Goal: Information Seeking & Learning: Learn about a topic

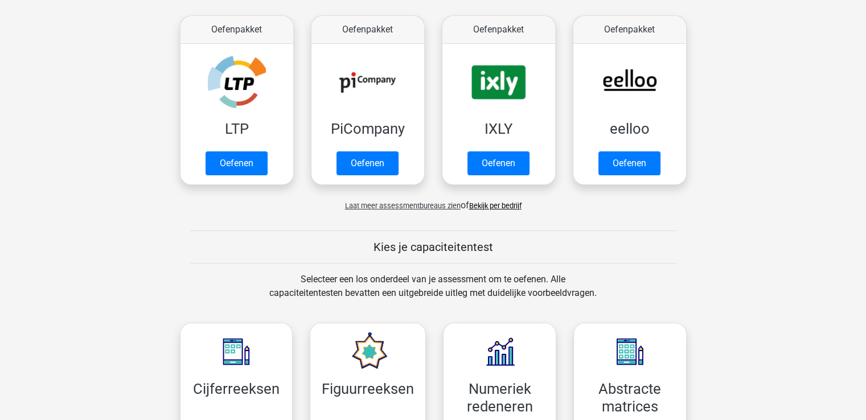
scroll to position [266, 0]
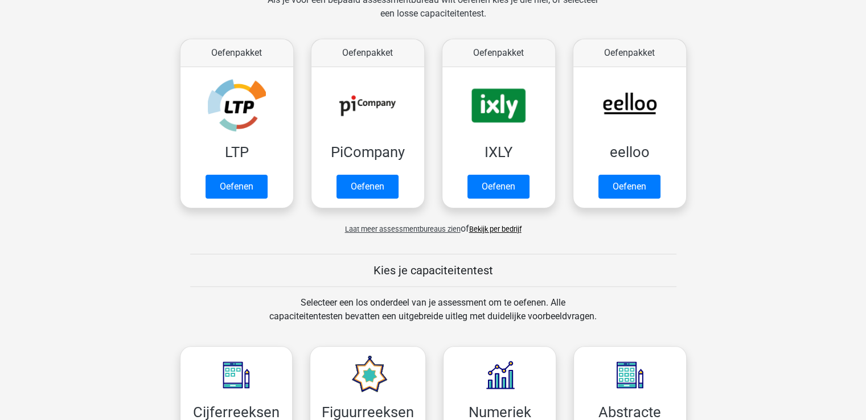
click at [492, 226] on link "Bekijk per bedrijf" at bounding box center [495, 229] width 52 height 9
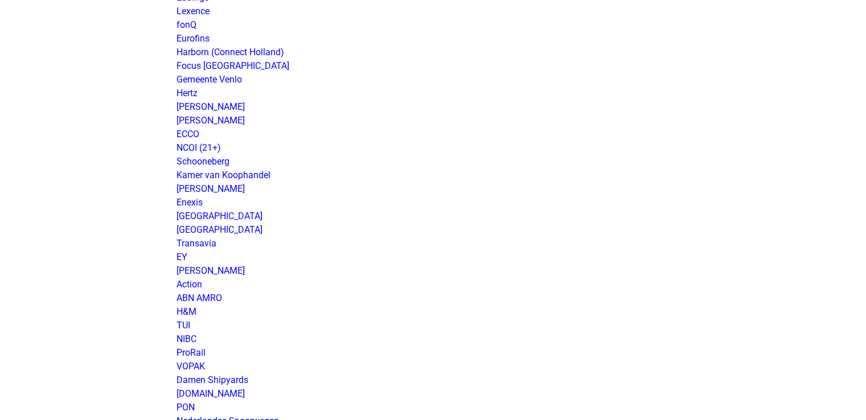
scroll to position [1635, 0]
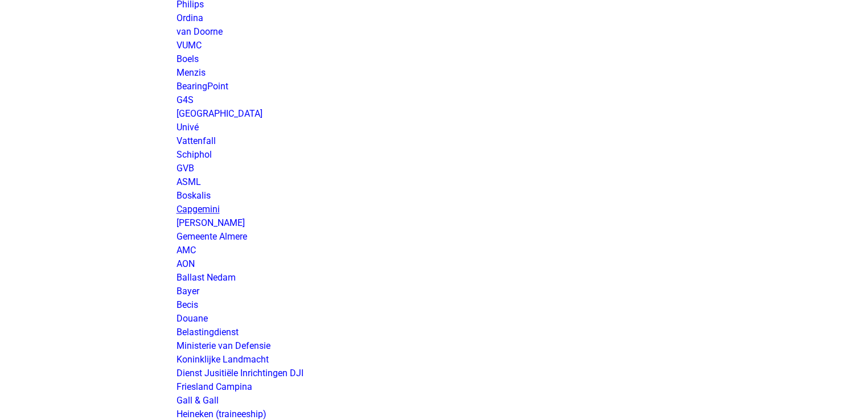
click at [189, 210] on link "Capgemini" at bounding box center [197, 209] width 43 height 11
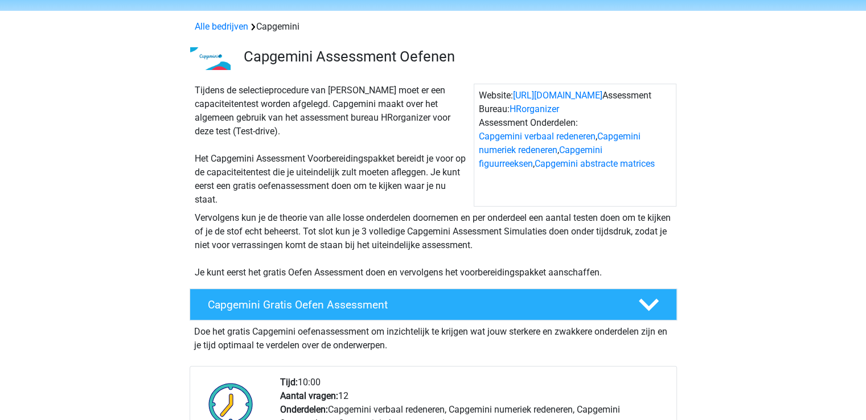
scroll to position [57, 0]
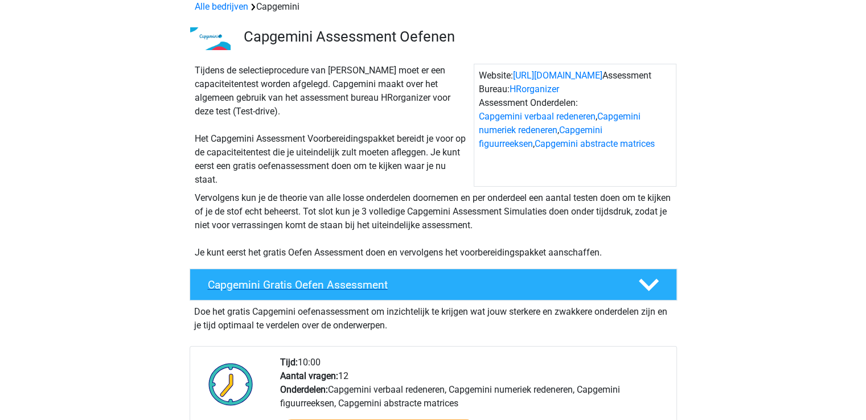
click at [399, 285] on h4 "Capgemini Gratis Oefen Assessment" at bounding box center [414, 284] width 412 height 13
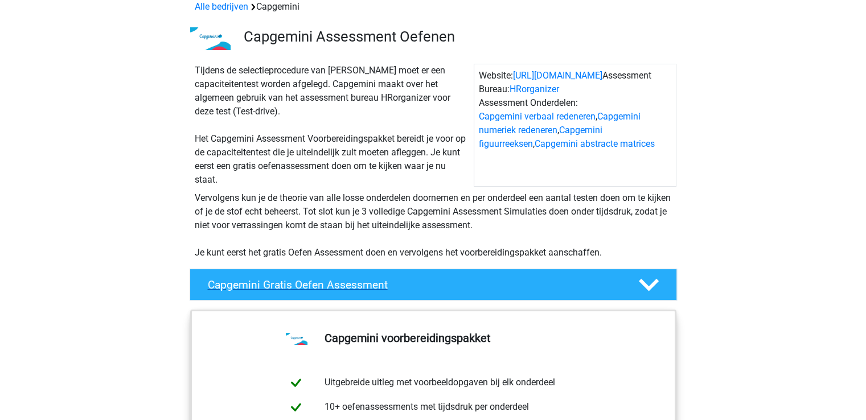
click at [399, 288] on h4 "Capgemini Gratis Oefen Assessment" at bounding box center [414, 284] width 412 height 13
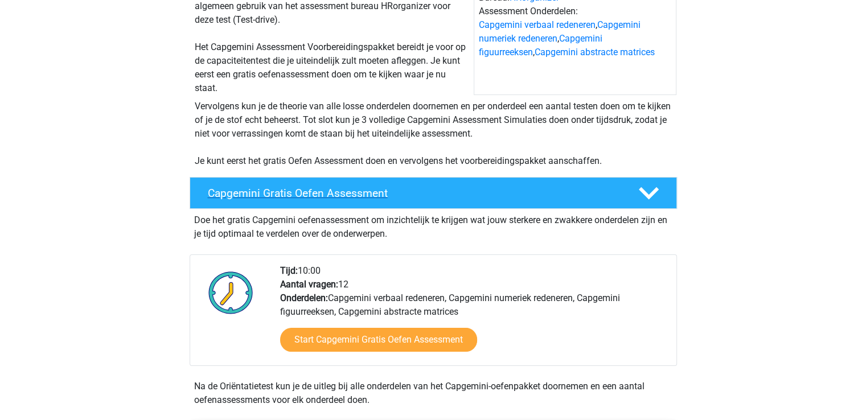
scroll to position [171, 0]
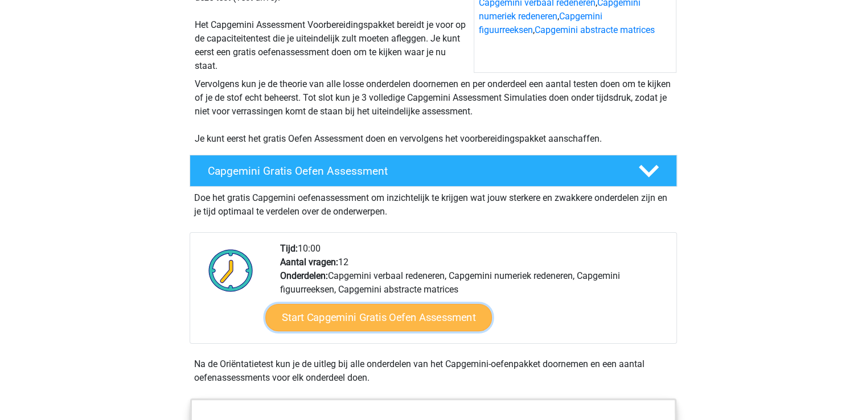
click at [387, 323] on link "Start Capgemini Gratis Oefen Assessment" at bounding box center [378, 317] width 227 height 27
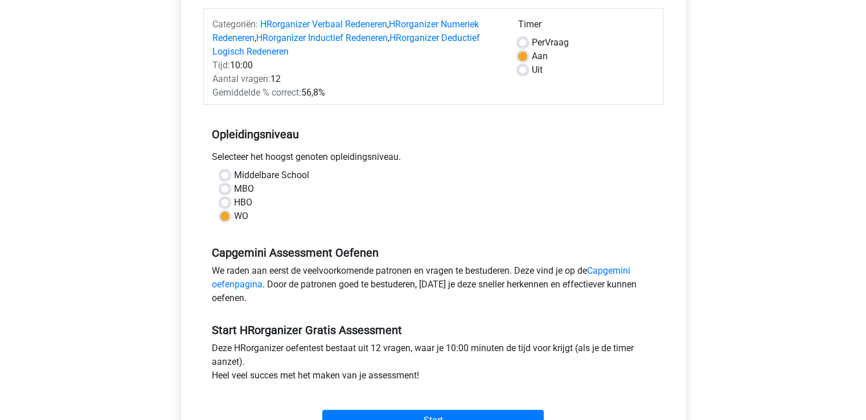
scroll to position [171, 0]
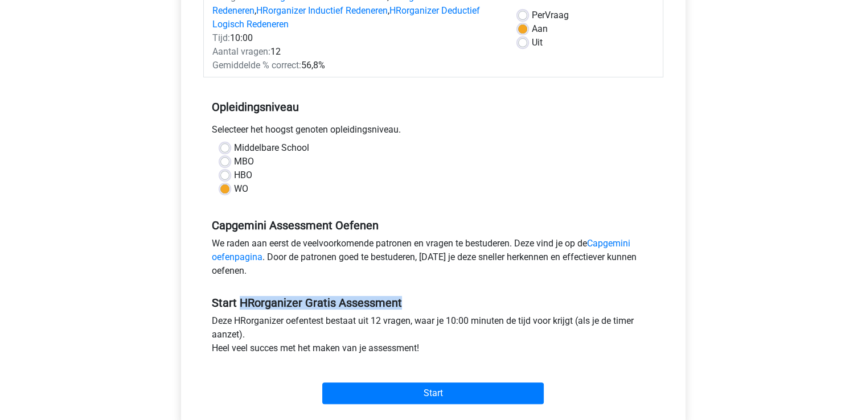
drag, startPoint x: 239, startPoint y: 297, endPoint x: 442, endPoint y: 294, distance: 203.3
click at [442, 296] on h5 "Start HRorganizer Gratis Assessment" at bounding box center [433, 303] width 443 height 14
copy h5 "HRorganizer Gratis Assessment"
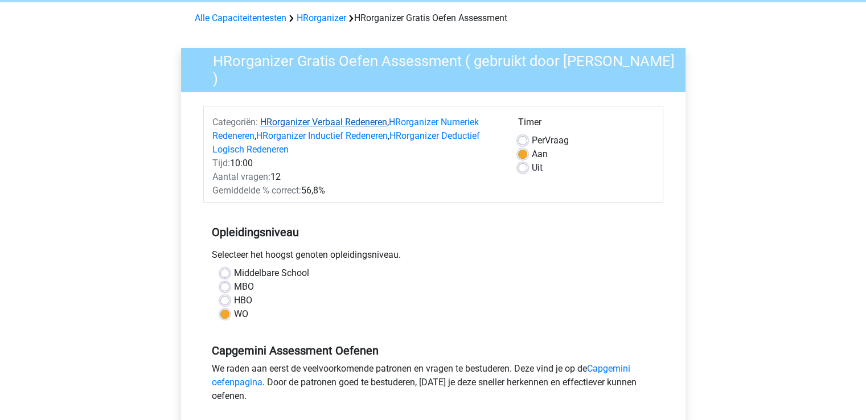
scroll to position [0, 0]
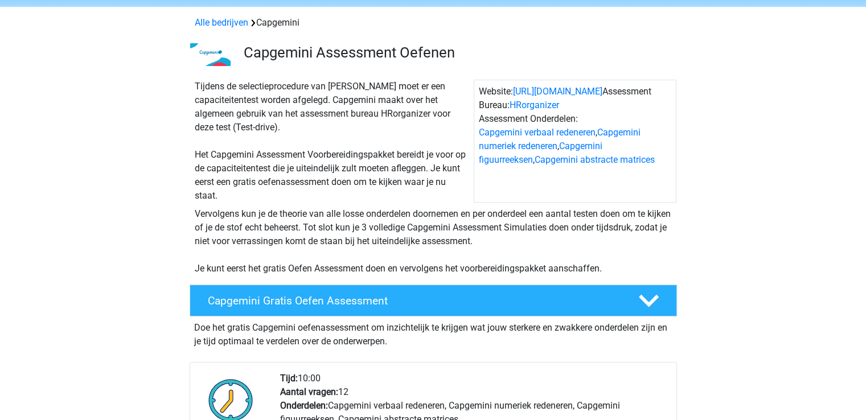
scroll to position [114, 0]
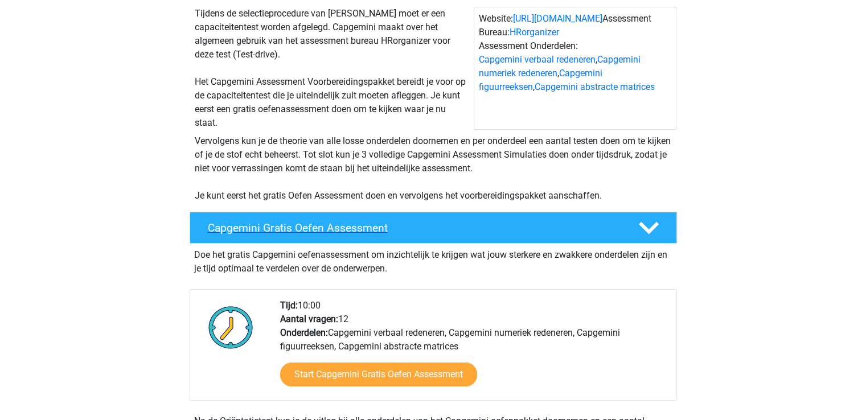
click at [412, 232] on h4 "Capgemini Gratis Oefen Assessment" at bounding box center [414, 227] width 412 height 13
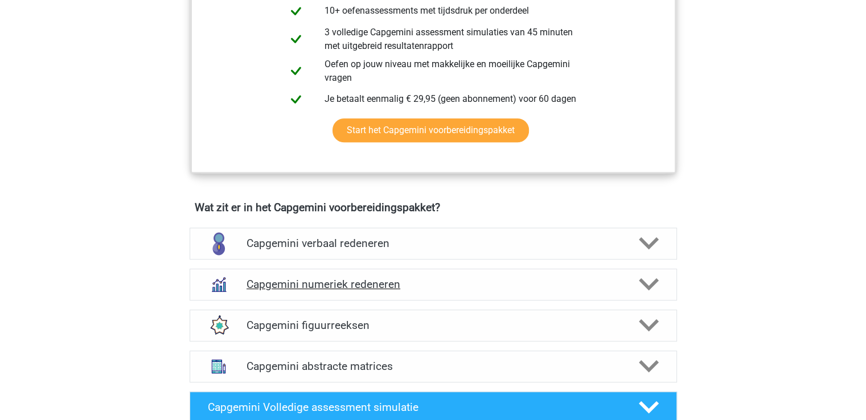
scroll to position [455, 0]
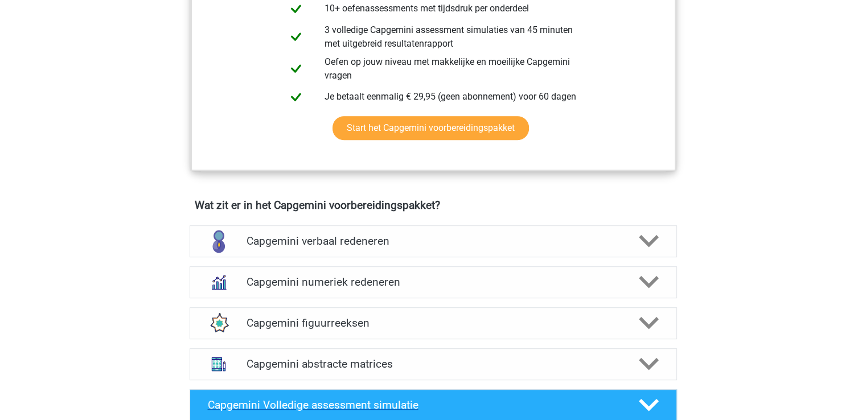
click at [484, 400] on h4 "Capgemini Volledige assessment simulatie" at bounding box center [414, 405] width 412 height 13
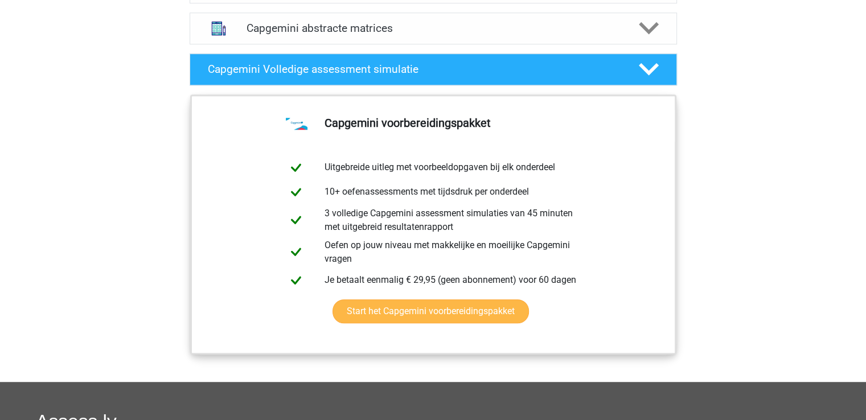
scroll to position [797, 0]
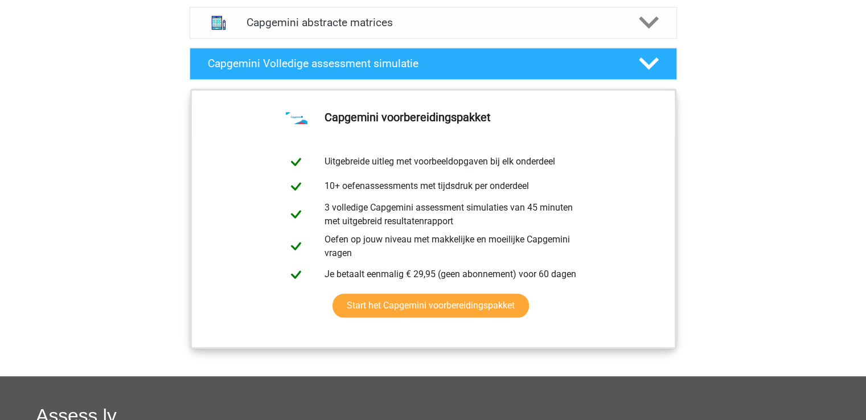
click at [441, 80] on div "Capgemini Volledige assessment simulatie Als je alle onderdelen goed voorbereid…" at bounding box center [433, 63] width 532 height 41
click at [440, 71] on div "Capgemini Volledige assessment simulatie" at bounding box center [433, 64] width 487 height 32
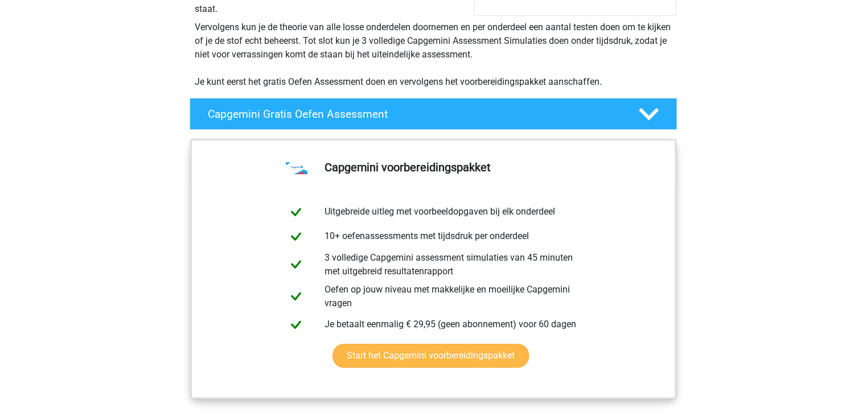
scroll to position [228, 0]
click at [435, 114] on h4 "Capgemini Gratis Oefen Assessment" at bounding box center [414, 114] width 412 height 13
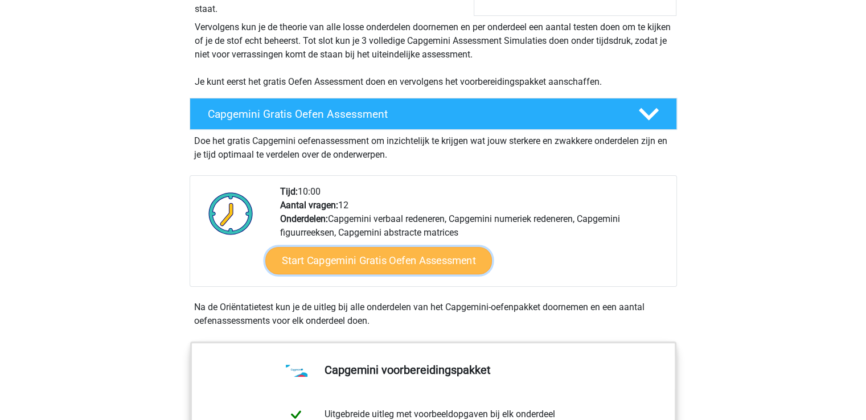
click at [417, 264] on link "Start Capgemini Gratis Oefen Assessment" at bounding box center [378, 260] width 227 height 27
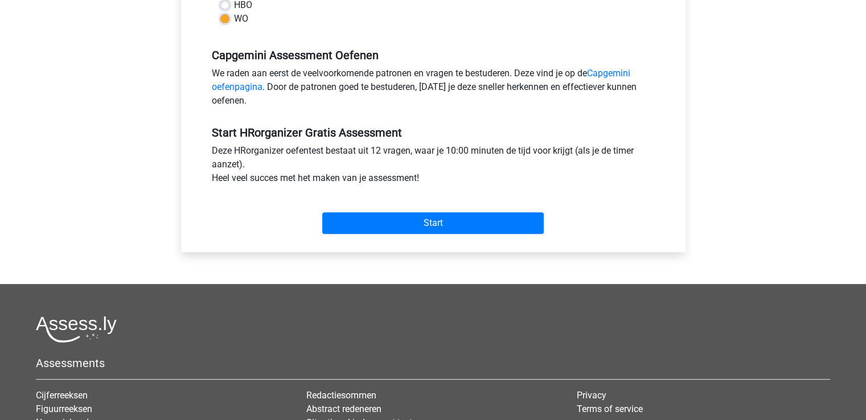
scroll to position [342, 0]
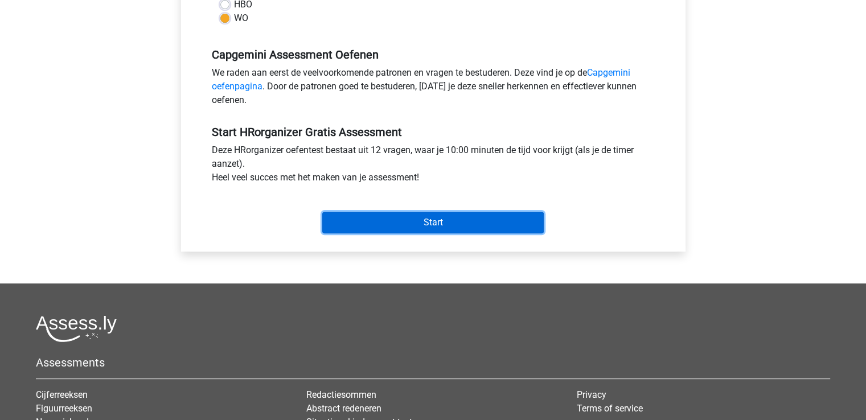
click at [400, 217] on input "Start" at bounding box center [432, 223] width 221 height 22
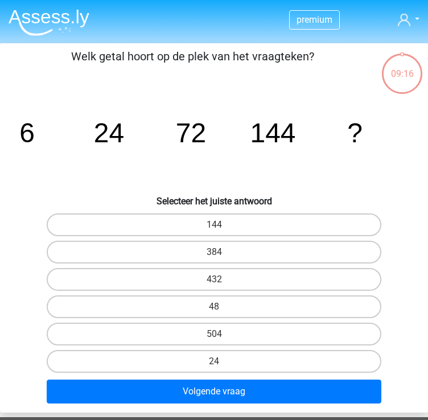
drag, startPoint x: 232, startPoint y: 221, endPoint x: 232, endPoint y: 240, distance: 18.8
click at [232, 221] on label "144" at bounding box center [214, 224] width 334 height 23
click at [221, 225] on input "144" at bounding box center [217, 228] width 7 height 7
radio input "true"
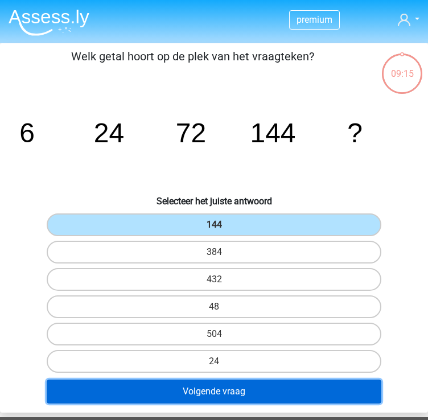
click at [280, 389] on button "Volgende vraag" at bounding box center [214, 392] width 334 height 24
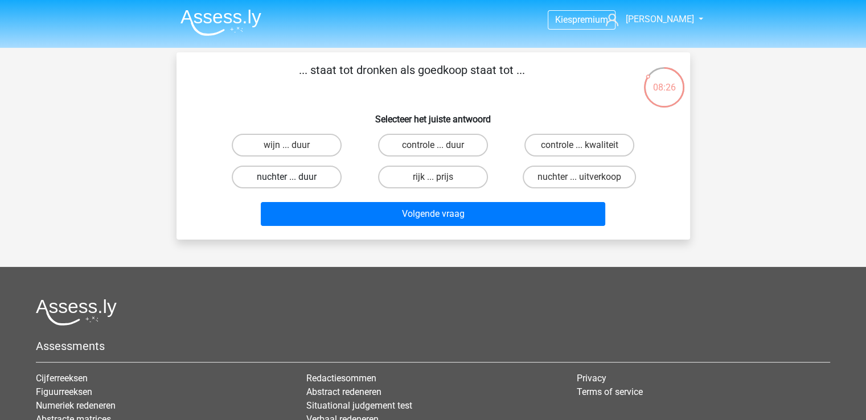
click at [279, 178] on label "nuchter ... duur" at bounding box center [287, 177] width 110 height 23
click at [286, 178] on input "nuchter ... duur" at bounding box center [289, 180] width 7 height 7
radio input "true"
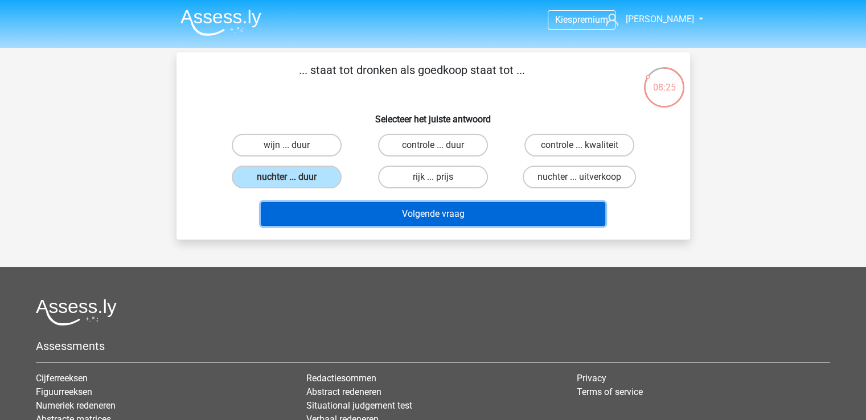
click at [416, 216] on button "Volgende vraag" at bounding box center [433, 214] width 344 height 24
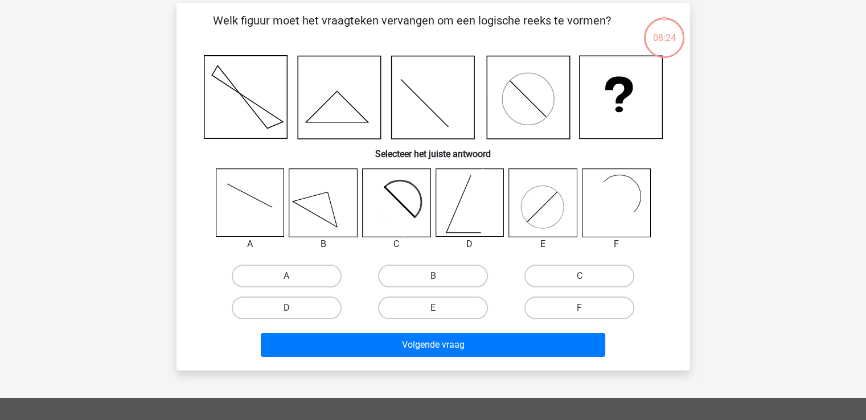
scroll to position [52, 0]
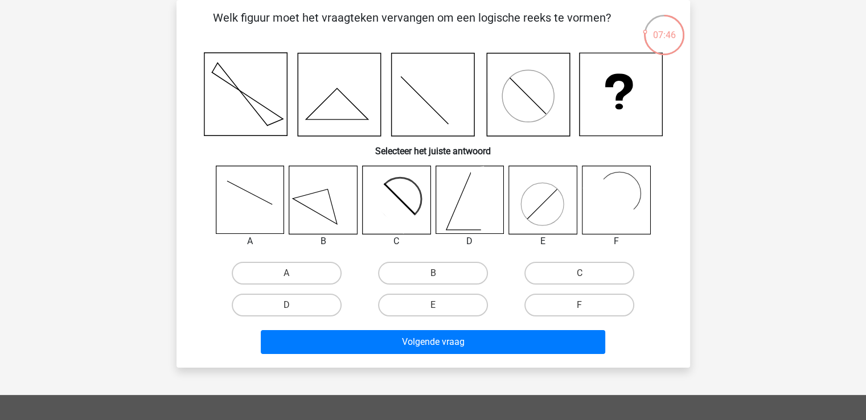
click at [334, 226] on icon at bounding box center [323, 200] width 68 height 68
click at [470, 276] on label "B" at bounding box center [433, 273] width 110 height 23
click at [440, 276] on input "B" at bounding box center [436, 276] width 7 height 7
radio input "true"
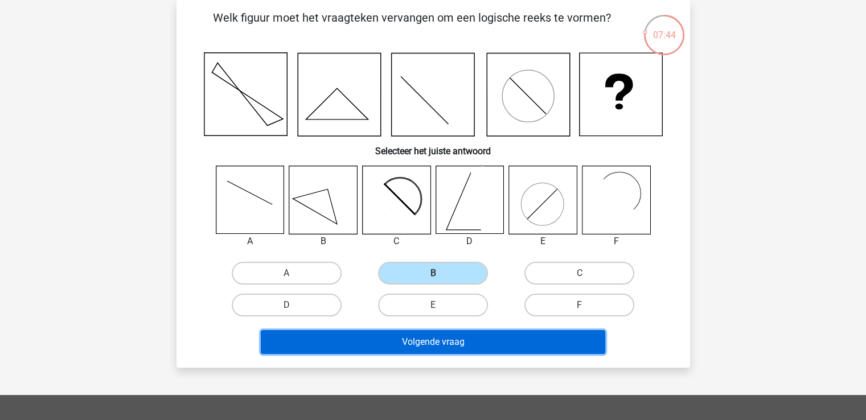
click at [465, 339] on button "Volgende vraag" at bounding box center [433, 342] width 344 height 24
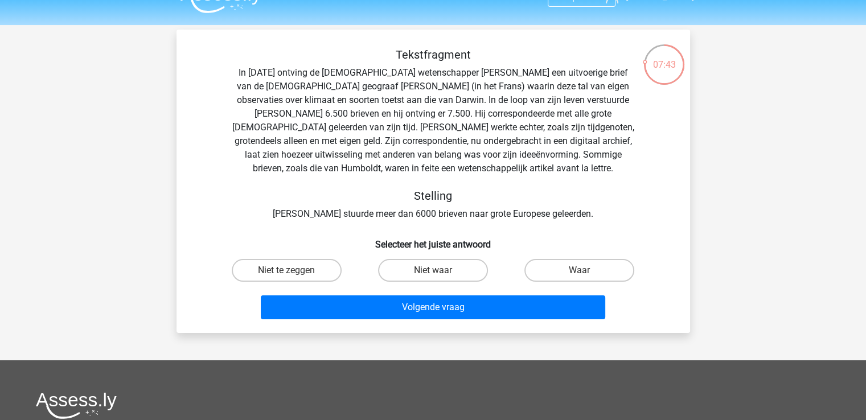
scroll to position [0, 0]
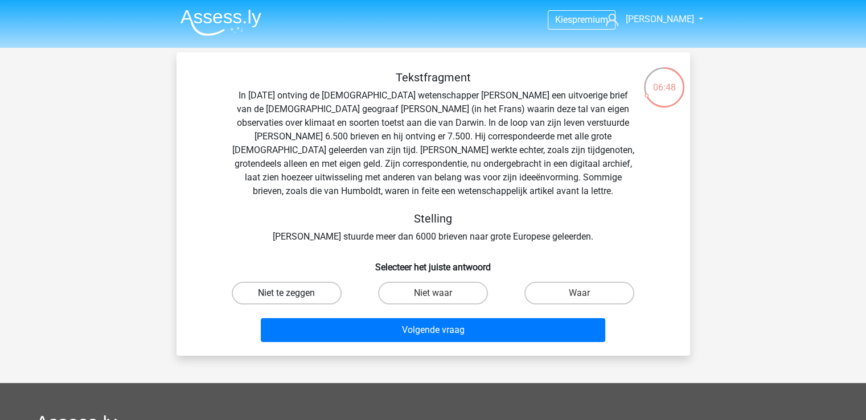
click at [301, 288] on label "Niet te zeggen" at bounding box center [287, 293] width 110 height 23
click at [294, 293] on input "Niet te zeggen" at bounding box center [289, 296] width 7 height 7
radio input "true"
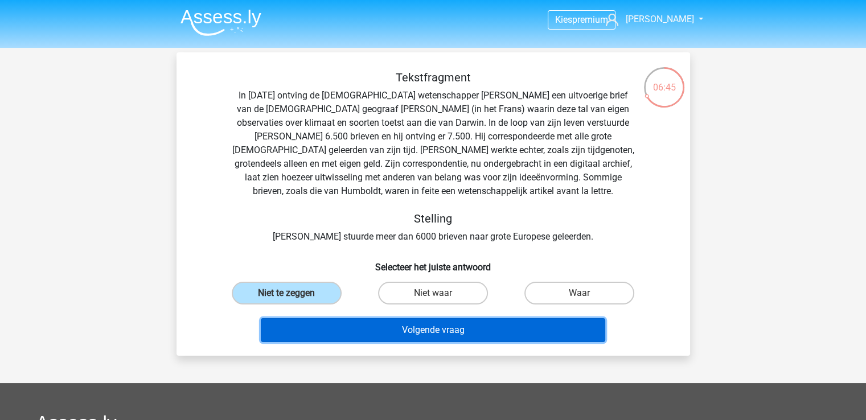
click at [429, 335] on button "Volgende vraag" at bounding box center [433, 330] width 344 height 24
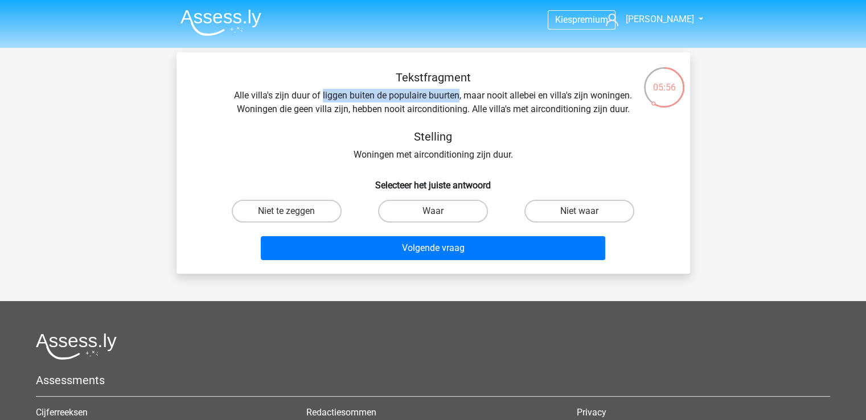
drag, startPoint x: 322, startPoint y: 95, endPoint x: 460, endPoint y: 94, distance: 138.3
click at [460, 94] on div "Tekstfragment Alle villa's zijn duur of liggen buiten de populaire buurten, maa…" at bounding box center [433, 116] width 477 height 91
click at [417, 206] on label "Waar" at bounding box center [433, 211] width 110 height 23
click at [433, 211] on input "Waar" at bounding box center [436, 214] width 7 height 7
radio input "true"
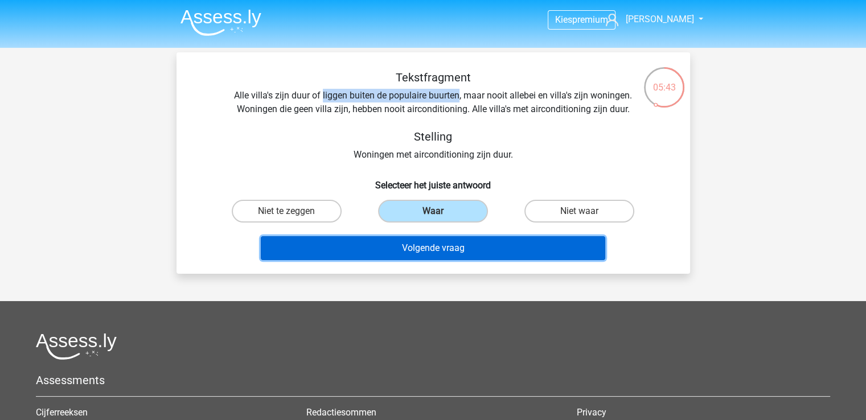
click at [434, 243] on button "Volgende vraag" at bounding box center [433, 248] width 344 height 24
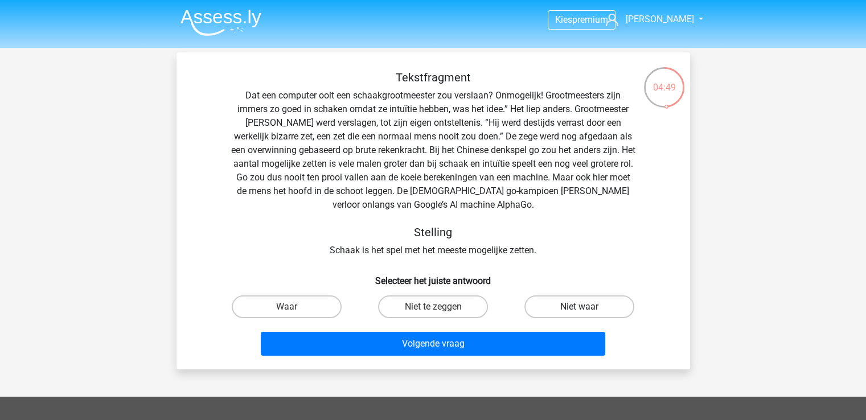
click at [551, 303] on label "Niet waar" at bounding box center [579, 306] width 110 height 23
click at [580, 307] on input "Niet waar" at bounding box center [583, 310] width 7 height 7
radio input "true"
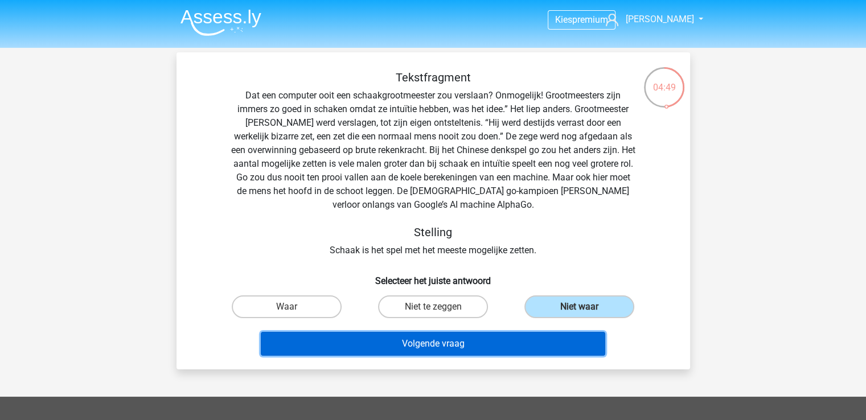
click at [488, 340] on button "Volgende vraag" at bounding box center [433, 344] width 344 height 24
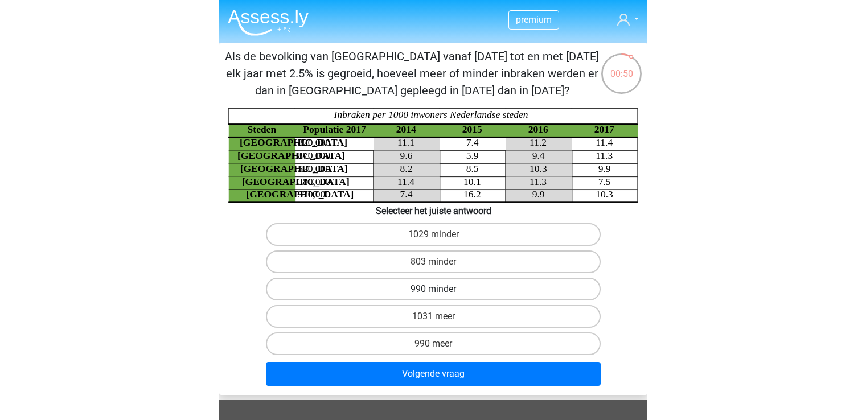
scroll to position [57, 0]
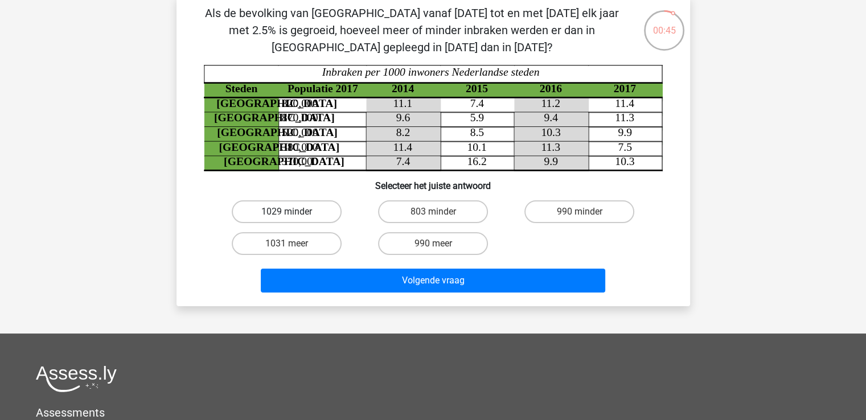
click at [321, 216] on label "1029 minder" at bounding box center [287, 211] width 110 height 23
click at [294, 216] on input "1029 minder" at bounding box center [289, 215] width 7 height 7
radio input "true"
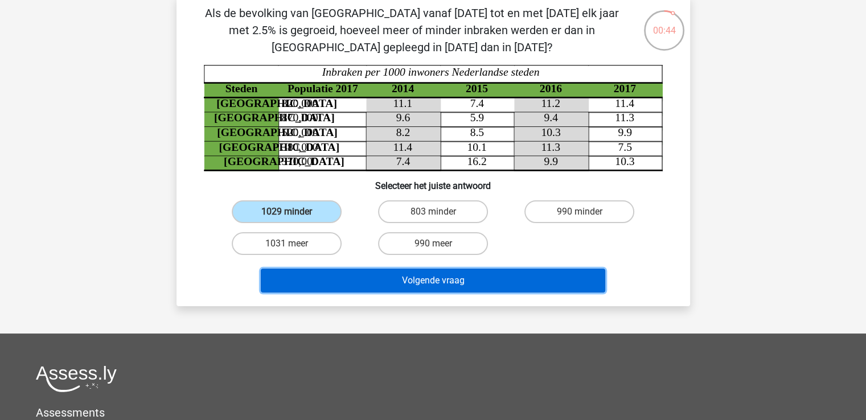
click at [476, 281] on button "Volgende vraag" at bounding box center [433, 281] width 344 height 24
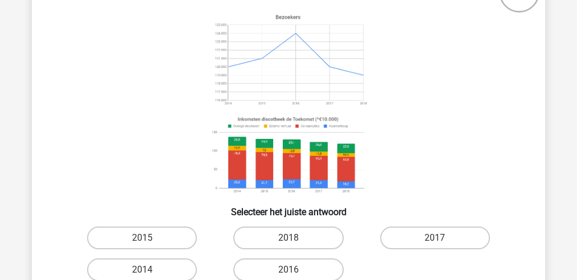
scroll to position [114, 0]
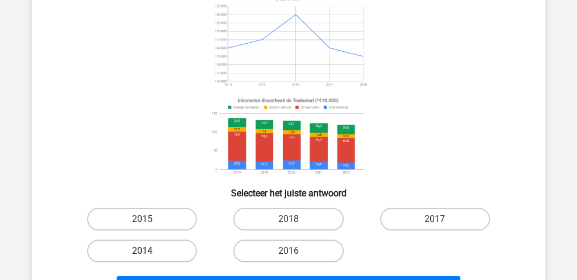
click at [162, 244] on label "2014" at bounding box center [142, 251] width 110 height 23
click at [150, 251] on input "2014" at bounding box center [145, 254] width 7 height 7
radio input "true"
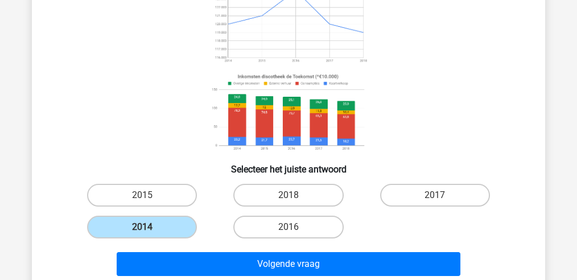
scroll to position [151, 0]
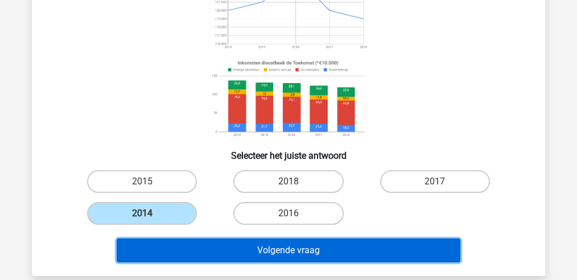
click at [333, 252] on button "Volgende vraag" at bounding box center [289, 251] width 344 height 24
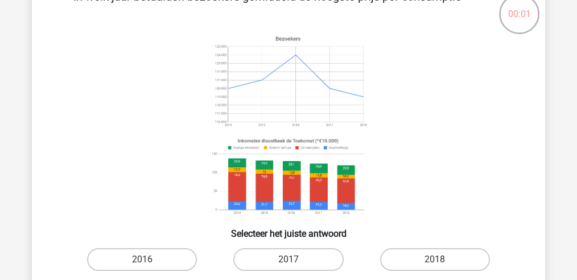
scroll to position [52, 0]
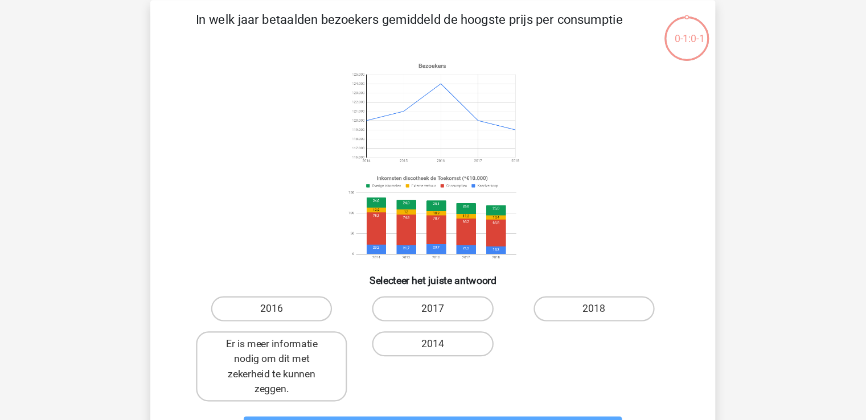
scroll to position [52, 0]
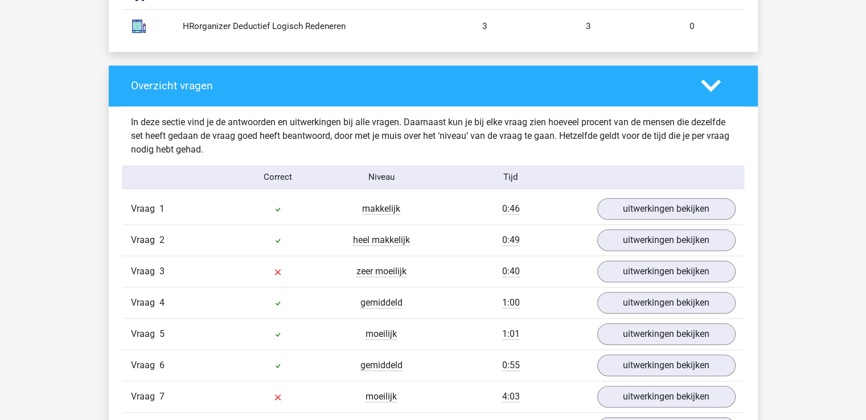
scroll to position [1139, 0]
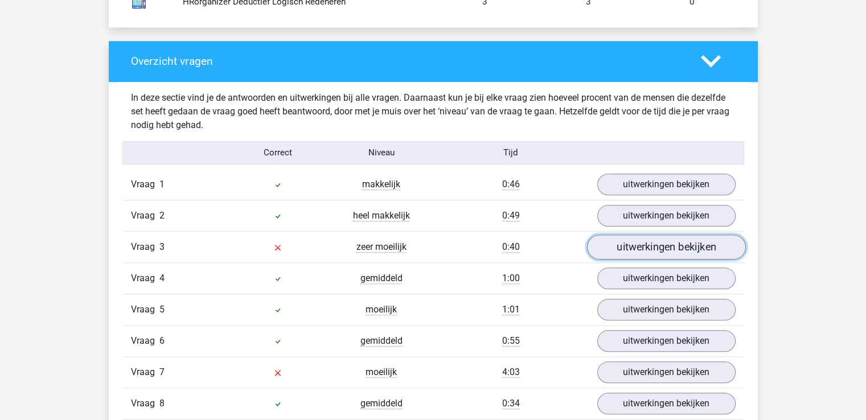
click at [613, 249] on link "uitwerkingen bekijken" at bounding box center [665, 247] width 159 height 25
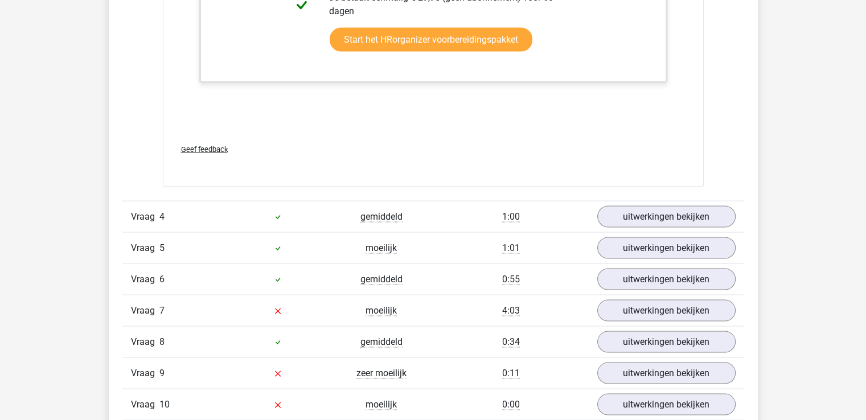
scroll to position [2220, 0]
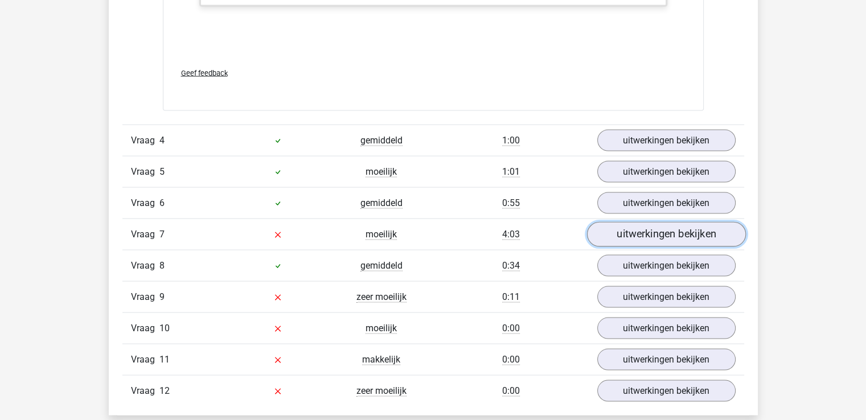
click at [651, 238] on link "uitwerkingen bekijken" at bounding box center [665, 235] width 159 height 25
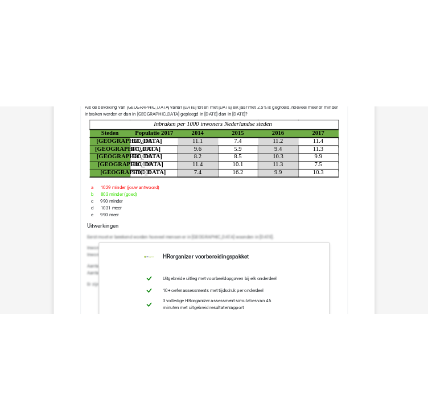
scroll to position [2448, 0]
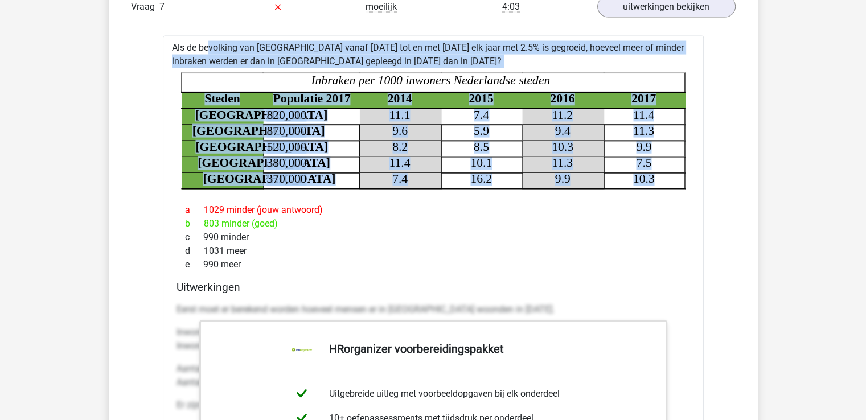
drag, startPoint x: 171, startPoint y: 44, endPoint x: 683, endPoint y: 180, distance: 529.0
click at [683, 180] on div "Als de bevolking van Den haag vanaf 2015 tot en met 2017 elk jaar met 2.5% is g…" at bounding box center [433, 364] width 541 height 656
copy div "Als de bevolking van Den haag vanaf 2015 tot en met 2017 elk jaar met 2.5% is g…"
drag, startPoint x: 243, startPoint y: 262, endPoint x: 186, endPoint y: 206, distance: 79.3
click at [186, 206] on div "a 1029 minder (jouw antwoord) b 803 minder (goed) c 990 minder d 1031 meer e 99…" at bounding box center [433, 237] width 514 height 77
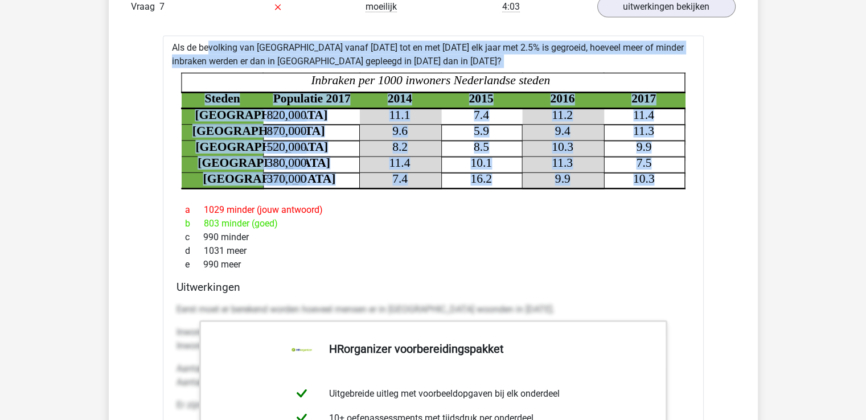
copy div "a 1029 minder (jouw antwoord) b 803 minder (goed) c 990 minder d 1031 meer e 99…"
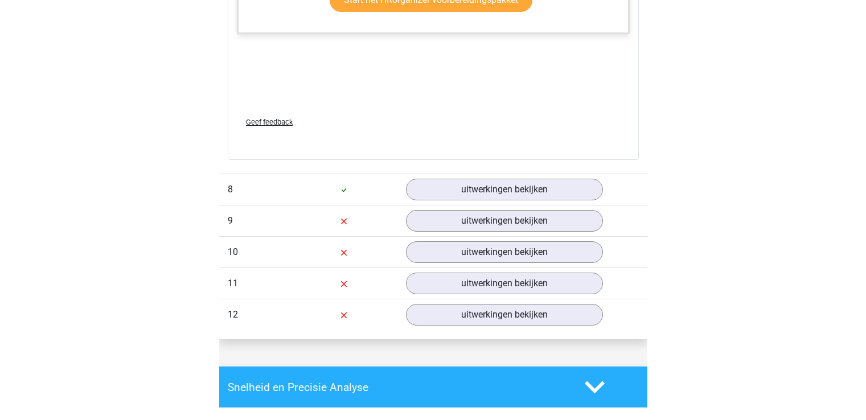
scroll to position [3644, 0]
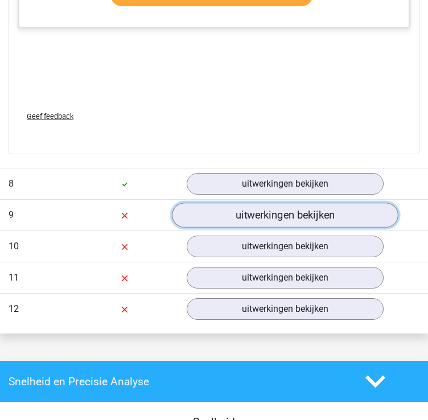
click at [281, 203] on link "uitwerkingen bekijken" at bounding box center [285, 215] width 227 height 25
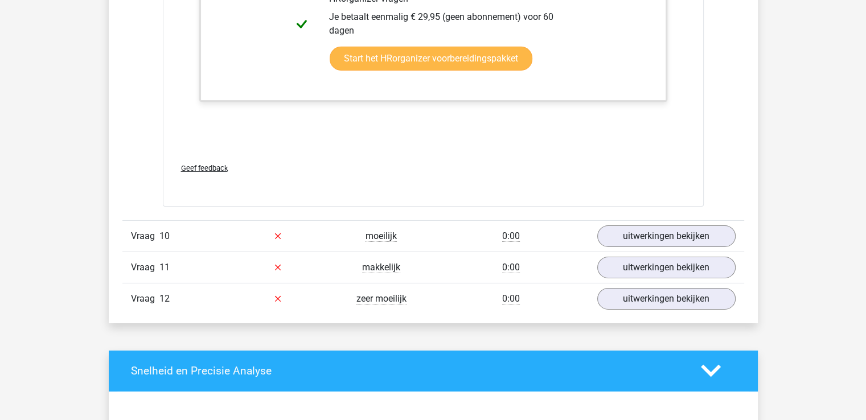
scroll to position [3757, 0]
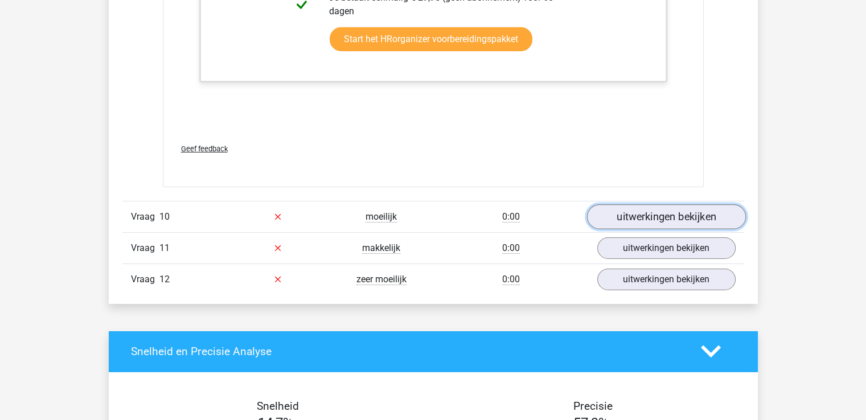
click at [644, 213] on link "uitwerkingen bekijken" at bounding box center [665, 216] width 159 height 25
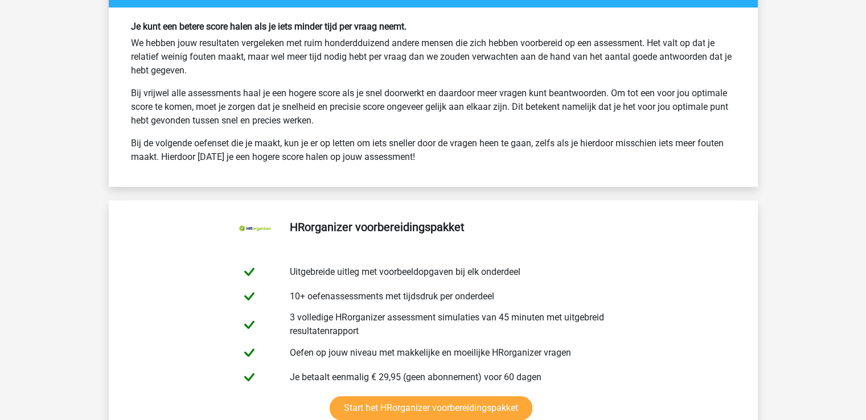
scroll to position [5280, 0]
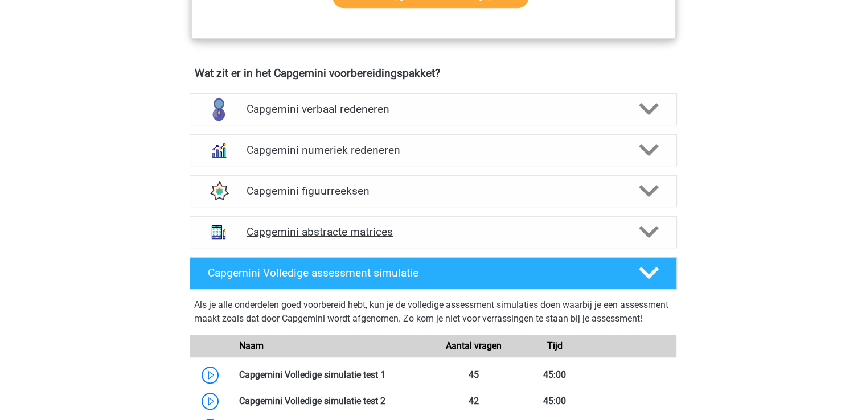
scroll to position [797, 0]
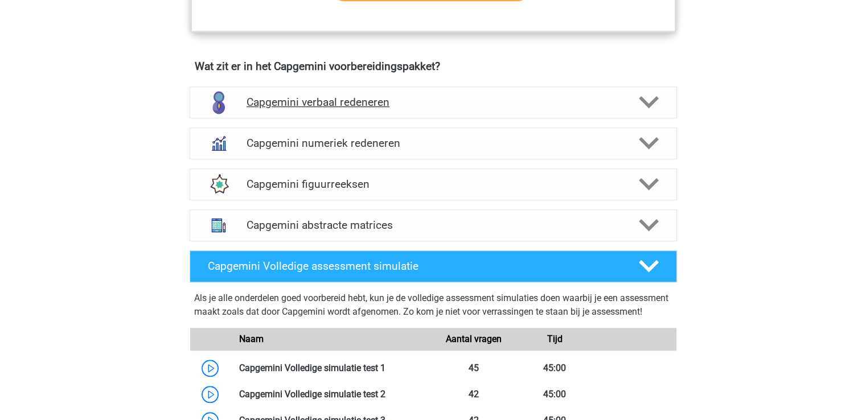
click at [648, 100] on icon at bounding box center [649, 102] width 20 height 20
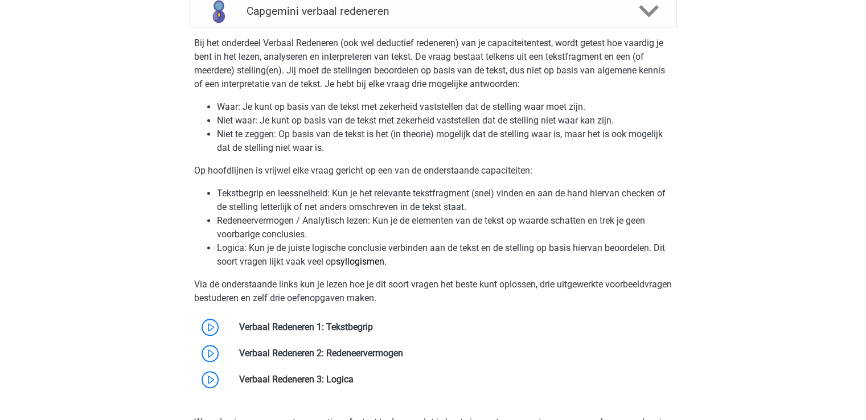
scroll to position [911, 0]
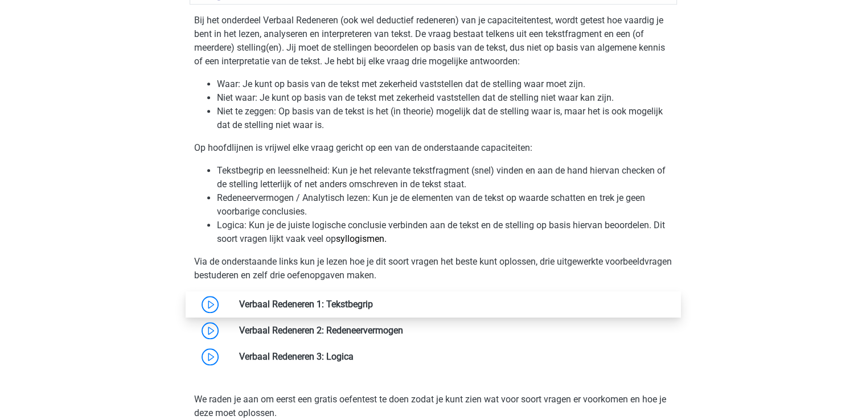
click at [373, 299] on link at bounding box center [373, 304] width 0 height 11
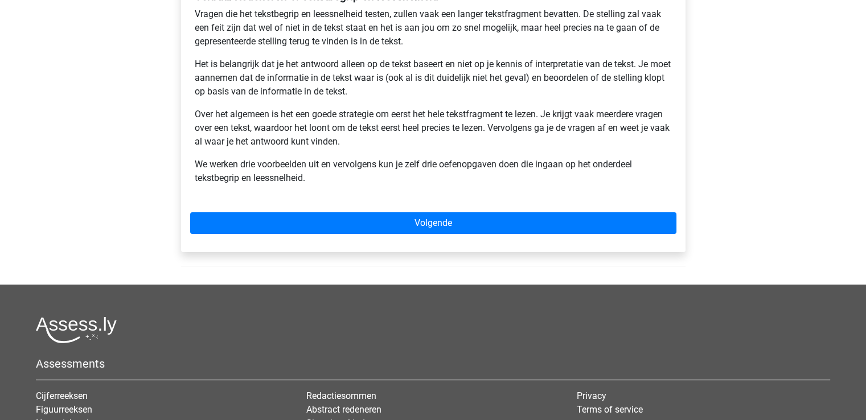
scroll to position [114, 0]
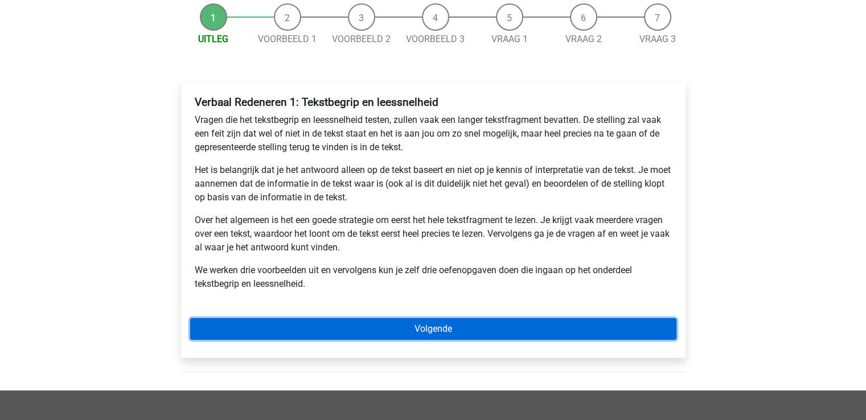
click at [280, 331] on link "Volgende" at bounding box center [433, 329] width 486 height 22
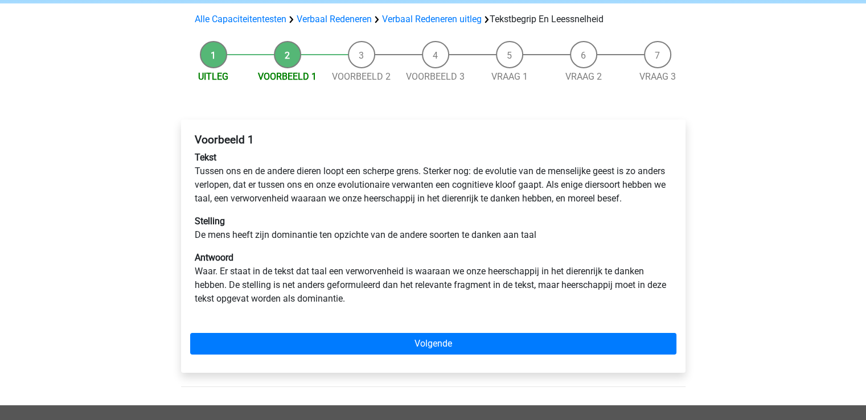
scroll to position [114, 0]
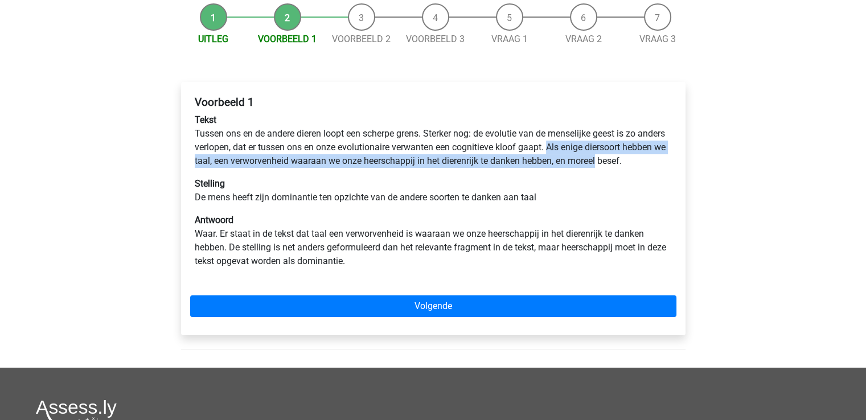
drag, startPoint x: 580, startPoint y: 147, endPoint x: 655, endPoint y: 161, distance: 75.7
click at [655, 161] on p "Tekst Tussen ons en de andere dieren loopt een scherpe grens. Sterker nog: de e…" at bounding box center [433, 140] width 477 height 55
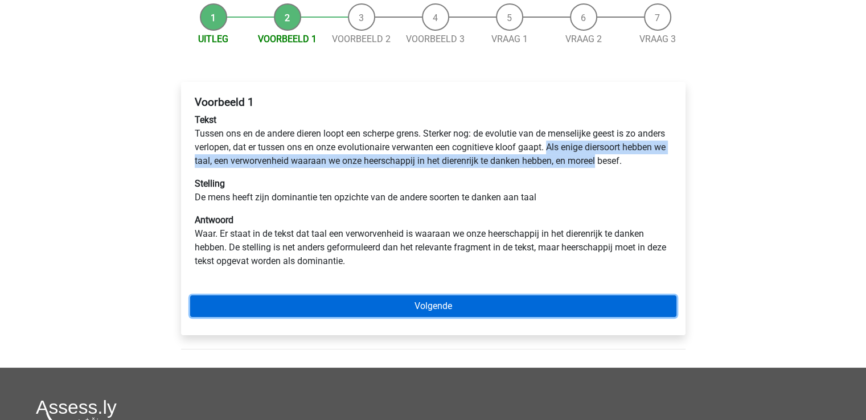
click at [466, 313] on link "Volgende" at bounding box center [433, 306] width 486 height 22
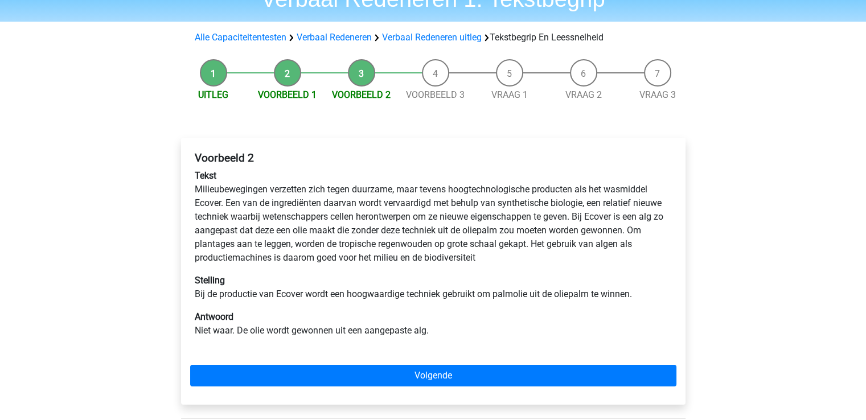
scroll to position [114, 0]
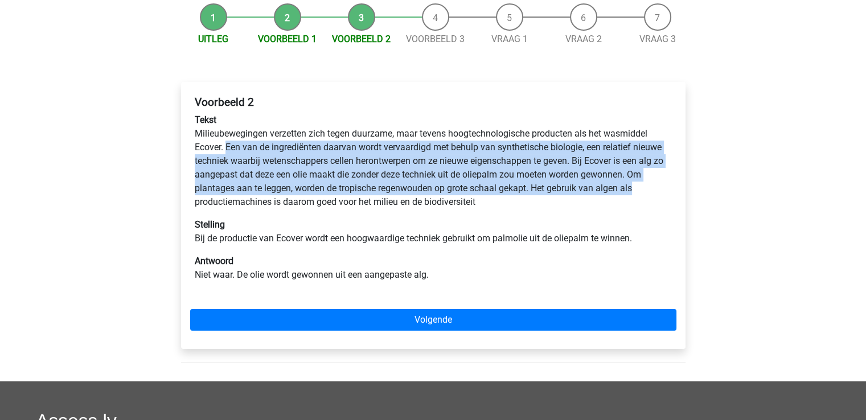
drag, startPoint x: 227, startPoint y: 147, endPoint x: 672, endPoint y: 183, distance: 446.7
click at [672, 183] on div "Voorbeeld 2 Tekst Milieubewegingen verzetten zich tegen duurzame, maar tevens h…" at bounding box center [433, 193] width 486 height 204
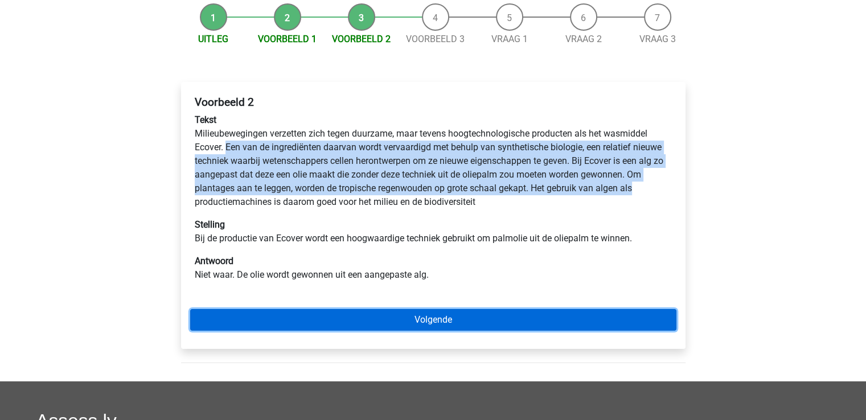
click at [425, 326] on link "Volgende" at bounding box center [433, 320] width 486 height 22
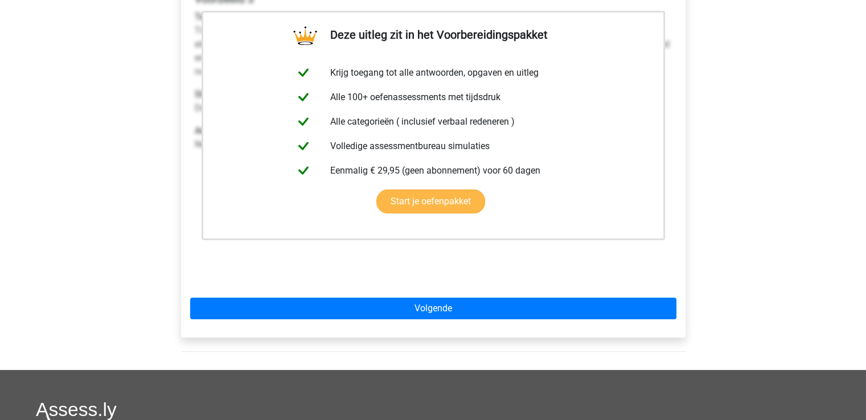
scroll to position [228, 0]
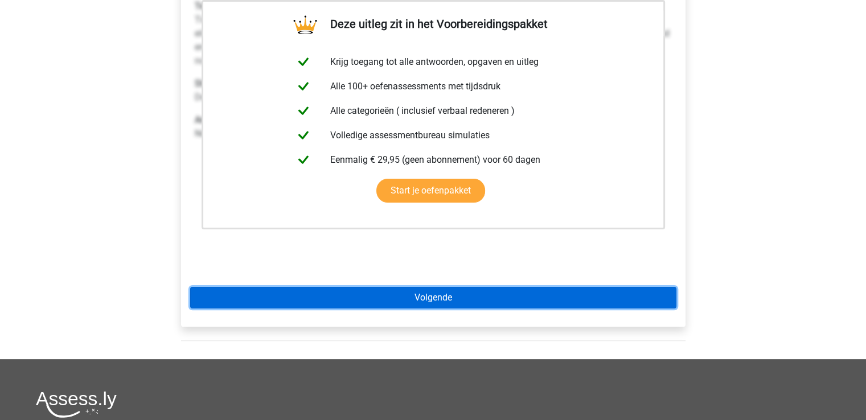
click at [389, 295] on link "Volgende" at bounding box center [433, 298] width 486 height 22
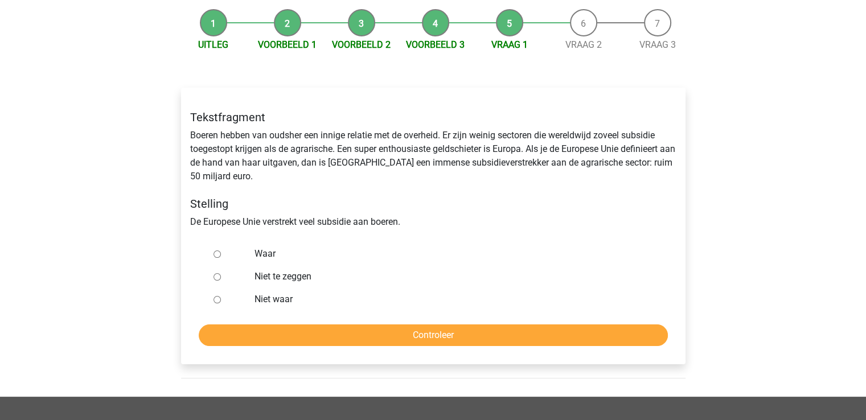
scroll to position [114, 0]
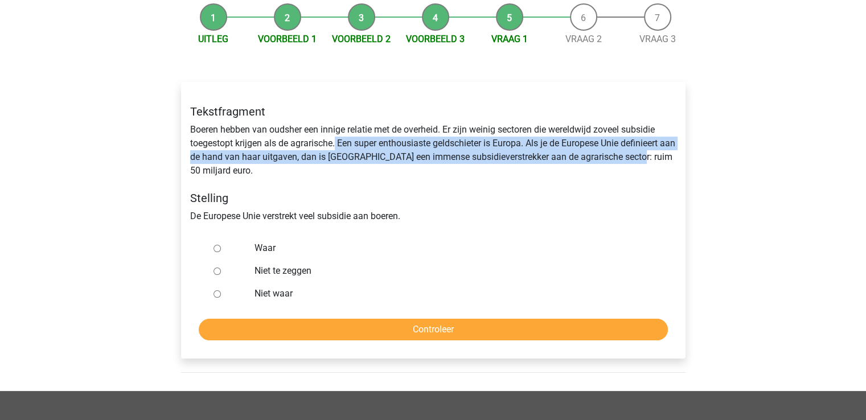
drag, startPoint x: 336, startPoint y: 145, endPoint x: 648, endPoint y: 159, distance: 312.3
click at [648, 159] on div "Tekstfragment Boeren hebben van oudsher een innige relatie met de overheid. Er …" at bounding box center [433, 164] width 503 height 137
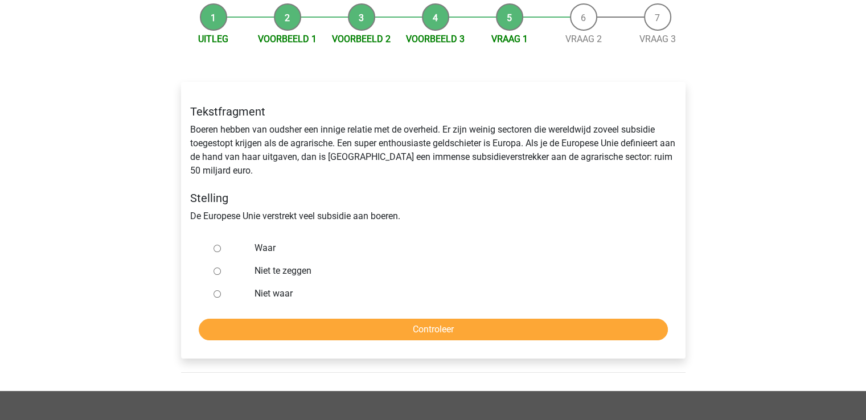
click at [257, 243] on label "Waar" at bounding box center [451, 248] width 394 height 14
click at [221, 245] on input "Waar" at bounding box center [216, 248] width 7 height 7
radio input "true"
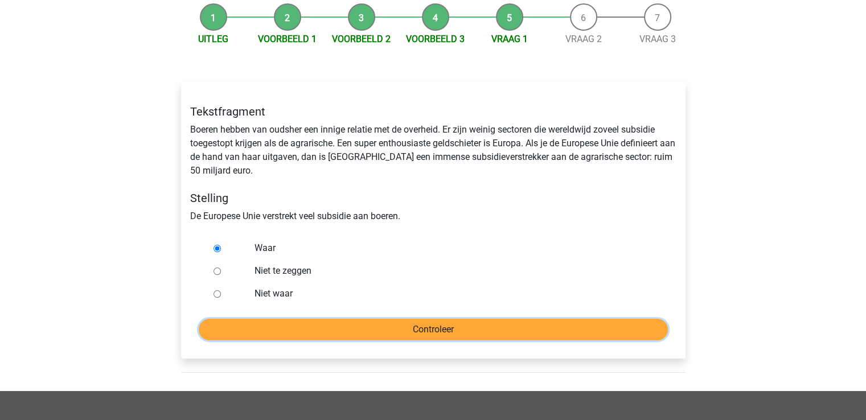
click at [333, 321] on input "Controleer" at bounding box center [433, 330] width 469 height 22
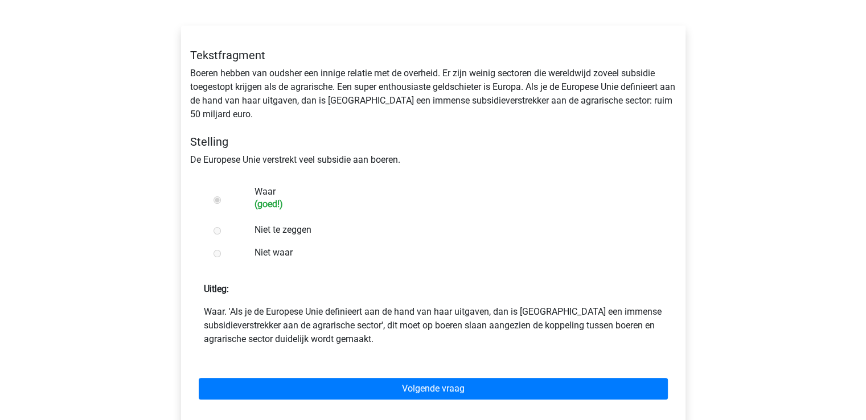
scroll to position [171, 0]
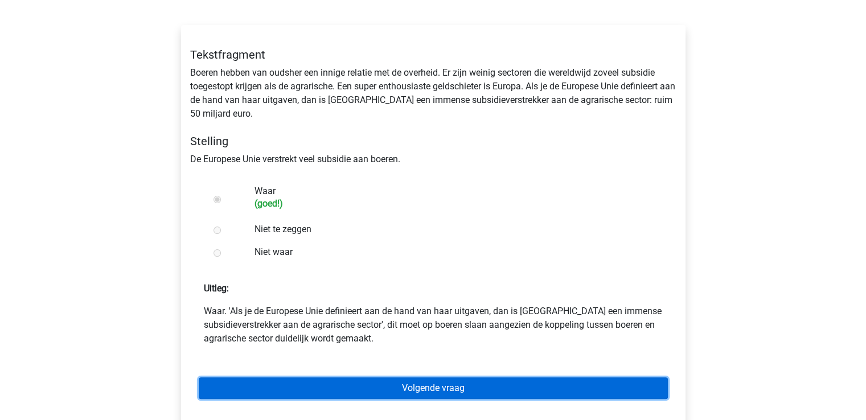
click at [407, 390] on link "Volgende vraag" at bounding box center [433, 388] width 469 height 22
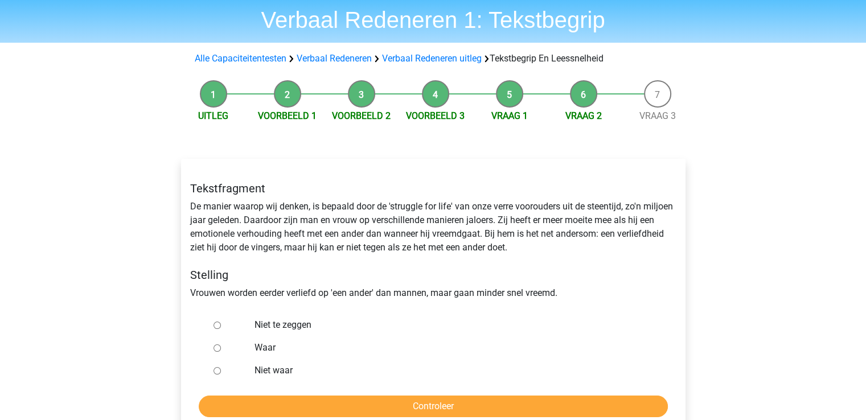
scroll to position [57, 0]
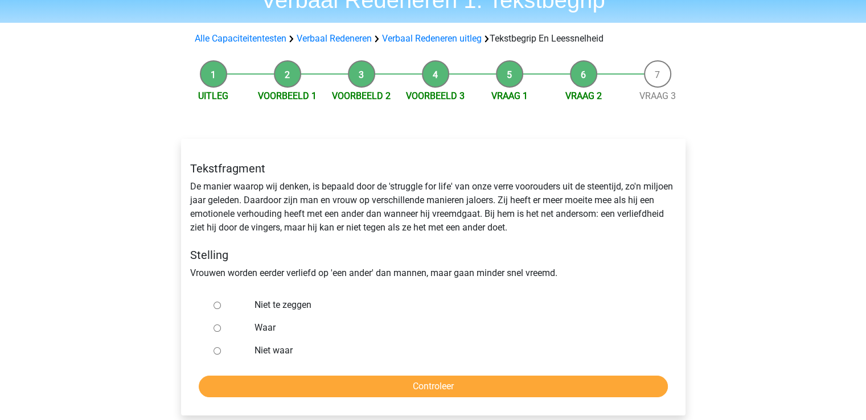
click at [296, 302] on label "Niet te zeggen" at bounding box center [451, 305] width 394 height 14
click at [221, 302] on input "Niet te zeggen" at bounding box center [216, 305] width 7 height 7
radio input "true"
click at [327, 399] on div "Tekstfragment De manier waarop wij denken, is bepaald door de 'struggle for lif…" at bounding box center [433, 277] width 504 height 277
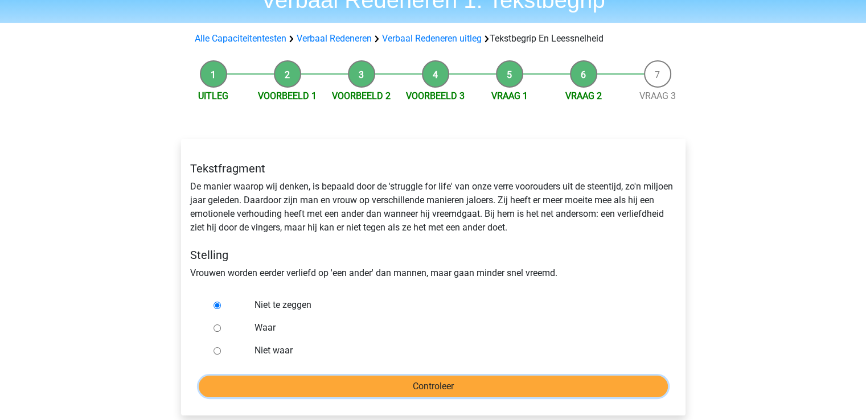
click at [327, 389] on input "Controleer" at bounding box center [433, 387] width 469 height 22
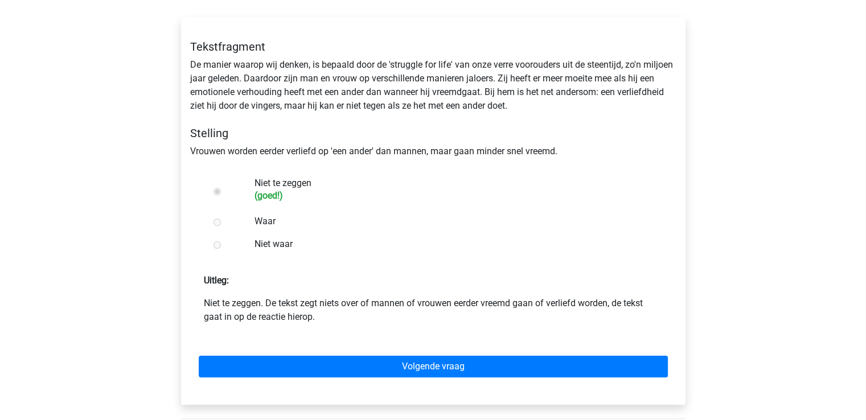
scroll to position [228, 0]
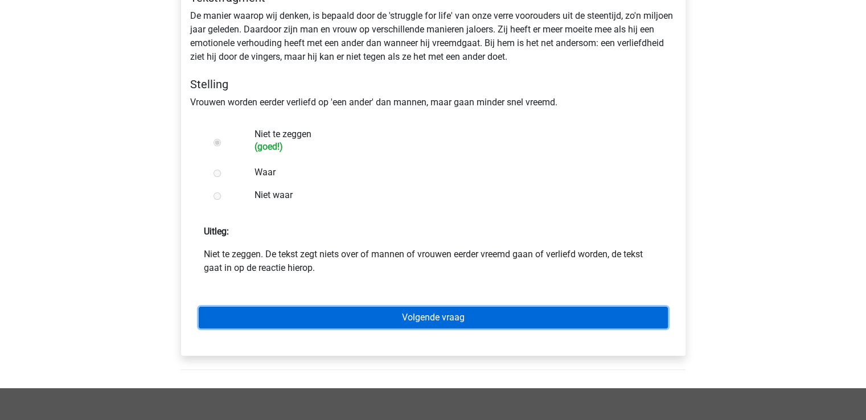
click at [346, 317] on link "Volgende vraag" at bounding box center [433, 318] width 469 height 22
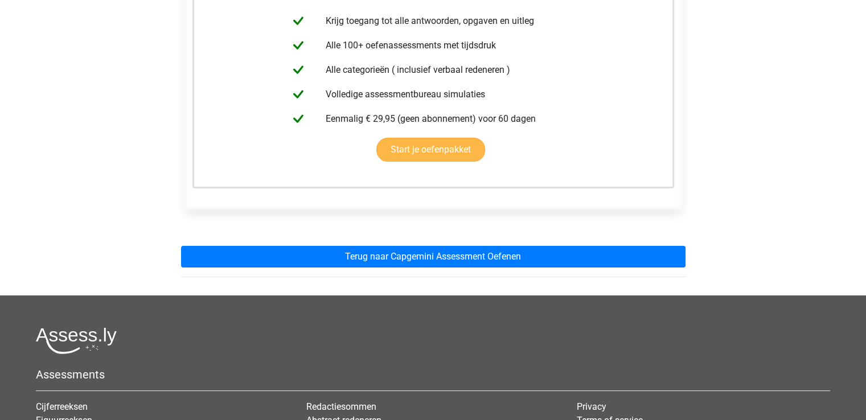
scroll to position [421, 0]
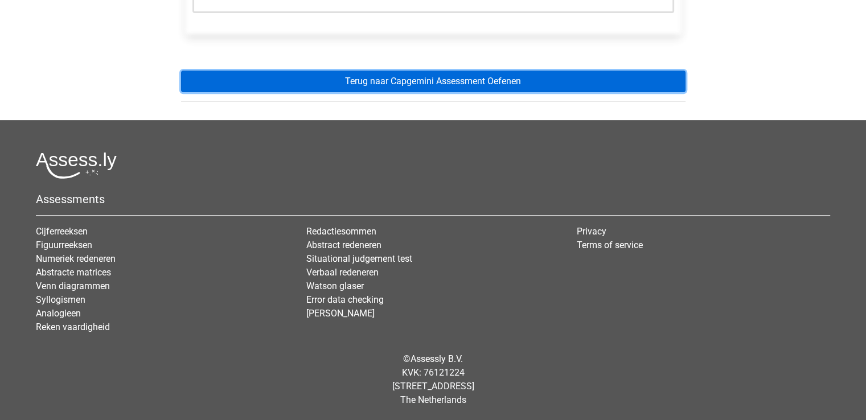
click at [397, 87] on link "Terug naar Capgemini Assessment Oefenen" at bounding box center [433, 82] width 504 height 22
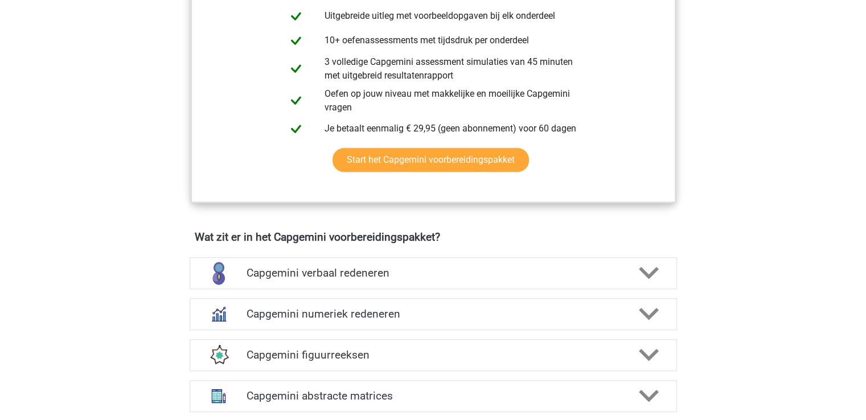
scroll to position [740, 0]
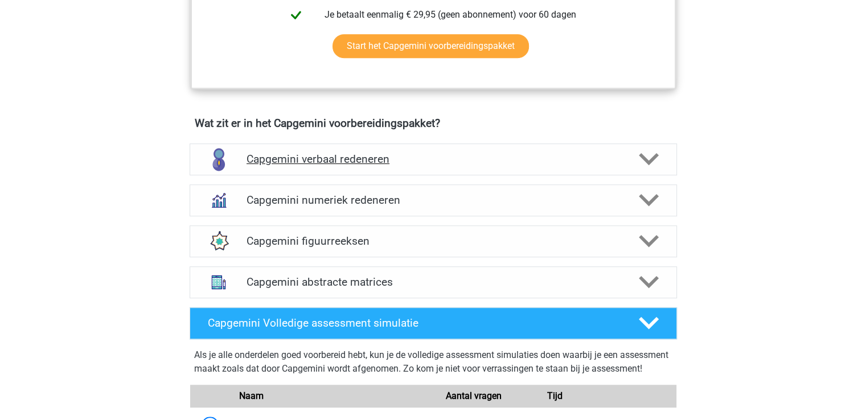
click at [411, 153] on h4 "Capgemini verbaal redeneren" at bounding box center [433, 159] width 373 height 13
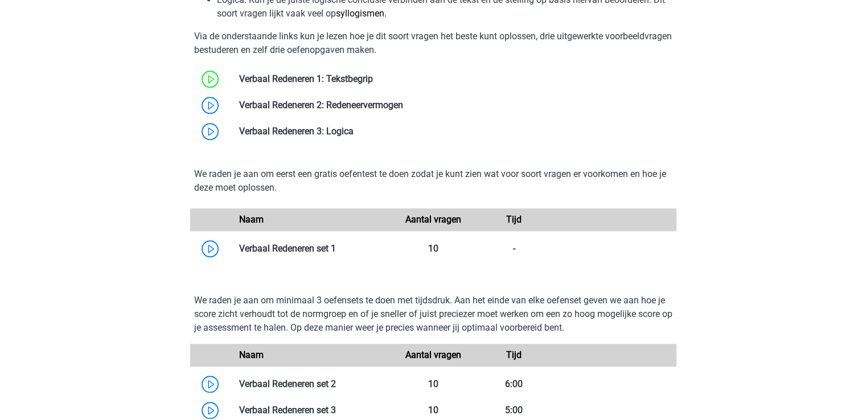
scroll to position [1139, 0]
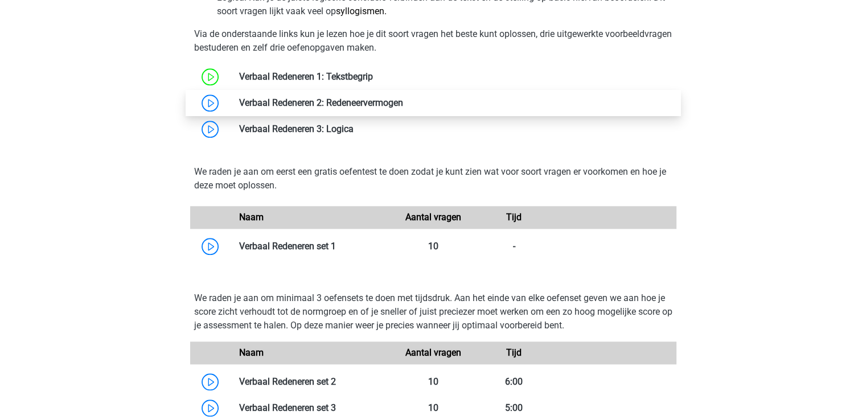
click at [403, 103] on link at bounding box center [403, 102] width 0 height 11
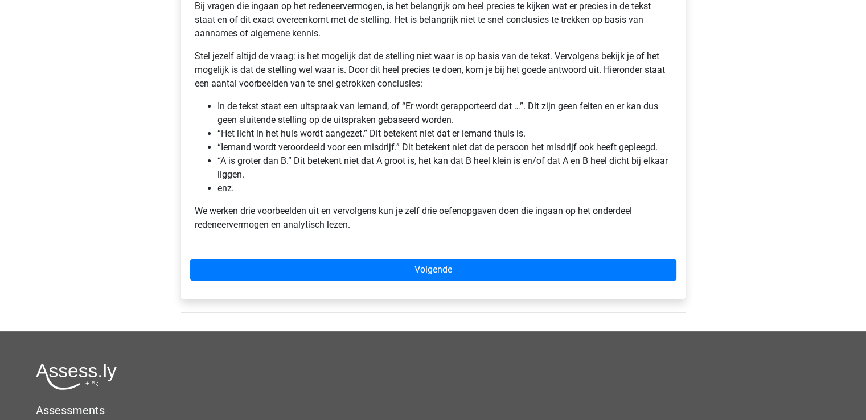
scroll to position [114, 0]
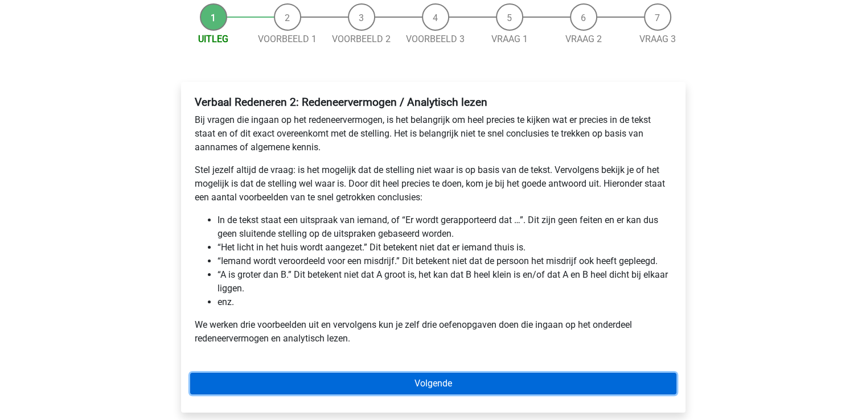
click at [446, 381] on link "Volgende" at bounding box center [433, 384] width 486 height 22
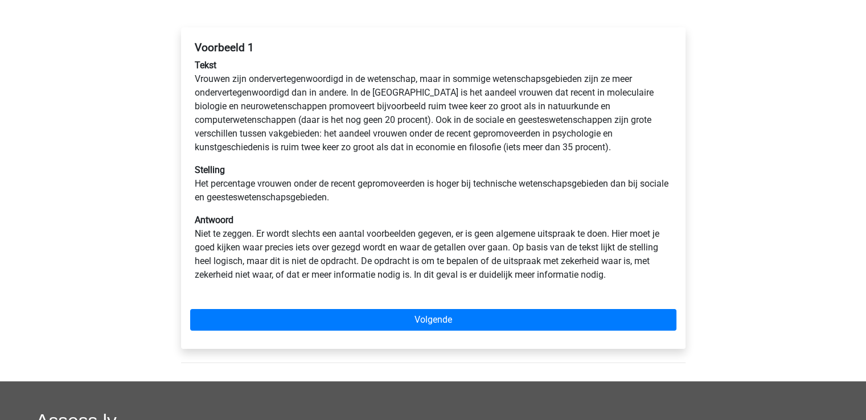
scroll to position [171, 0]
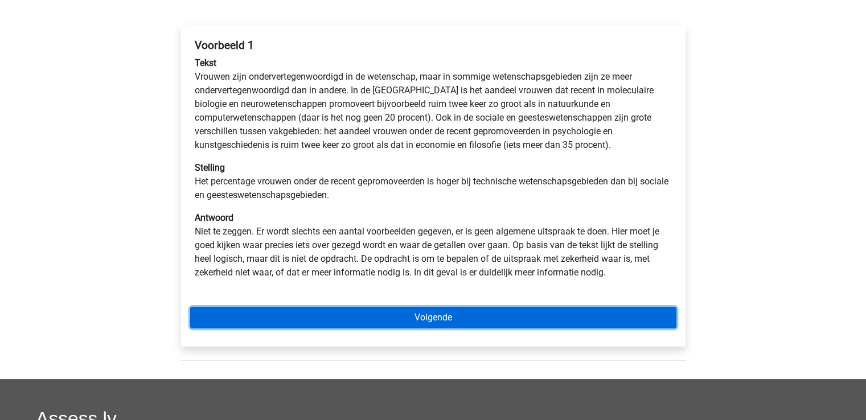
click at [445, 321] on link "Volgende" at bounding box center [433, 318] width 486 height 22
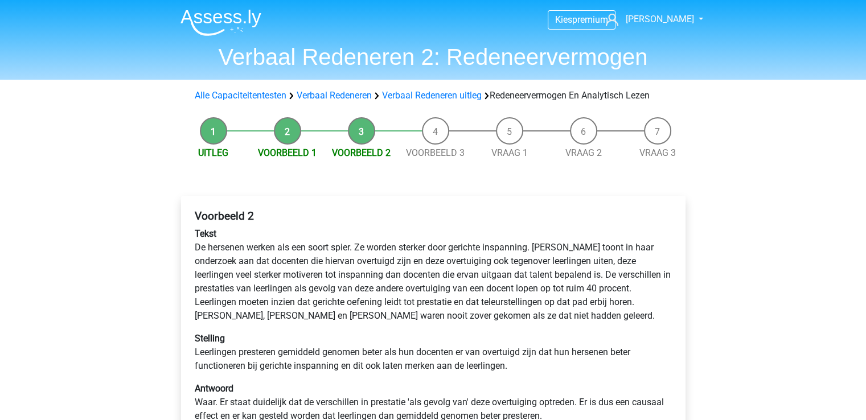
scroll to position [57, 0]
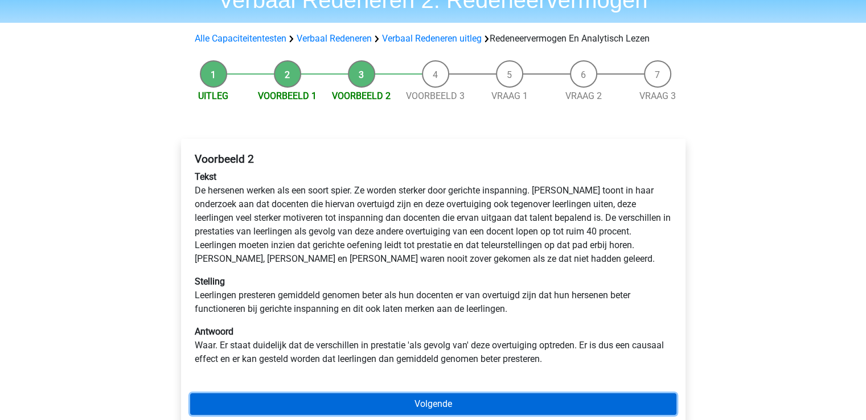
click at [458, 408] on link "Volgende" at bounding box center [433, 404] width 486 height 22
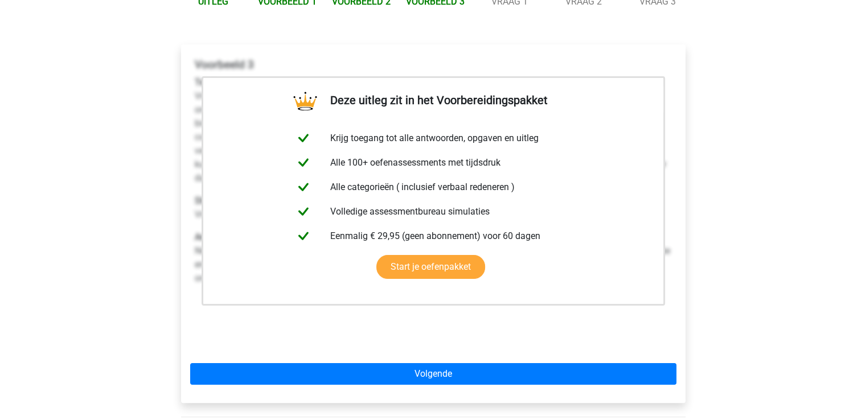
scroll to position [171, 0]
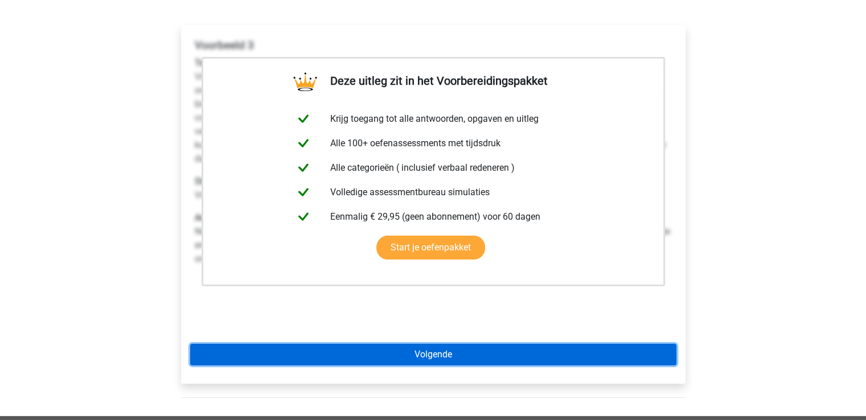
click at [437, 359] on link "Volgende" at bounding box center [433, 355] width 486 height 22
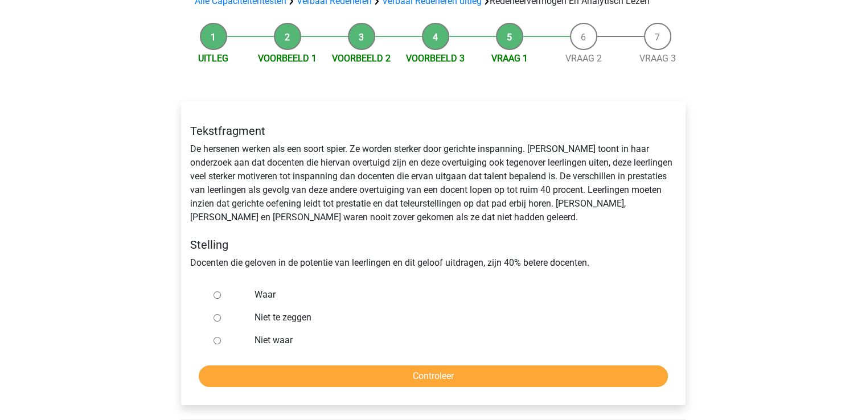
scroll to position [114, 0]
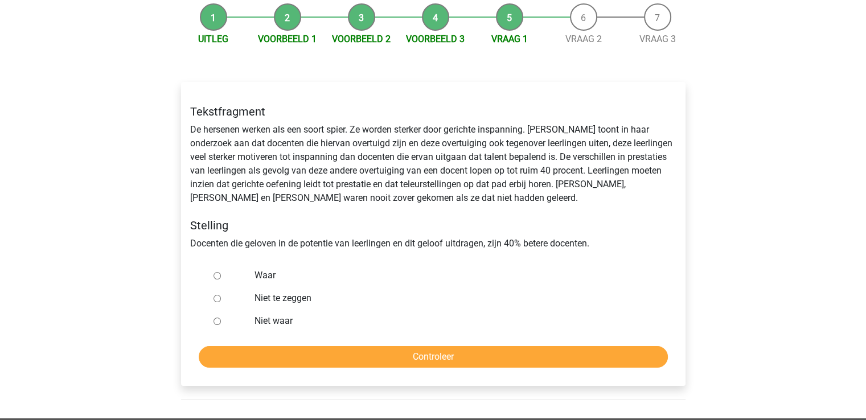
click at [287, 301] on label "Niet te zeggen" at bounding box center [451, 298] width 394 height 14
click at [221, 301] on input "Niet te zeggen" at bounding box center [216, 298] width 7 height 7
radio input "true"
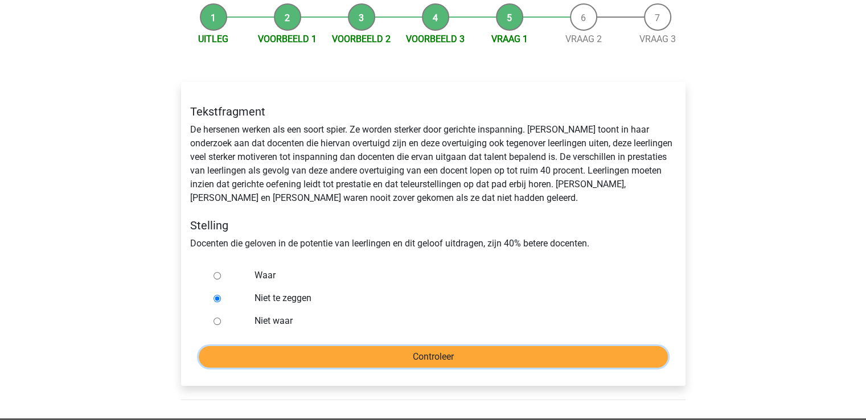
click at [362, 361] on input "Controleer" at bounding box center [433, 357] width 469 height 22
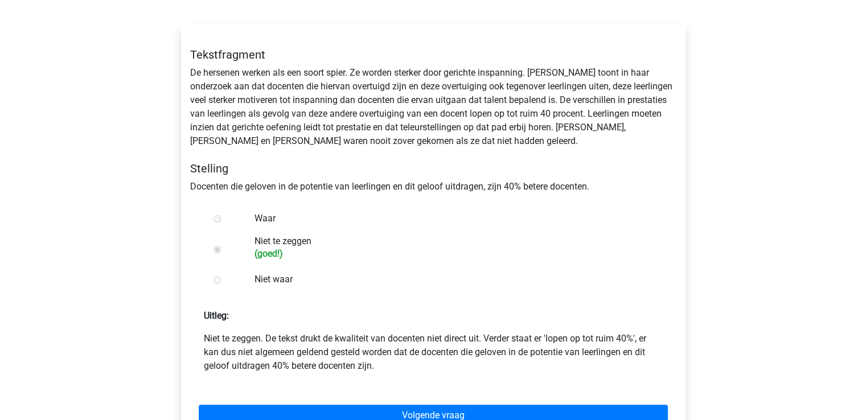
scroll to position [228, 0]
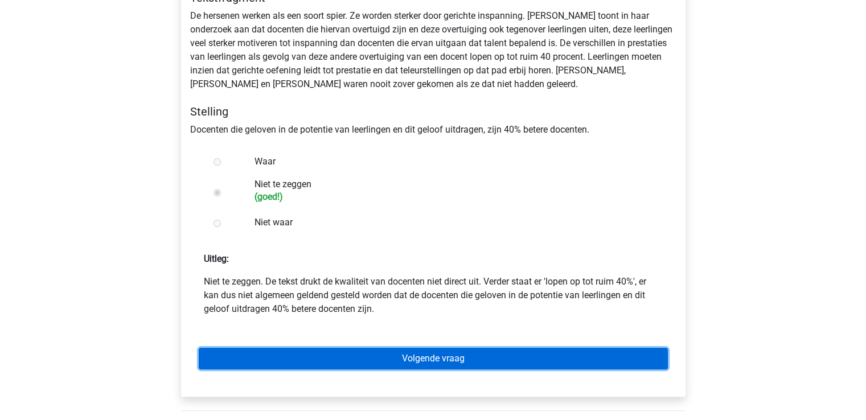
click at [456, 355] on link "Volgende vraag" at bounding box center [433, 359] width 469 height 22
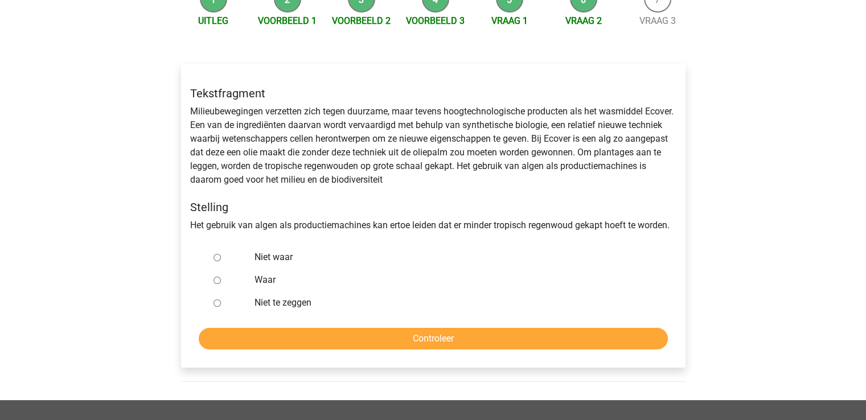
scroll to position [114, 0]
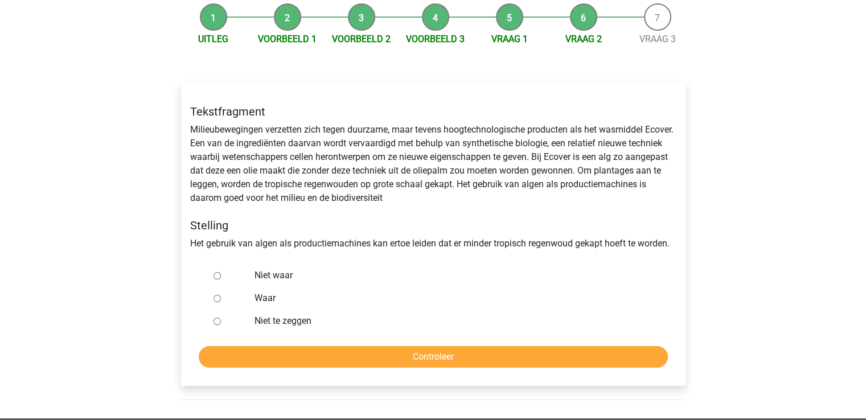
click at [257, 301] on label "Waar" at bounding box center [451, 298] width 394 height 14
click at [221, 301] on input "Waar" at bounding box center [216, 298] width 7 height 7
radio input "true"
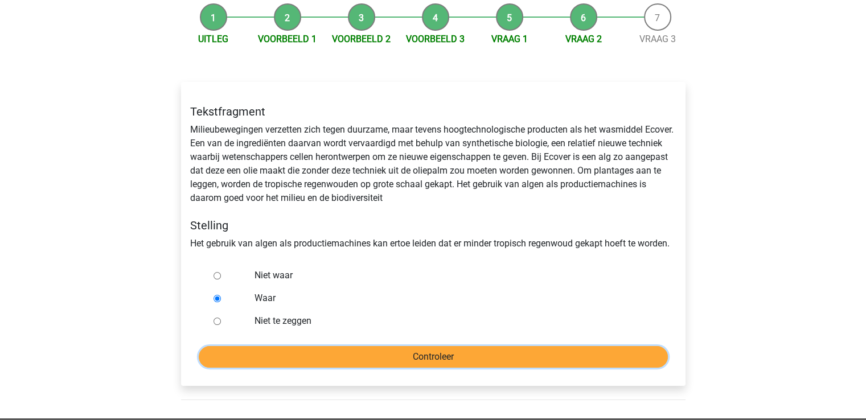
click at [328, 353] on input "Controleer" at bounding box center [433, 357] width 469 height 22
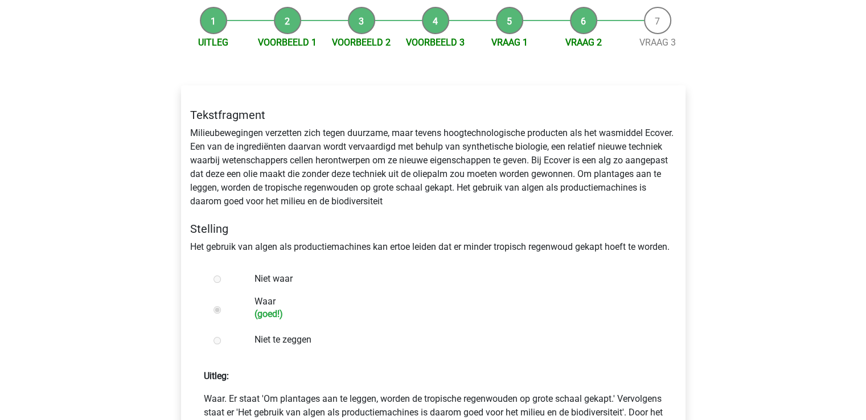
scroll to position [285, 0]
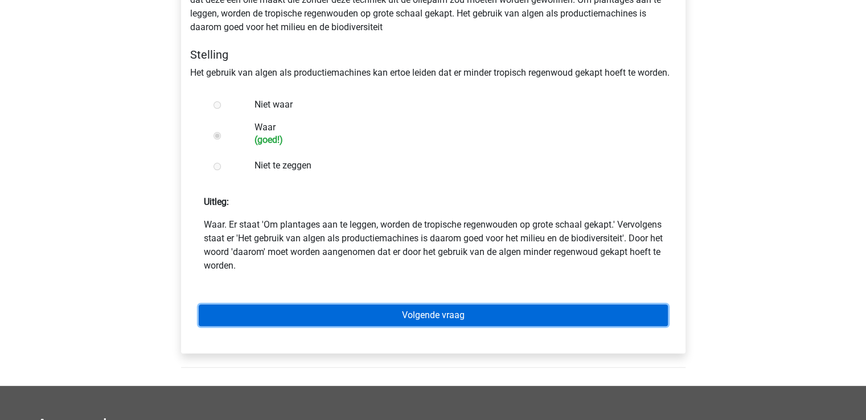
click at [467, 314] on link "Volgende vraag" at bounding box center [433, 316] width 469 height 22
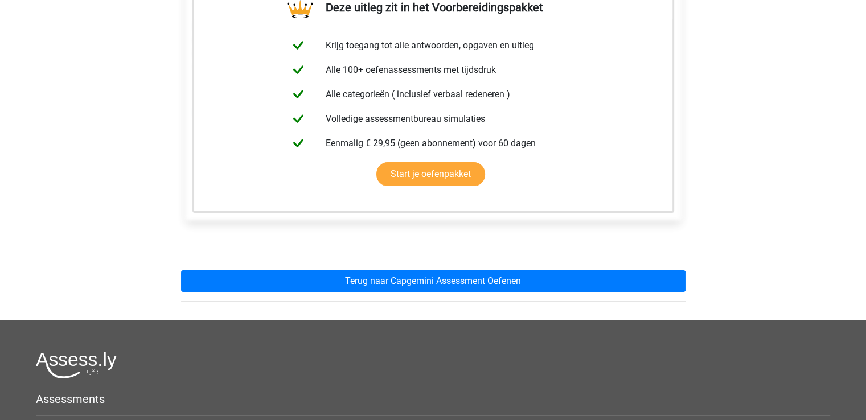
scroll to position [228, 0]
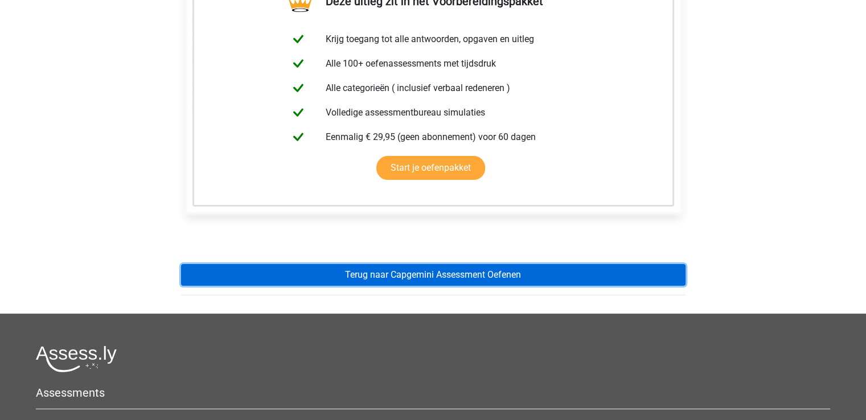
click at [431, 273] on link "Terug naar Capgemini Assessment Oefenen" at bounding box center [433, 275] width 504 height 22
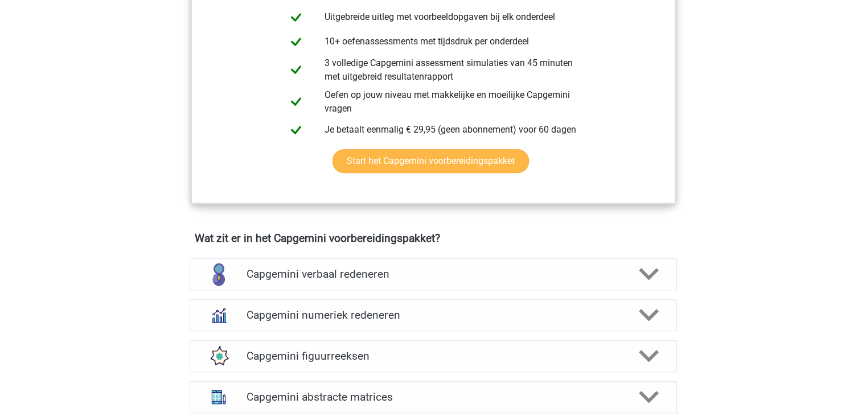
scroll to position [854, 0]
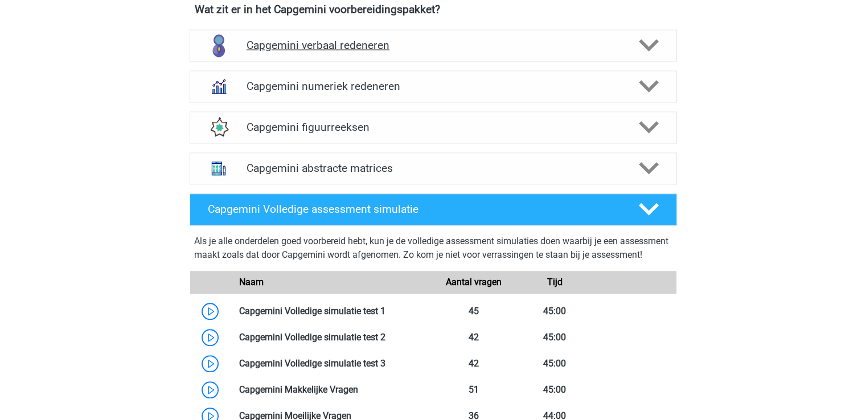
click at [368, 43] on h4 "Capgemini verbaal redeneren" at bounding box center [433, 45] width 373 height 13
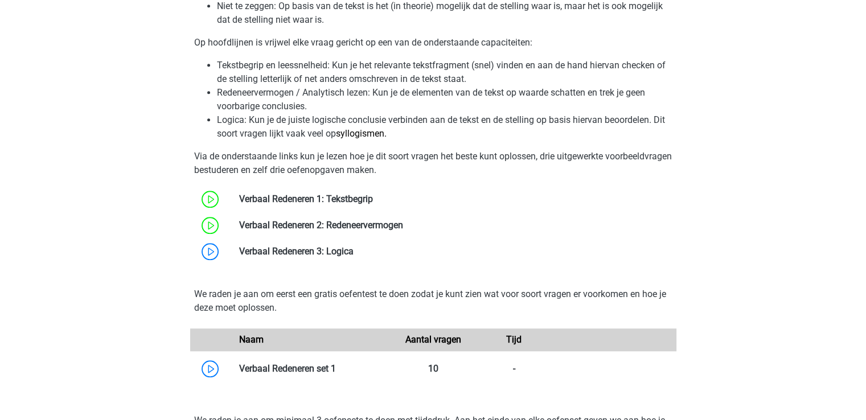
scroll to position [1025, 0]
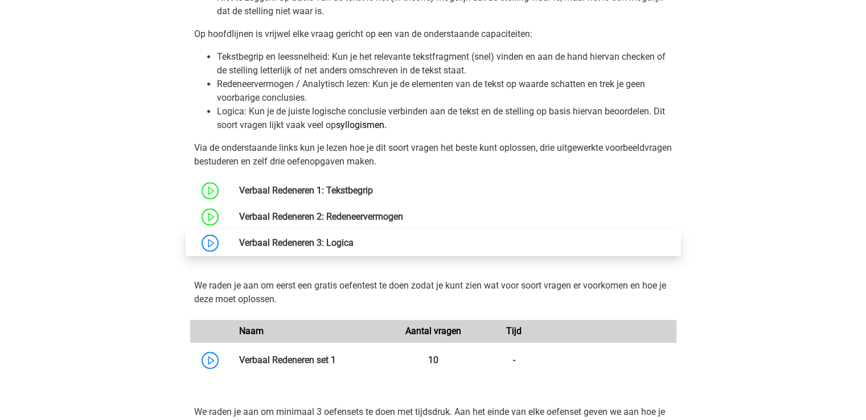
click at [354, 240] on link at bounding box center [354, 242] width 0 height 11
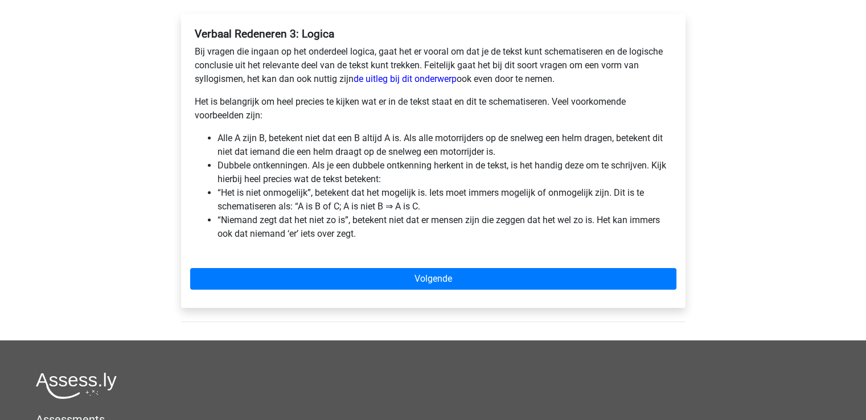
scroll to position [114, 0]
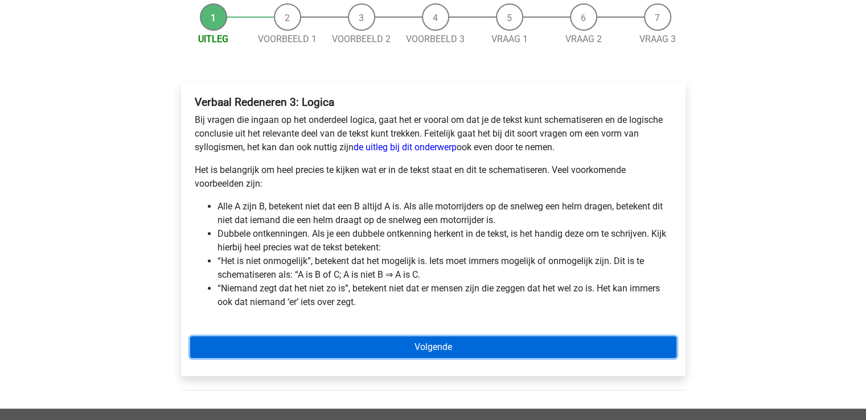
click at [398, 349] on link "Volgende" at bounding box center [433, 347] width 486 height 22
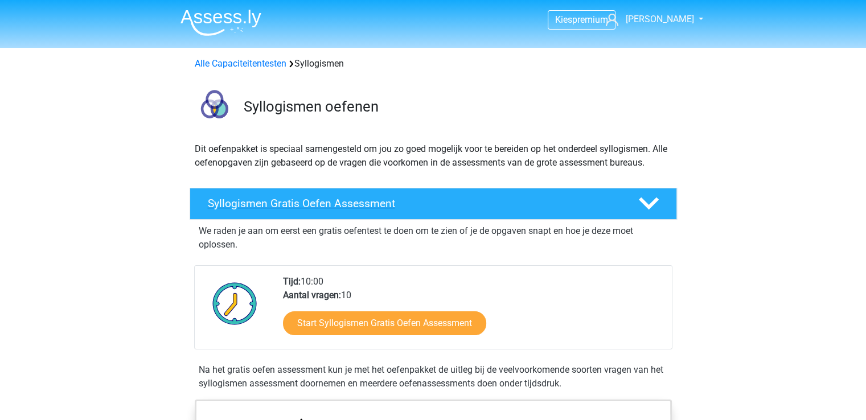
click at [393, 216] on div "Syllogismen Gratis Oefen Assessment" at bounding box center [433, 204] width 487 height 32
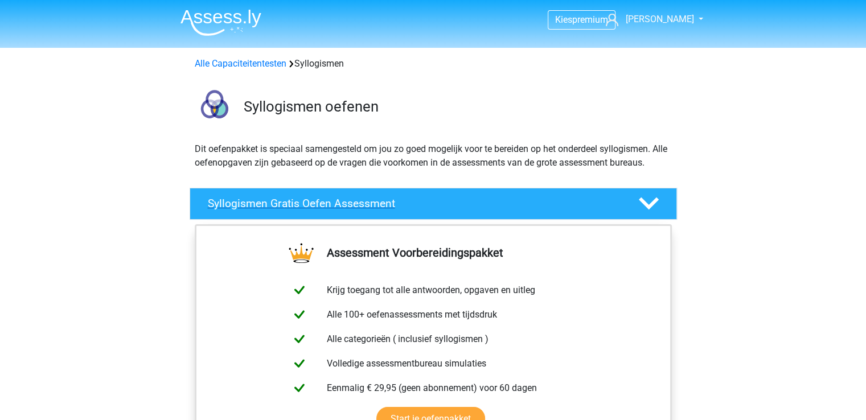
click at [393, 216] on div "Syllogismen Gratis Oefen Assessment" at bounding box center [433, 204] width 487 height 32
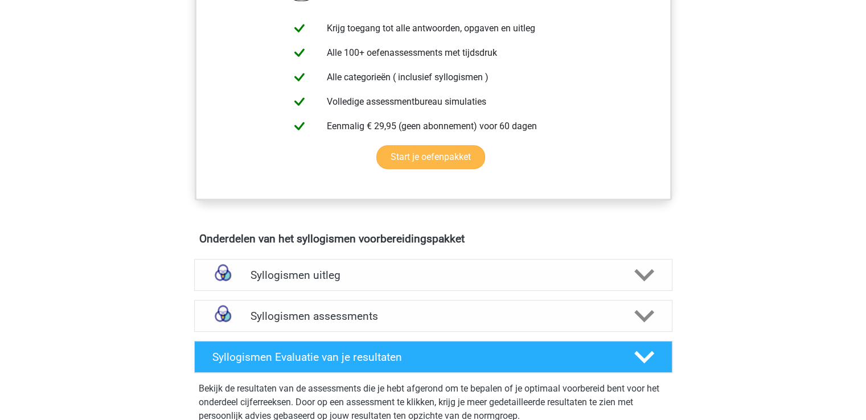
scroll to position [512, 0]
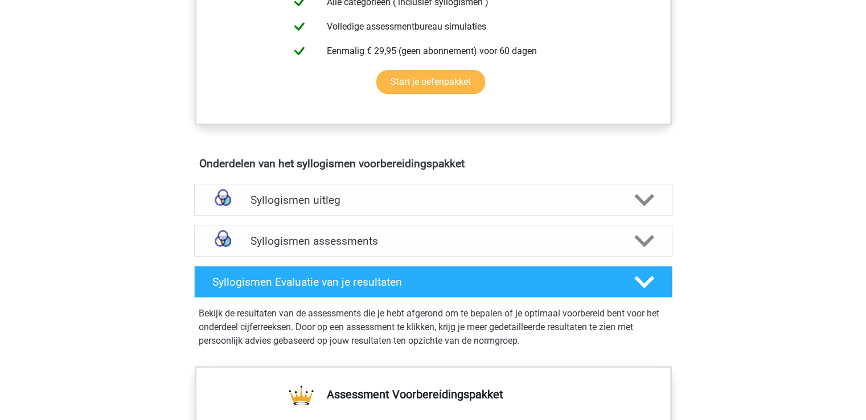
click at [368, 199] on h4 "Syllogismen uitleg" at bounding box center [432, 200] width 365 height 13
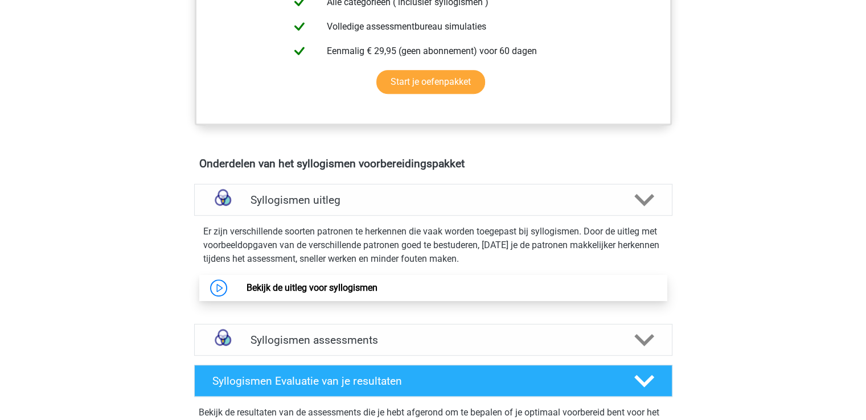
click at [348, 287] on link "Bekijk de uitleg voor syllogismen" at bounding box center [312, 287] width 131 height 11
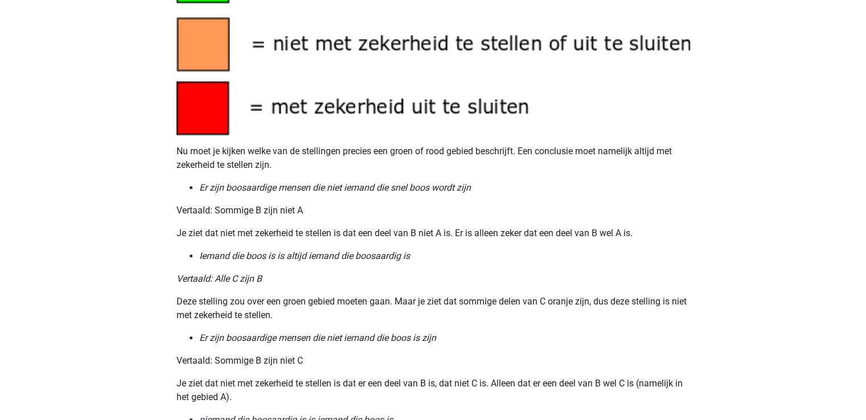
scroll to position [968, 0]
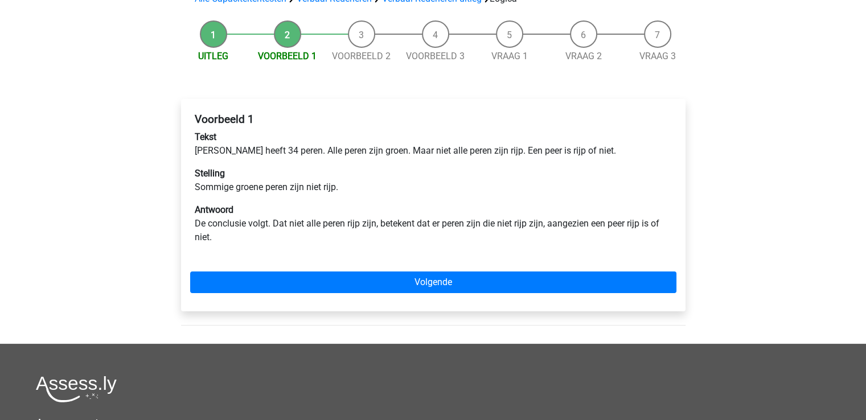
scroll to position [114, 0]
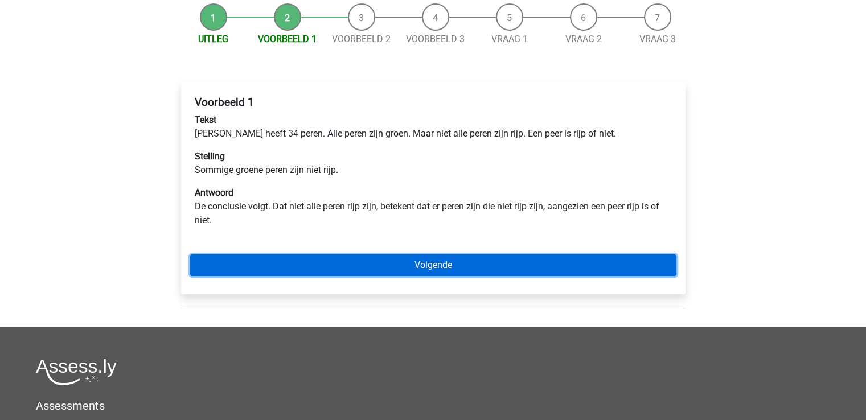
click at [335, 268] on link "Volgende" at bounding box center [433, 265] width 486 height 22
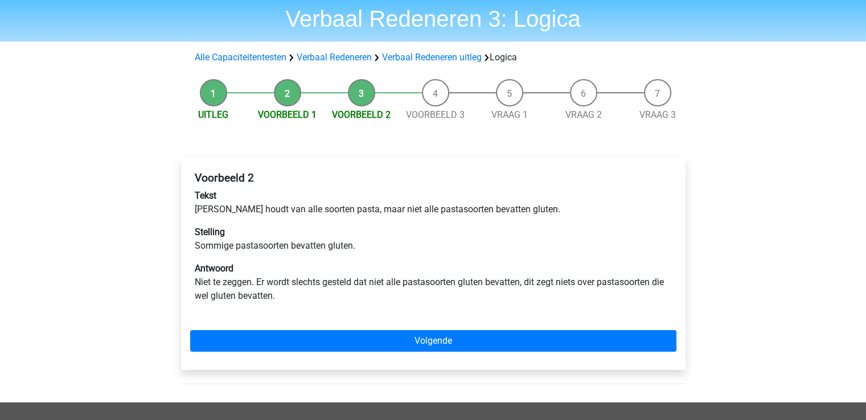
scroll to position [57, 0]
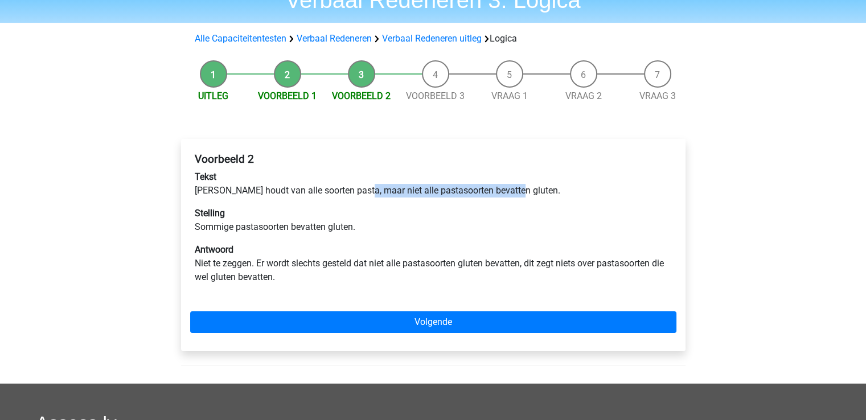
drag, startPoint x: 359, startPoint y: 192, endPoint x: 512, endPoint y: 188, distance: 152.6
click at [512, 188] on p "Tekst Sofia houdt van alle soorten pasta, maar niet alle pastasoorten bevatten …" at bounding box center [433, 183] width 477 height 27
click at [401, 216] on p "Stelling Sommige pastasoorten bevatten gluten." at bounding box center [433, 220] width 477 height 27
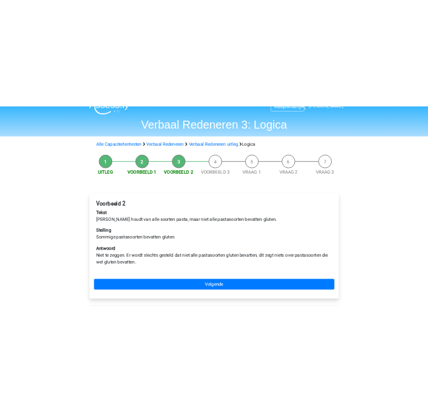
scroll to position [0, 0]
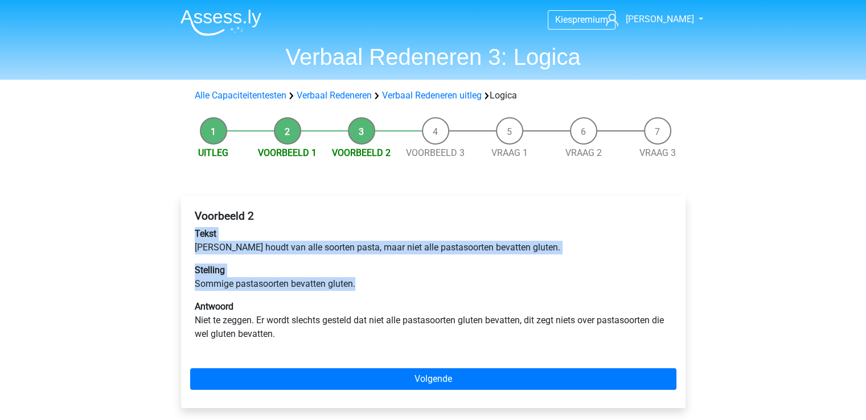
drag, startPoint x: 355, startPoint y: 286, endPoint x: 174, endPoint y: 231, distance: 189.3
click at [174, 231] on div "Voorbeeld 2 Tekst Sofia houdt van alle soorten pasta, maar niet alle pastasoort…" at bounding box center [433, 307] width 523 height 268
copy div "Tekst Sofia houdt van alle soorten pasta, maar niet alle pastasoorten bevatten …"
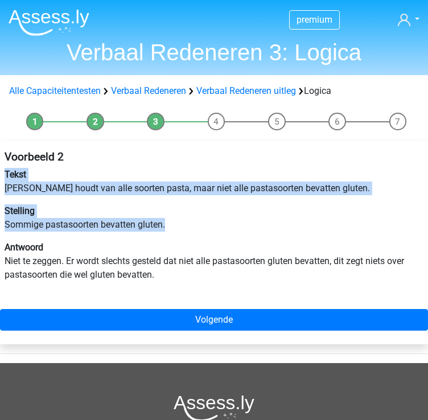
click at [319, 242] on p "Antwoord Niet te zeggen. Er wordt slechts gesteld dat niet alle pastasoorten gl…" at bounding box center [214, 261] width 419 height 41
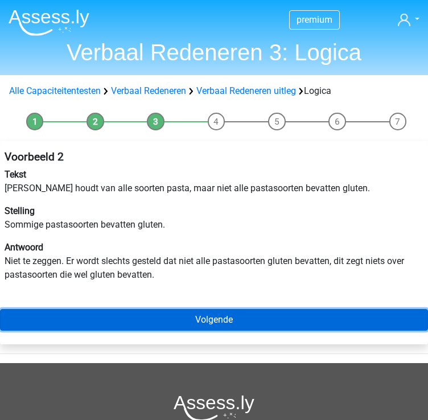
click at [352, 315] on link "Volgende" at bounding box center [214, 320] width 428 height 22
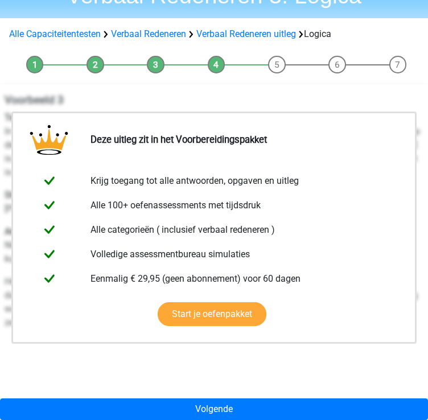
scroll to position [114, 0]
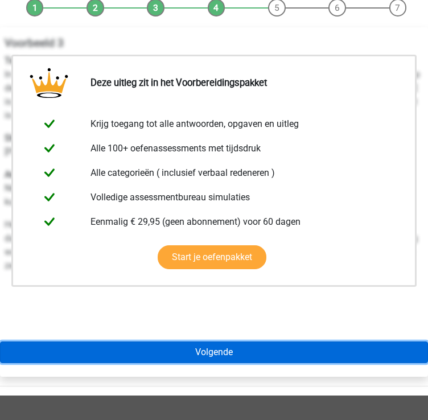
click at [284, 344] on link "Volgende" at bounding box center [214, 353] width 428 height 22
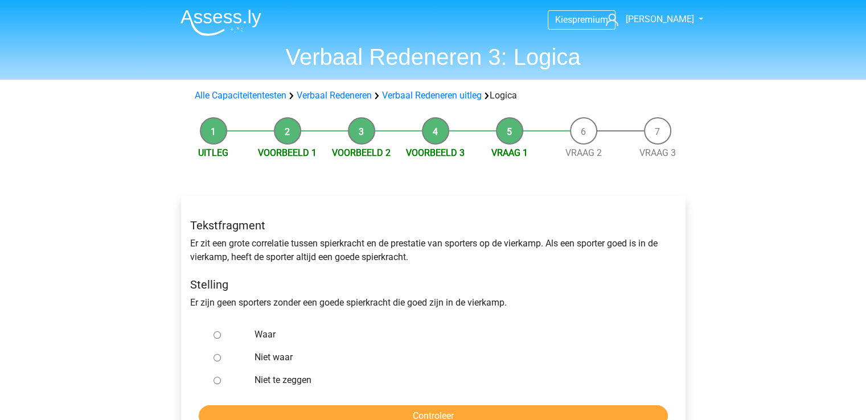
scroll to position [57, 0]
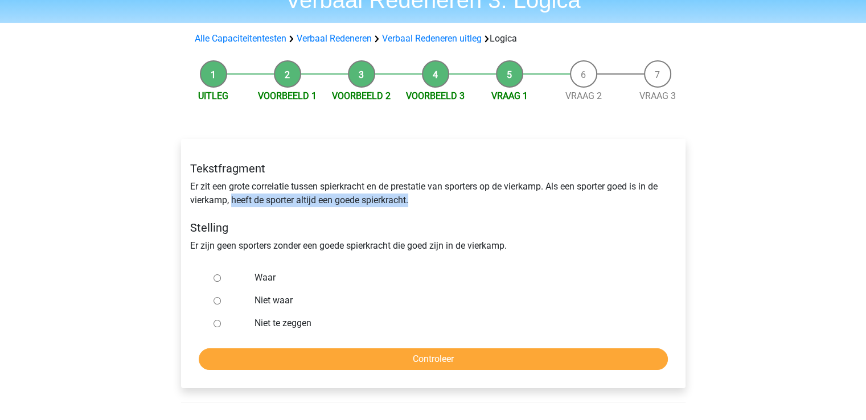
drag, startPoint x: 232, startPoint y: 203, endPoint x: 413, endPoint y: 203, distance: 181.0
click at [413, 203] on div "Tekstfragment Er zit een grote correlatie tussen spierkracht en de prestatie va…" at bounding box center [433, 207] width 503 height 109
click at [280, 276] on label "Waar" at bounding box center [451, 278] width 394 height 14
click at [221, 276] on input "Waar" at bounding box center [216, 277] width 7 height 7
radio input "true"
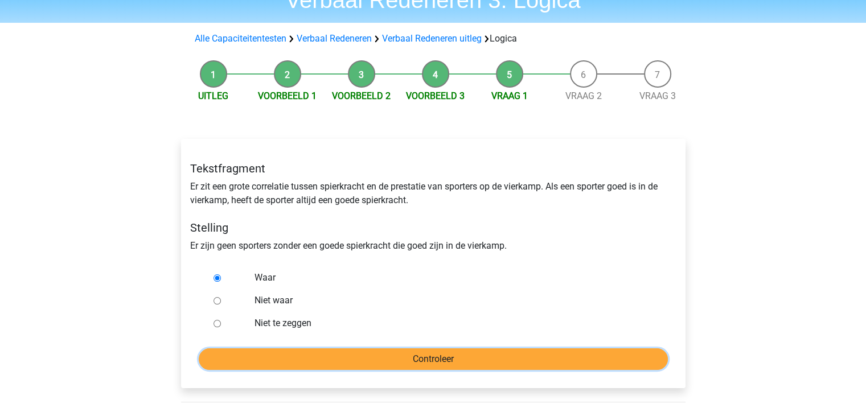
click at [355, 354] on input "Controleer" at bounding box center [433, 359] width 469 height 22
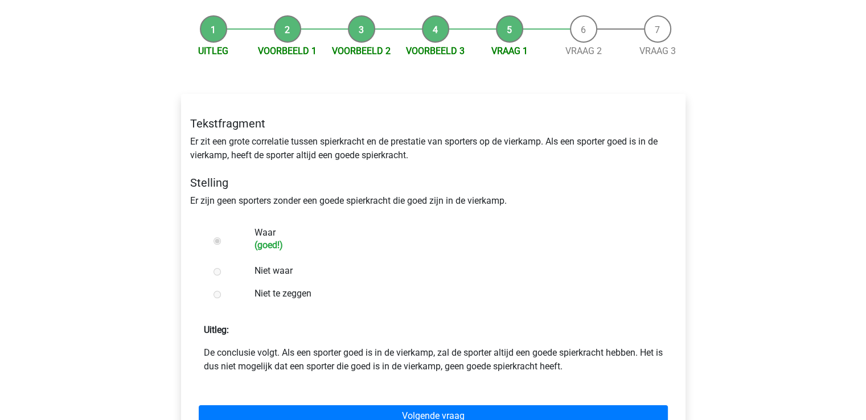
scroll to position [114, 0]
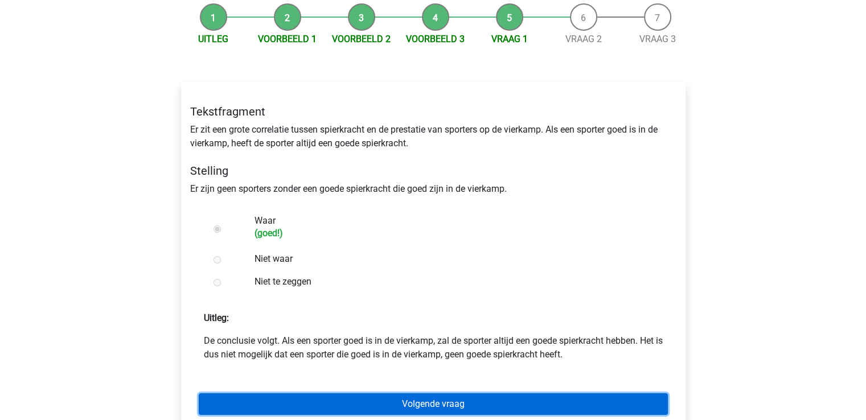
click at [405, 396] on link "Volgende vraag" at bounding box center [433, 404] width 469 height 22
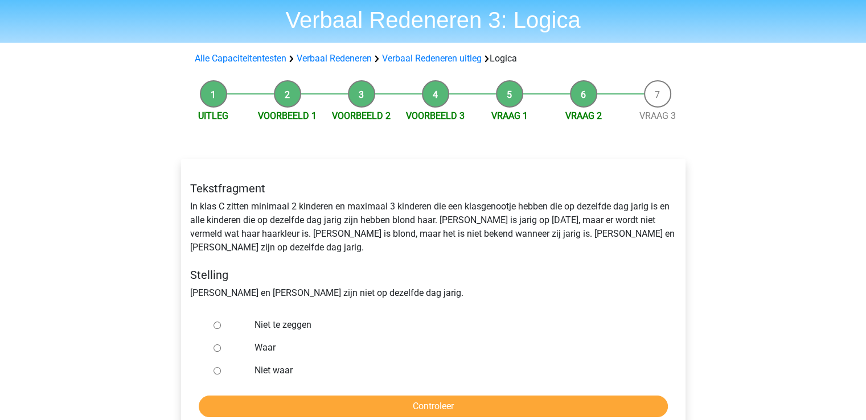
scroll to position [57, 0]
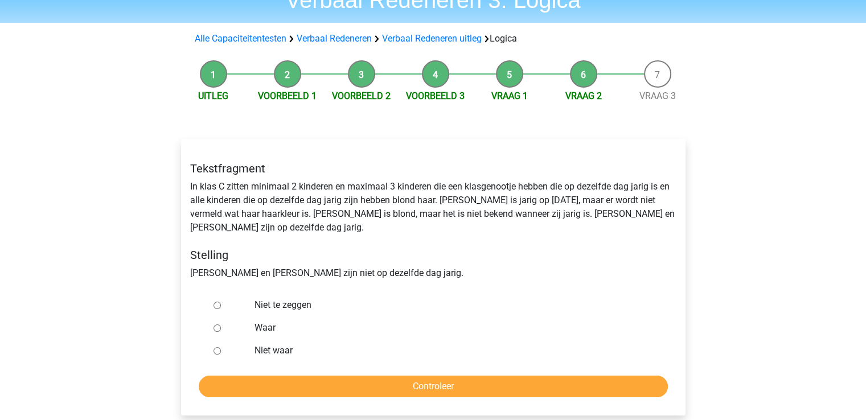
click at [288, 344] on label "Niet waar" at bounding box center [451, 351] width 394 height 14
click at [221, 347] on input "Niet waar" at bounding box center [216, 350] width 7 height 7
radio input "true"
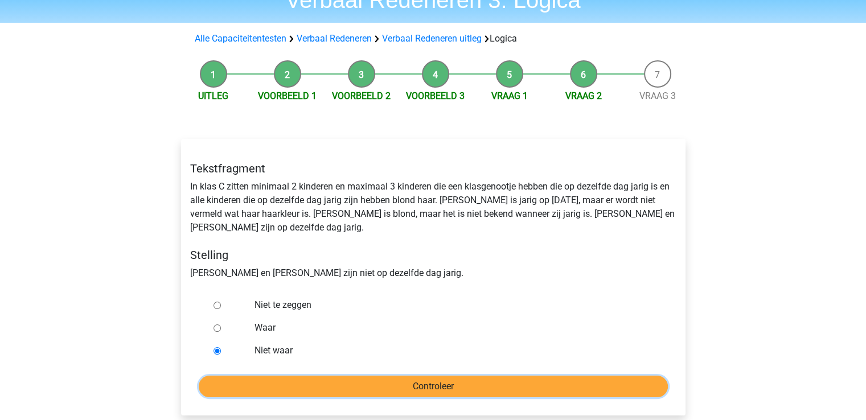
click at [347, 376] on input "Controleer" at bounding box center [433, 387] width 469 height 22
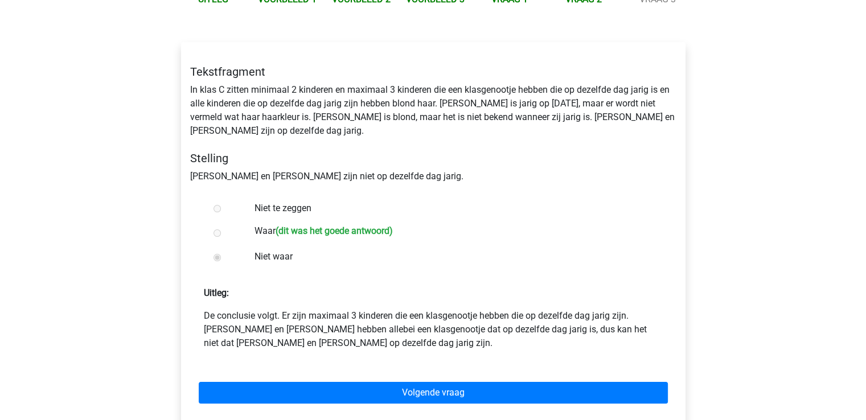
scroll to position [171, 0]
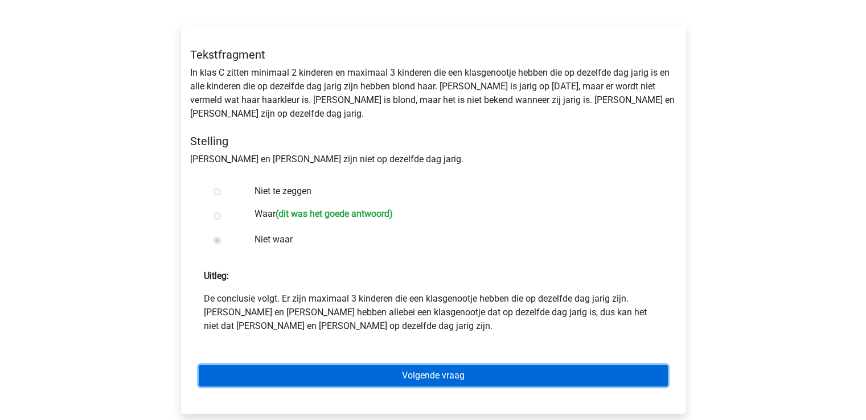
click at [426, 367] on link "Volgende vraag" at bounding box center [433, 376] width 469 height 22
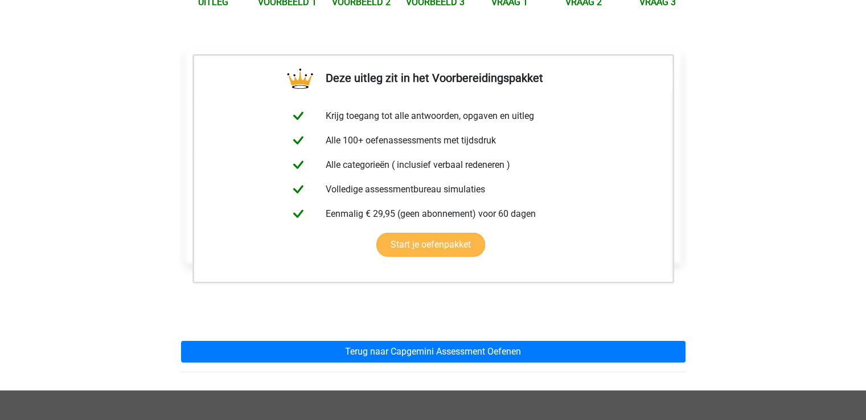
scroll to position [228, 0]
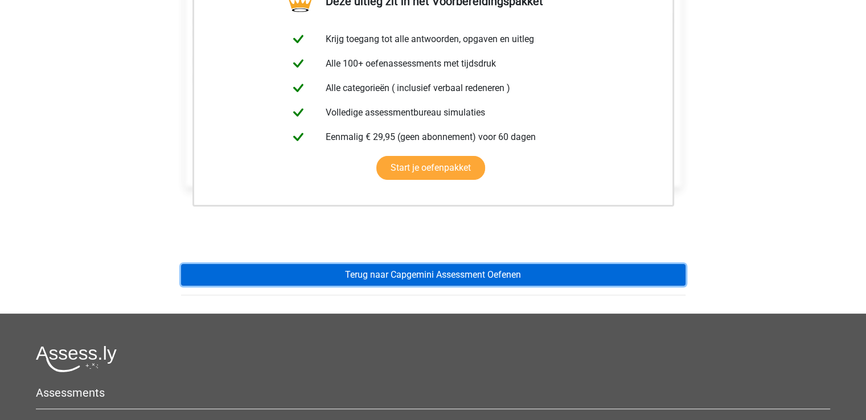
click at [446, 285] on link "Terug naar Capgemini Assessment Oefenen" at bounding box center [433, 275] width 504 height 22
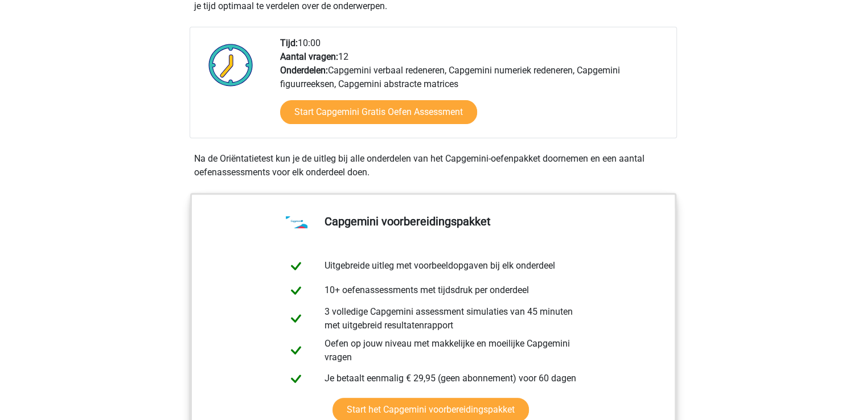
scroll to position [399, 0]
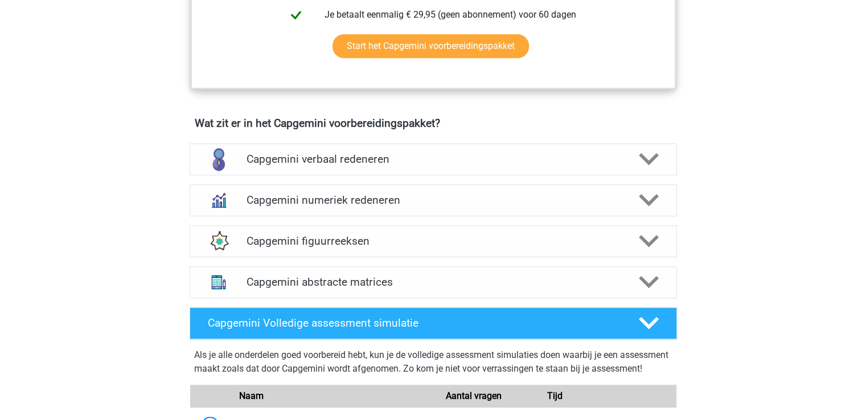
click at [402, 140] on div "Capgemini verbaal redeneren Bij het onderdeel Verbaal Redeneren (ook wel deduct…" at bounding box center [433, 159] width 532 height 41
click at [396, 151] on div "Capgemini verbaal redeneren" at bounding box center [433, 159] width 487 height 32
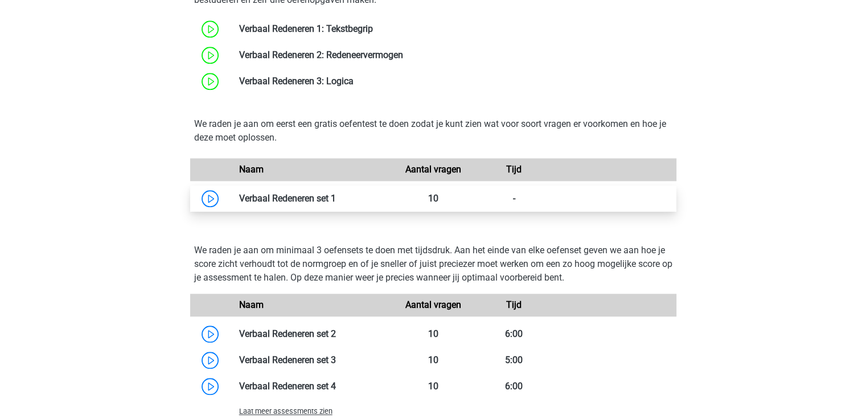
scroll to position [1196, 0]
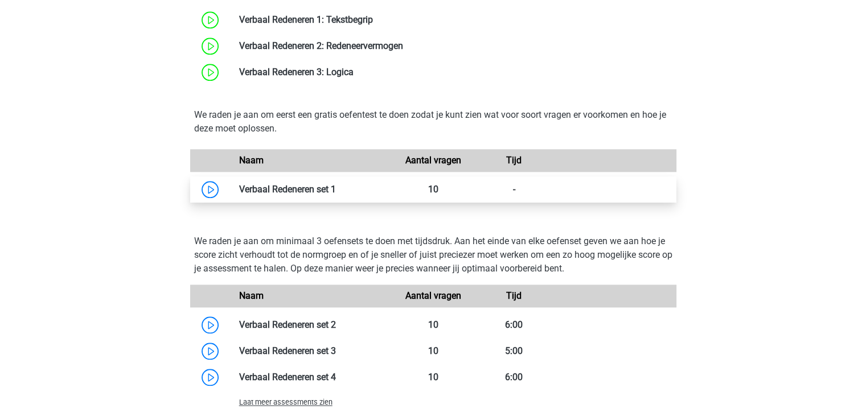
click at [336, 187] on link at bounding box center [336, 189] width 0 height 11
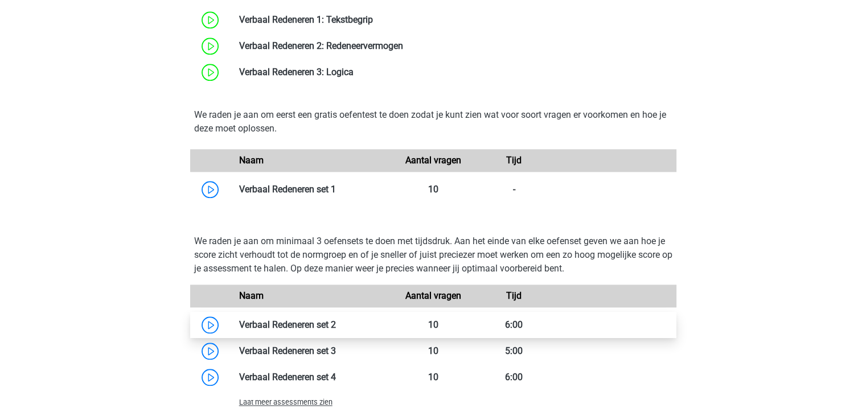
click at [336, 319] on link at bounding box center [336, 324] width 0 height 11
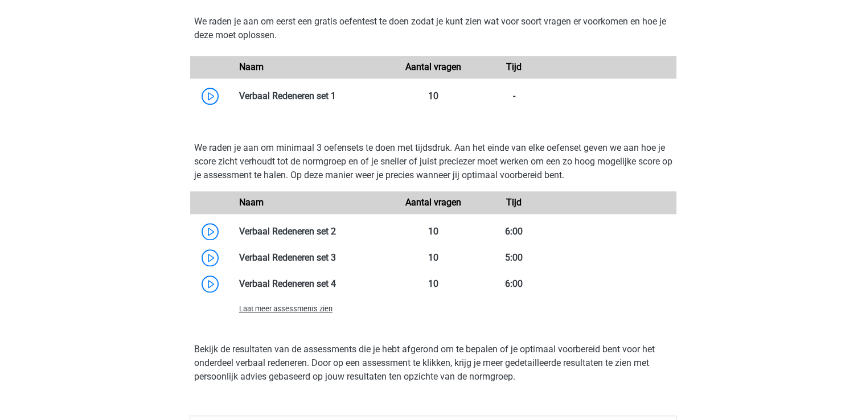
scroll to position [1309, 0]
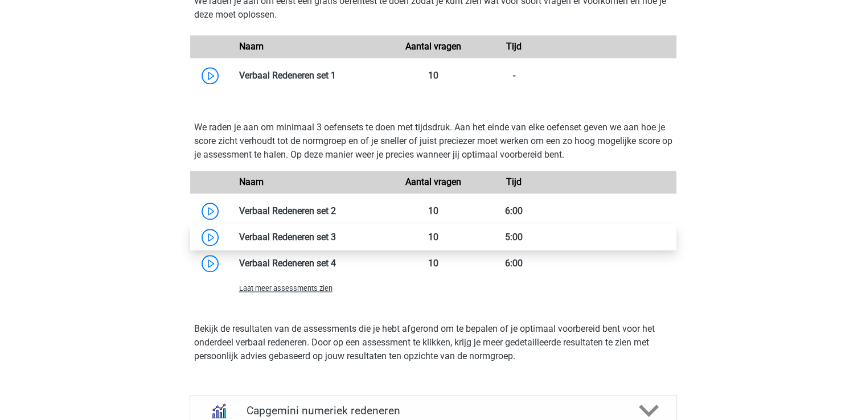
click at [336, 243] on link at bounding box center [336, 237] width 0 height 11
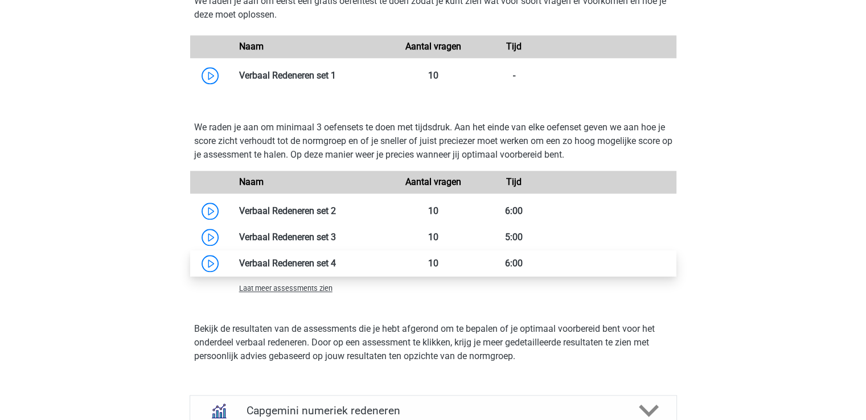
click at [336, 265] on link at bounding box center [336, 263] width 0 height 11
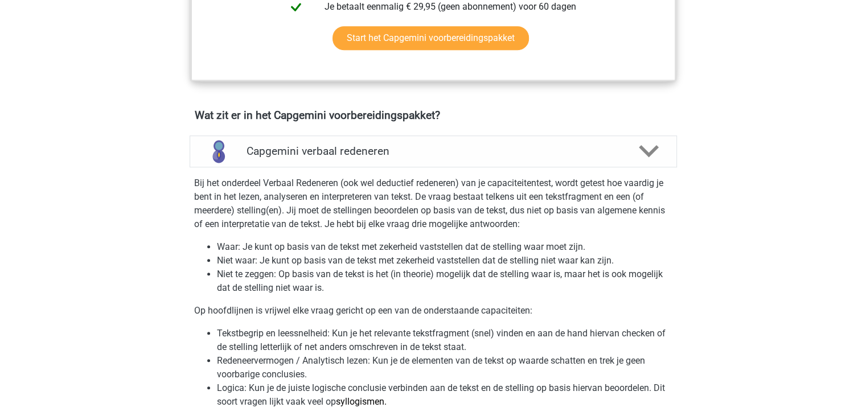
scroll to position [740, 0]
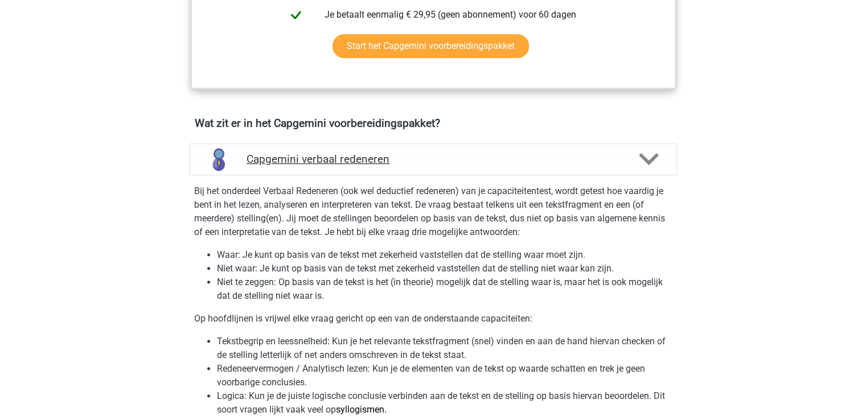
click at [472, 157] on h4 "Capgemini verbaal redeneren" at bounding box center [433, 159] width 373 height 13
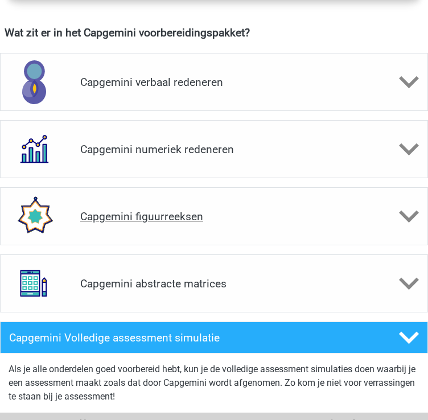
scroll to position [832, 0]
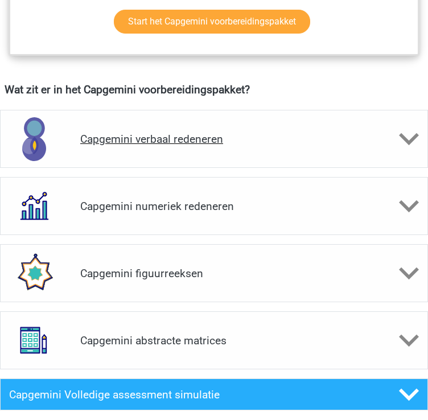
click at [409, 149] on icon at bounding box center [409, 139] width 20 height 20
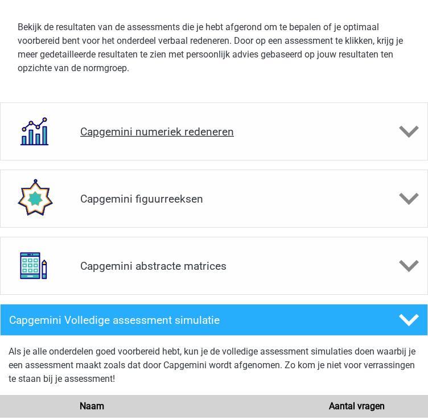
scroll to position [1743, 0]
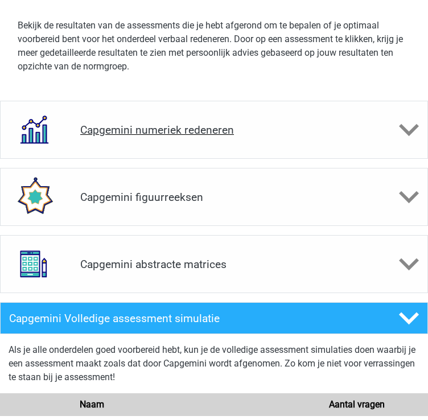
drag, startPoint x: 266, startPoint y: 141, endPoint x: 273, endPoint y: 141, distance: 6.3
click at [266, 141] on div "Capgemini numeriek redeneren" at bounding box center [214, 130] width 428 height 58
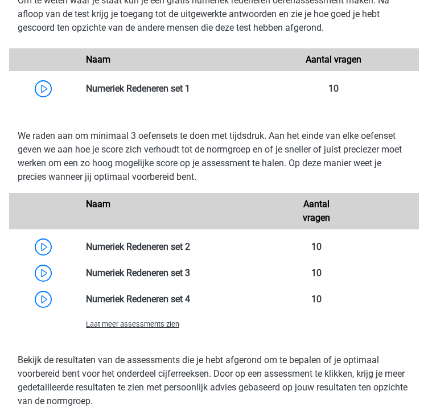
scroll to position [2084, 0]
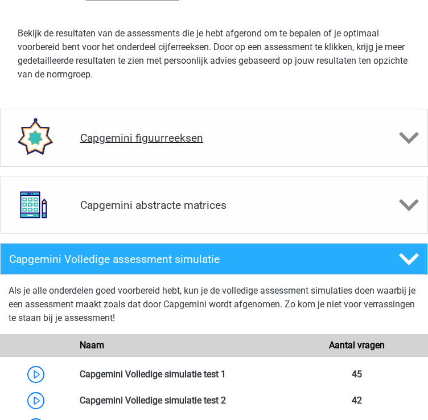
click at [273, 167] on div "Capgemini figuurreeksen" at bounding box center [214, 138] width 428 height 58
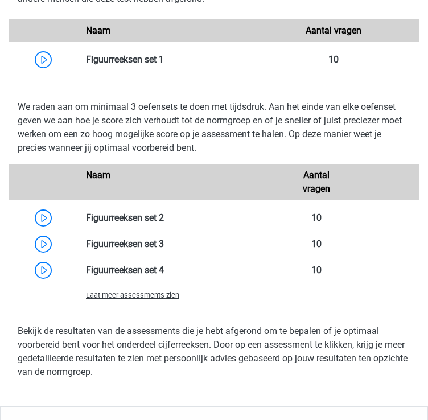
scroll to position [2597, 0]
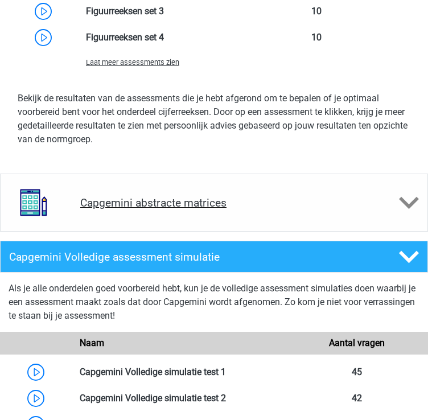
click at [212, 210] on h4 "Capgemini abstracte matrices" at bounding box center [214, 202] width 268 height 13
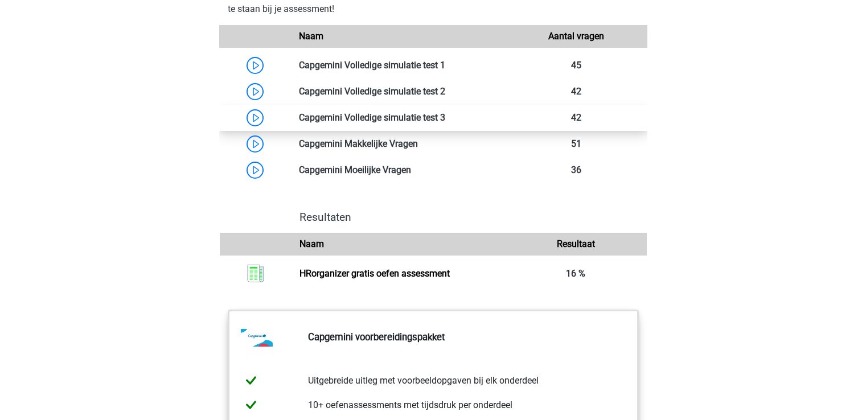
scroll to position [3792, 0]
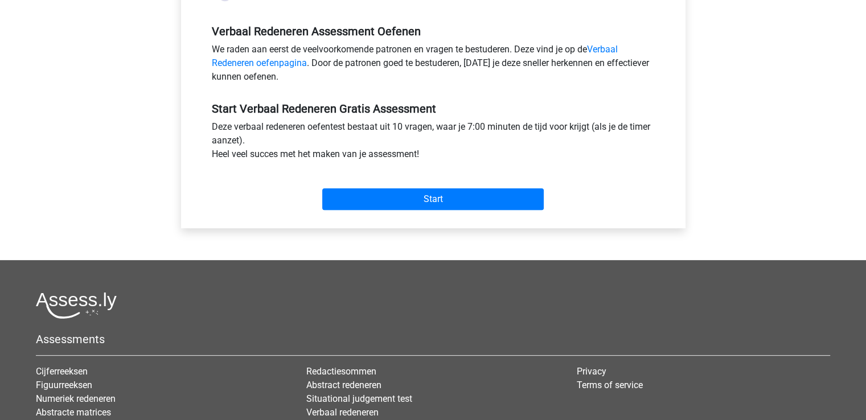
scroll to position [342, 0]
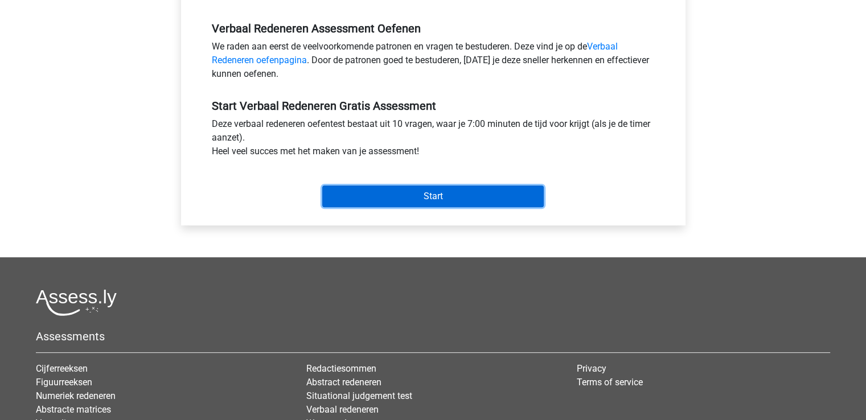
click at [405, 196] on input "Start" at bounding box center [432, 197] width 221 height 22
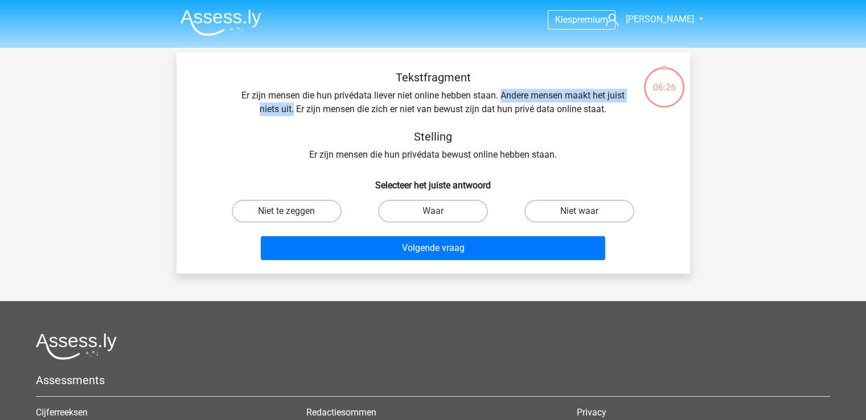
drag, startPoint x: 500, startPoint y: 96, endPoint x: 294, endPoint y: 116, distance: 207.0
click at [294, 116] on div "Tekstfragment Er zijn mensen die hun privédata liever niet online hebben staan.…" at bounding box center [433, 116] width 477 height 91
click at [306, 210] on label "Niet te zeggen" at bounding box center [287, 211] width 110 height 23
click at [294, 211] on input "Niet te zeggen" at bounding box center [289, 214] width 7 height 7
radio input "true"
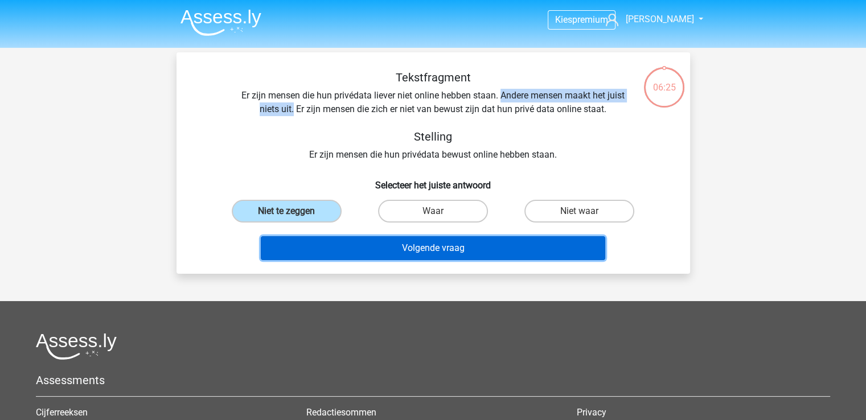
click at [351, 244] on button "Volgende vraag" at bounding box center [433, 248] width 344 height 24
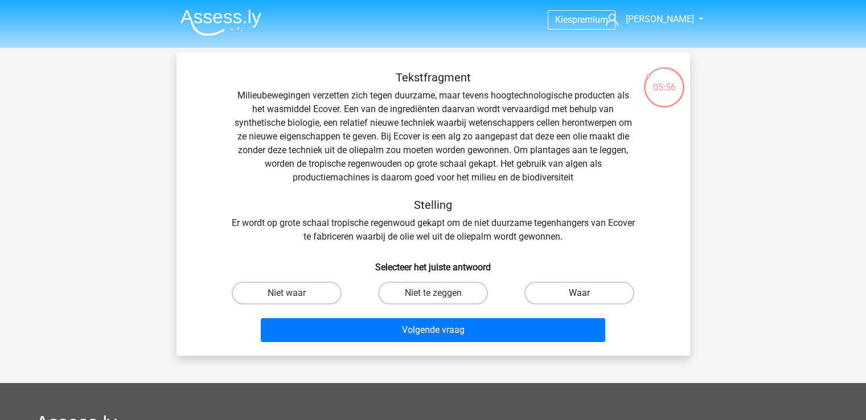
click at [553, 285] on label "Waar" at bounding box center [579, 293] width 110 height 23
click at [580, 293] on input "Waar" at bounding box center [583, 296] width 7 height 7
radio input "true"
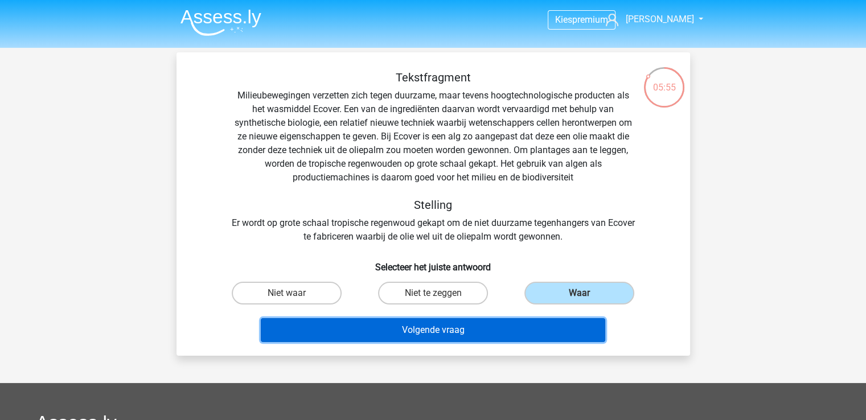
click at [520, 339] on button "Volgende vraag" at bounding box center [433, 330] width 344 height 24
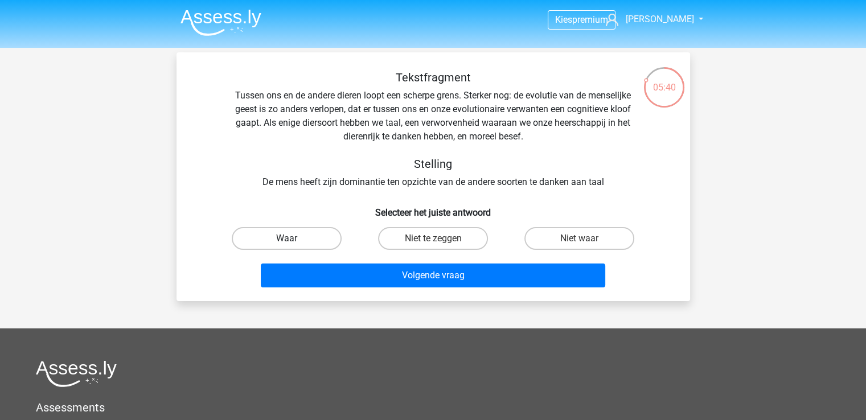
click at [301, 237] on label "Waar" at bounding box center [287, 238] width 110 height 23
click at [294, 239] on input "Waar" at bounding box center [289, 242] width 7 height 7
radio input "true"
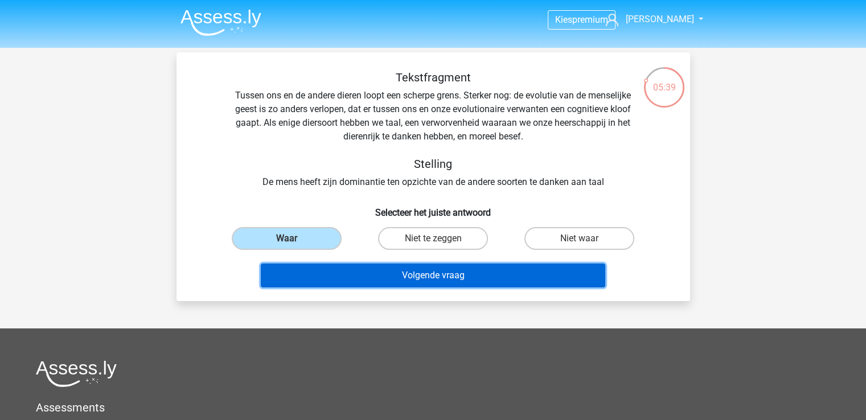
click at [428, 271] on button "Volgende vraag" at bounding box center [433, 276] width 344 height 24
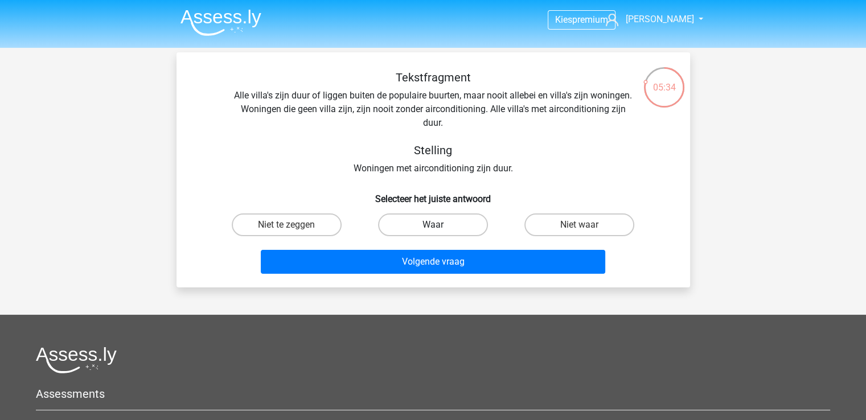
click at [445, 224] on label "Waar" at bounding box center [433, 224] width 110 height 23
click at [440, 225] on input "Waar" at bounding box center [436, 228] width 7 height 7
radio input "true"
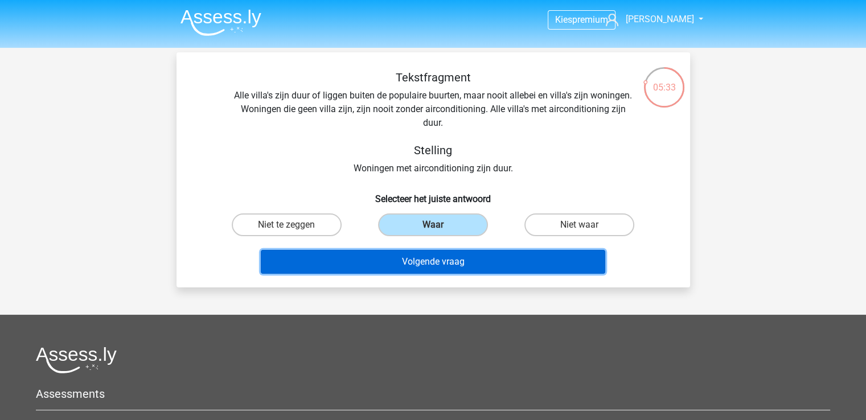
click at [448, 252] on button "Volgende vraag" at bounding box center [433, 262] width 344 height 24
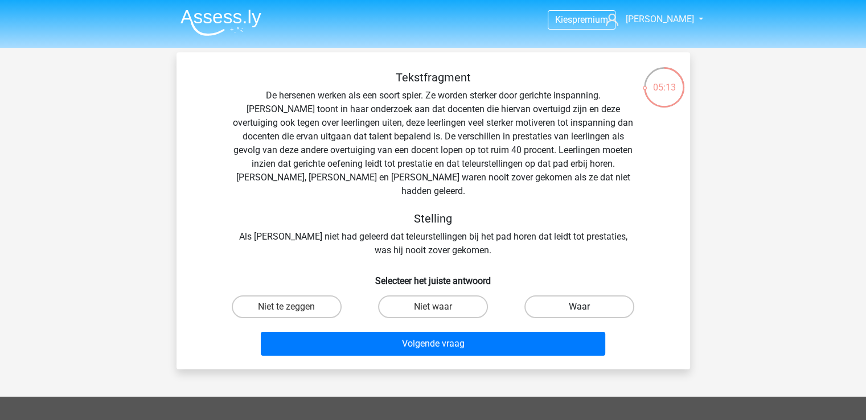
click at [544, 295] on label "Waar" at bounding box center [579, 306] width 110 height 23
click at [580, 307] on input "Waar" at bounding box center [583, 310] width 7 height 7
radio input "true"
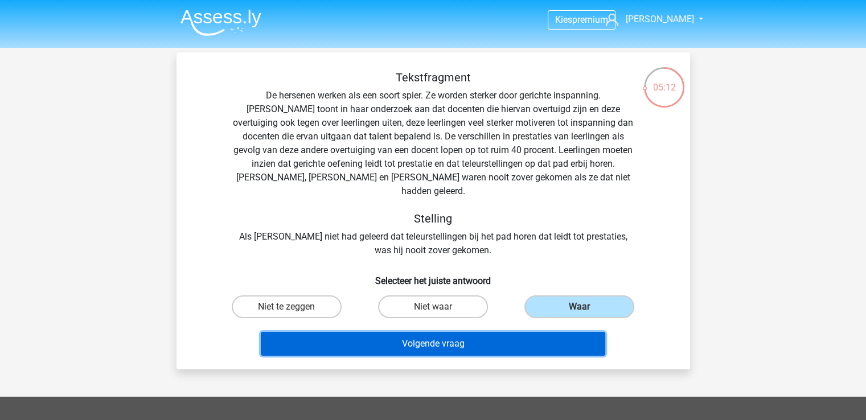
click at [506, 332] on button "Volgende vraag" at bounding box center [433, 344] width 344 height 24
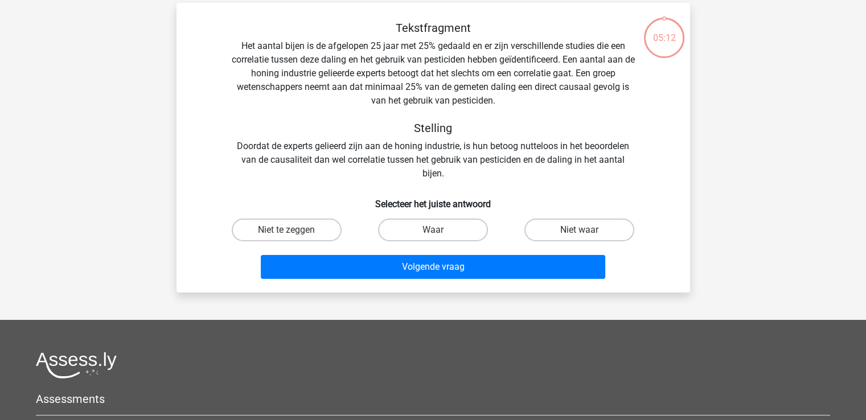
scroll to position [52, 0]
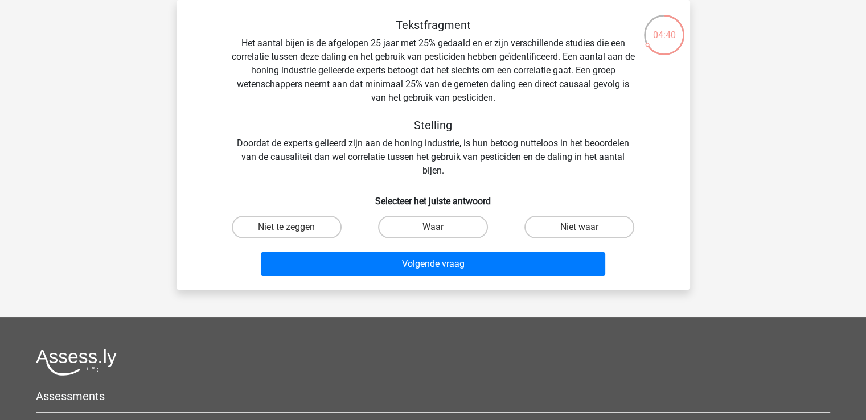
click at [281, 244] on div "Volgende vraag" at bounding box center [433, 262] width 477 height 38
click at [281, 235] on label "Niet te zeggen" at bounding box center [287, 227] width 110 height 23
click at [286, 235] on input "Niet te zeggen" at bounding box center [289, 230] width 7 height 7
radio input "true"
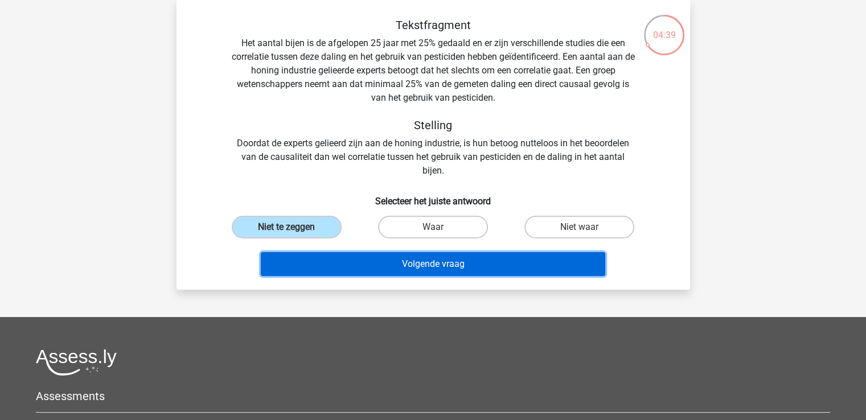
click at [352, 258] on button "Volgende vraag" at bounding box center [433, 264] width 344 height 24
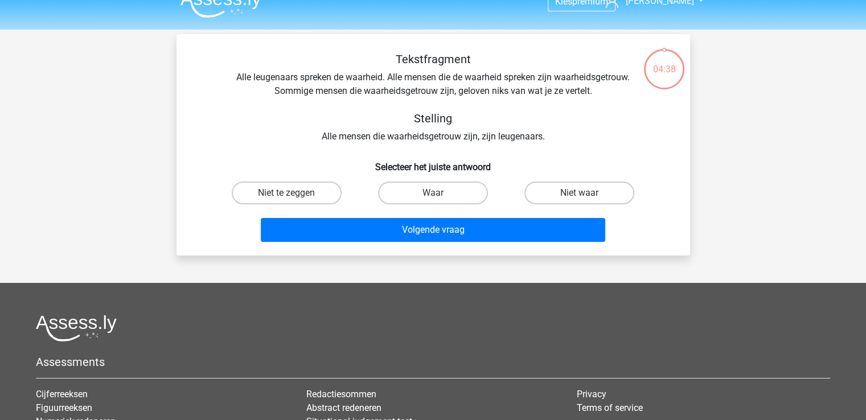
scroll to position [0, 0]
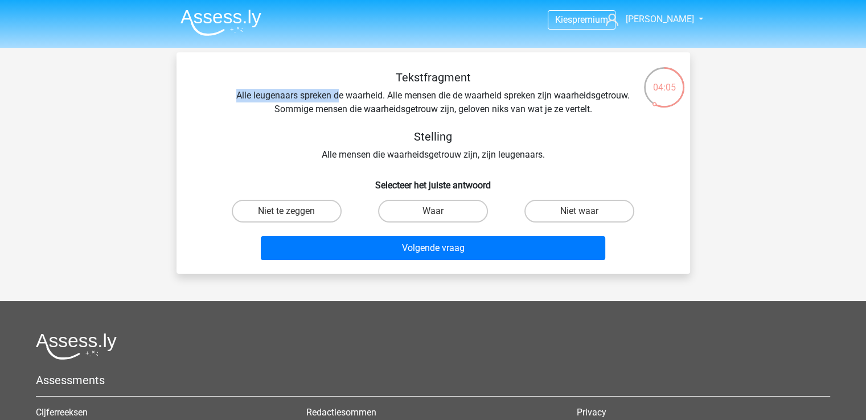
drag, startPoint x: 234, startPoint y: 98, endPoint x: 338, endPoint y: 96, distance: 103.7
click at [338, 96] on div "Tekstfragment Alle leugenaars spreken de waarheid. Alle mensen die de waarheid …" at bounding box center [433, 116] width 477 height 91
click at [291, 208] on label "Niet te zeggen" at bounding box center [287, 211] width 110 height 23
click at [291, 211] on input "Niet te zeggen" at bounding box center [289, 214] width 7 height 7
radio input "true"
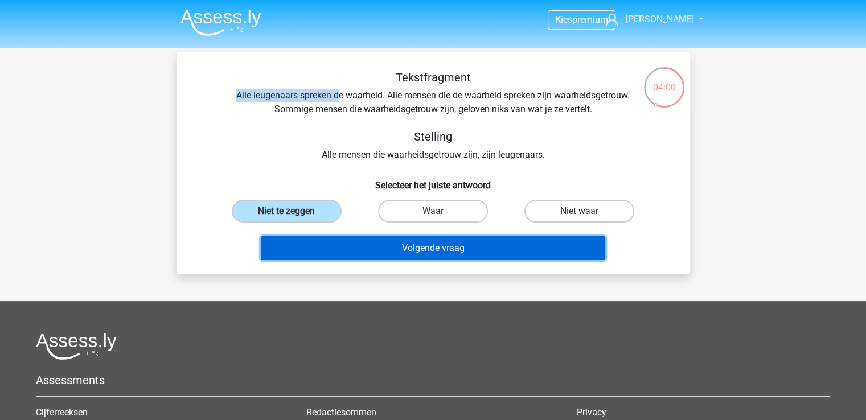
click at [359, 244] on button "Volgende vraag" at bounding box center [433, 248] width 344 height 24
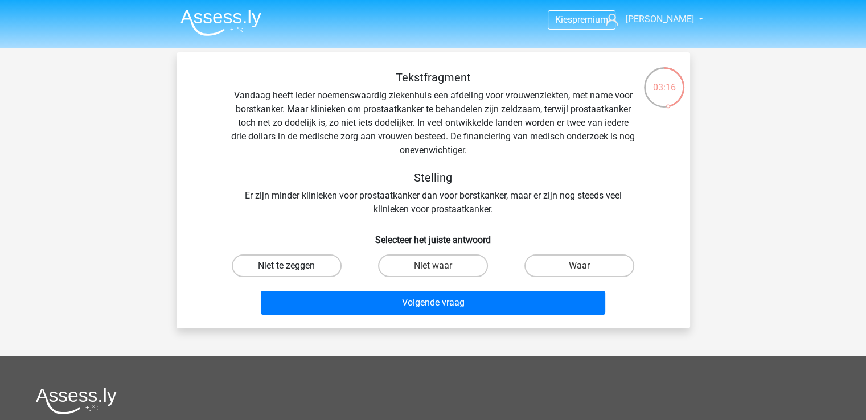
click at [281, 273] on label "Niet te zeggen" at bounding box center [287, 265] width 110 height 23
click at [286, 273] on input "Niet te zeggen" at bounding box center [289, 269] width 7 height 7
radio input "true"
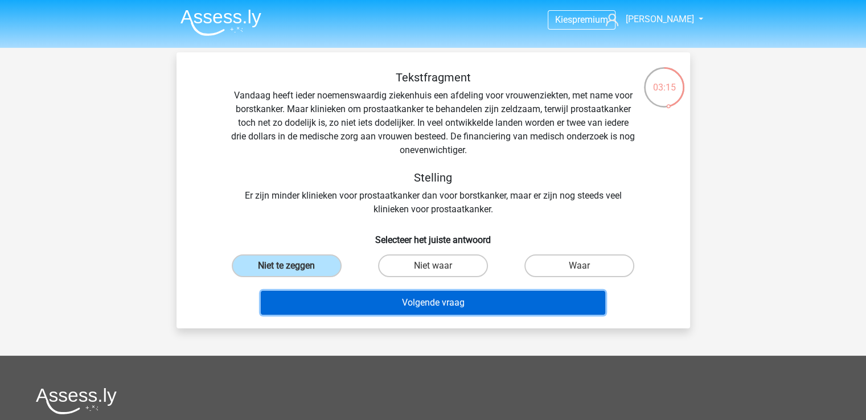
click at [322, 294] on button "Volgende vraag" at bounding box center [433, 303] width 344 height 24
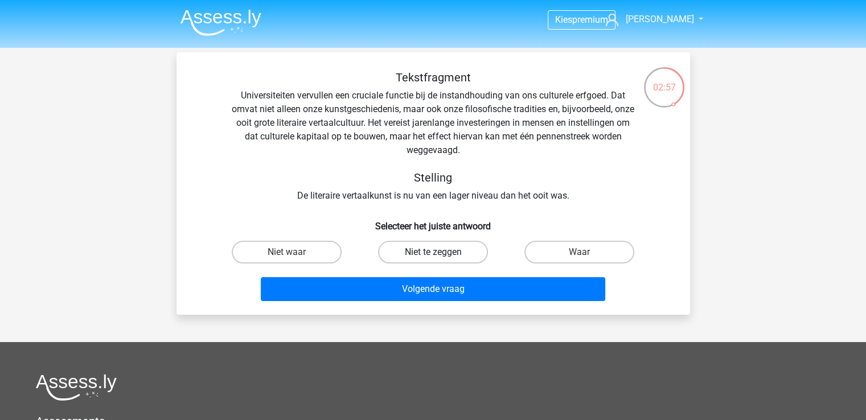
click at [429, 256] on label "Niet te zeggen" at bounding box center [433, 252] width 110 height 23
click at [433, 256] on input "Niet te zeggen" at bounding box center [436, 255] width 7 height 7
radio input "true"
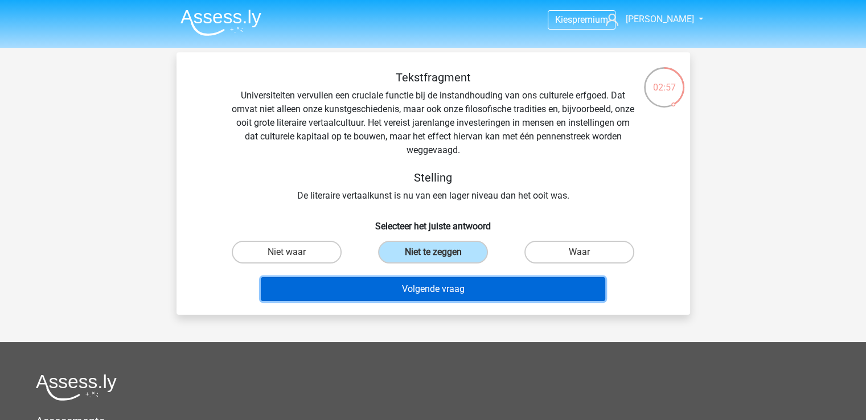
click at [436, 294] on button "Volgende vraag" at bounding box center [433, 289] width 344 height 24
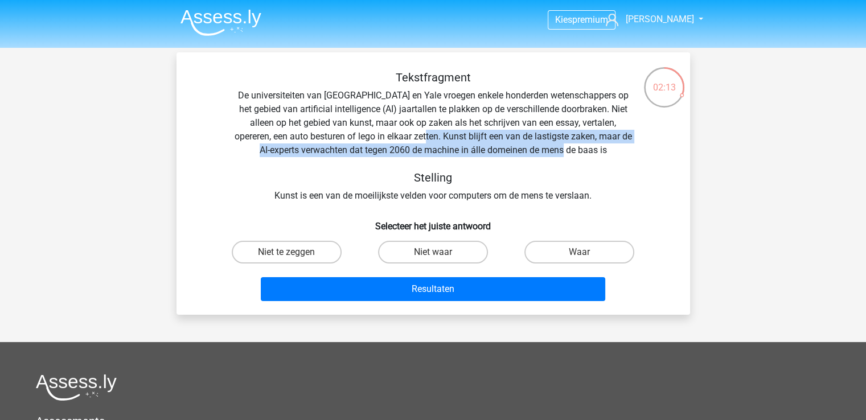
drag, startPoint x: 409, startPoint y: 139, endPoint x: 615, endPoint y: 147, distance: 206.8
click at [615, 147] on div "Tekstfragment De universiteiten van Oxford en Yale vroegen enkele honderden wet…" at bounding box center [433, 137] width 477 height 132
click at [586, 253] on input "Waar" at bounding box center [583, 255] width 7 height 7
radio input "true"
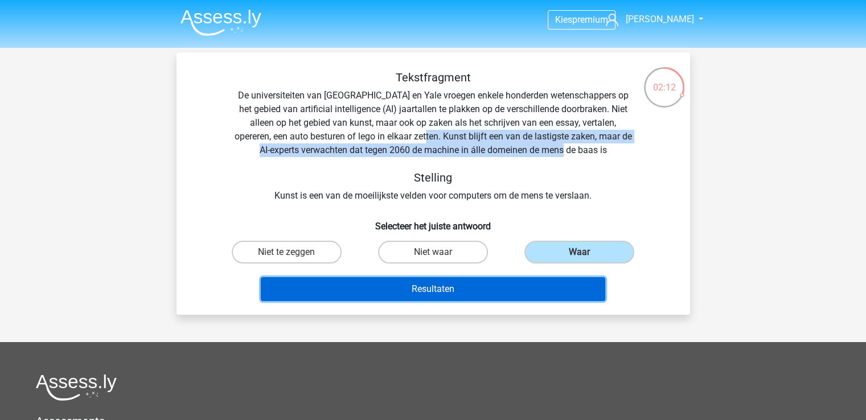
click at [492, 290] on button "Resultaten" at bounding box center [433, 289] width 344 height 24
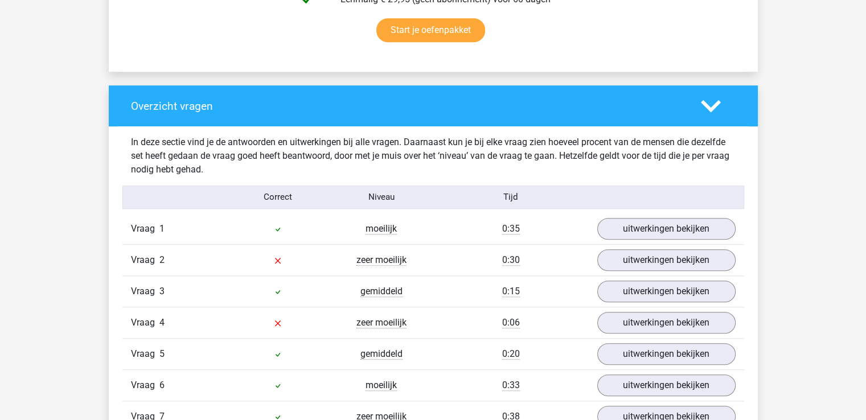
scroll to position [797, 0]
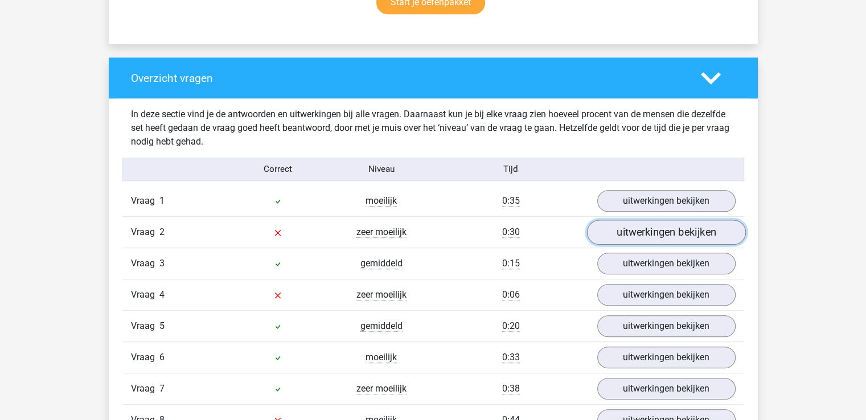
click at [650, 237] on link "uitwerkingen bekijken" at bounding box center [665, 232] width 159 height 25
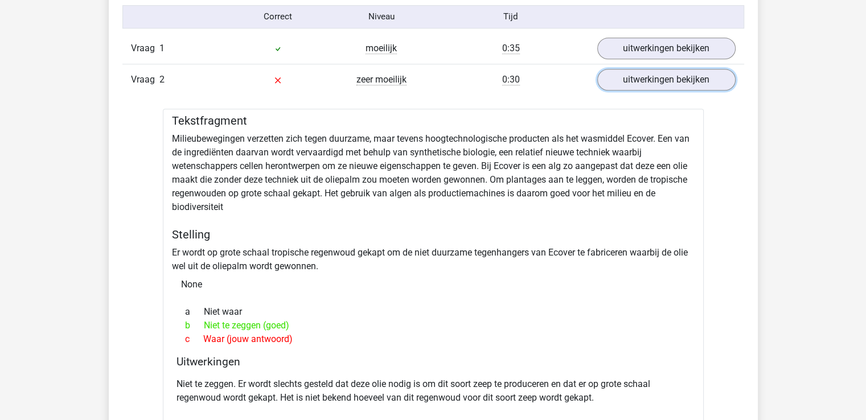
scroll to position [968, 0]
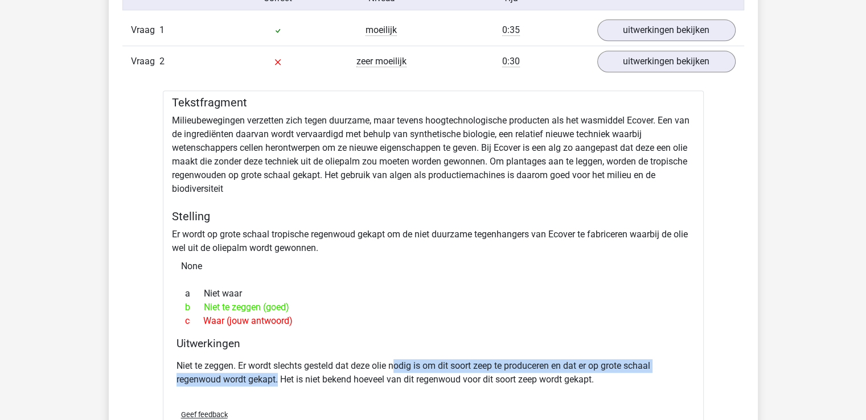
drag, startPoint x: 399, startPoint y: 366, endPoint x: 280, endPoint y: 376, distance: 120.0
click at [280, 376] on p "Niet te zeggen. Er wordt slechts gesteld dat deze olie nodig is om dit soort ze…" at bounding box center [433, 372] width 514 height 27
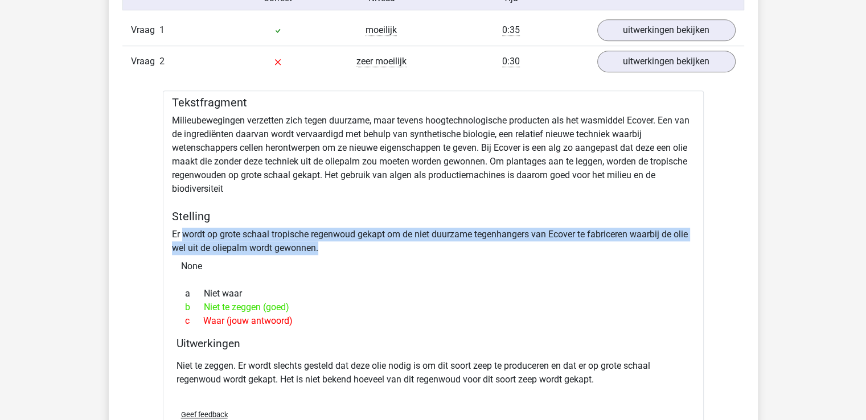
drag, startPoint x: 182, startPoint y: 236, endPoint x: 547, endPoint y: 249, distance: 365.7
click at [547, 249] on div "Tekstfragment Milieubewegingen verzetten zich tegen duurzame, maar tevens hoogt…" at bounding box center [433, 272] width 541 height 362
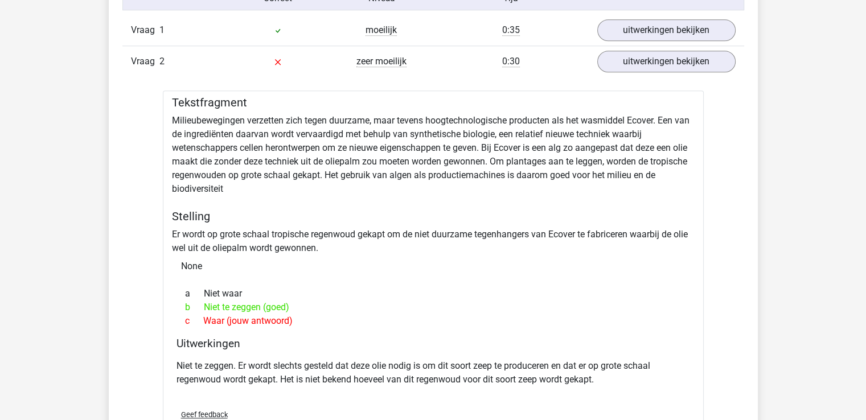
click at [540, 255] on div "None" at bounding box center [433, 266] width 523 height 23
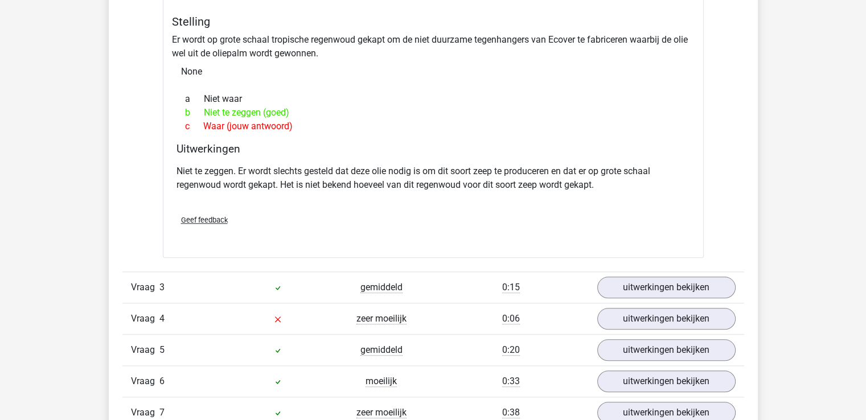
scroll to position [1139, 0]
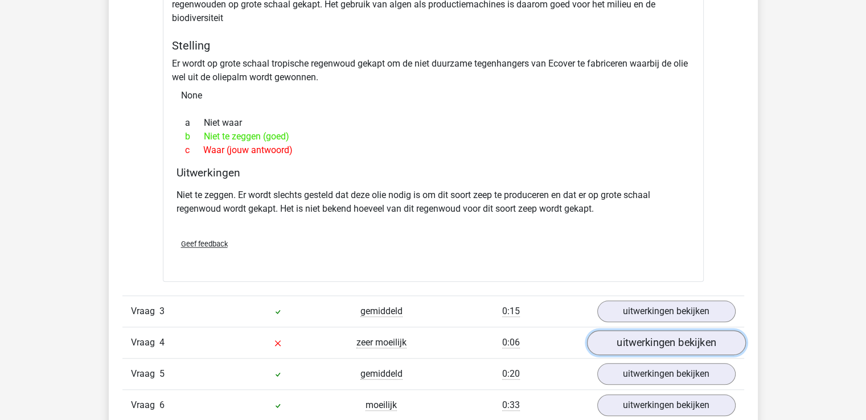
click at [622, 339] on link "uitwerkingen bekijken" at bounding box center [665, 342] width 159 height 25
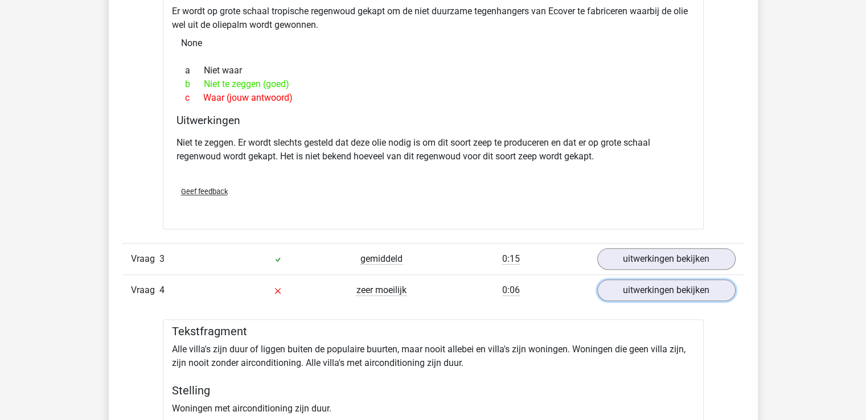
scroll to position [1309, 0]
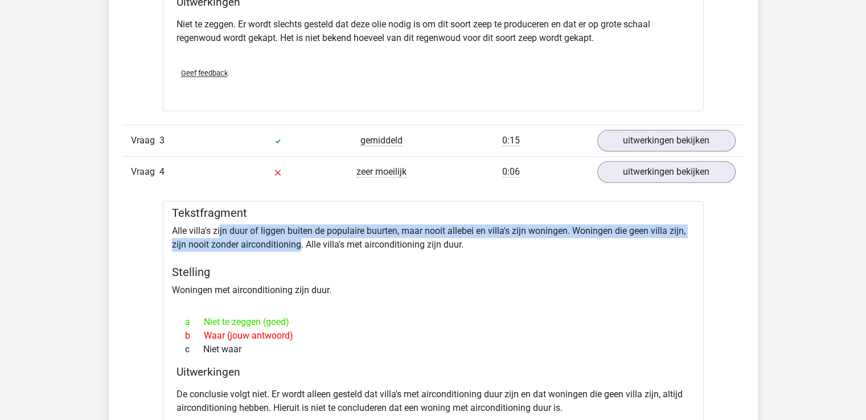
drag, startPoint x: 224, startPoint y: 231, endPoint x: 302, endPoint y: 247, distance: 78.9
click at [302, 247] on div "Tekstfragment Alle villa's zijn duur of liggen buiten de populaire buurten, maa…" at bounding box center [433, 341] width 541 height 280
click at [573, 227] on div "Tekstfragment Alle villa's zijn duur of liggen buiten de populaire buurten, maa…" at bounding box center [433, 341] width 541 height 280
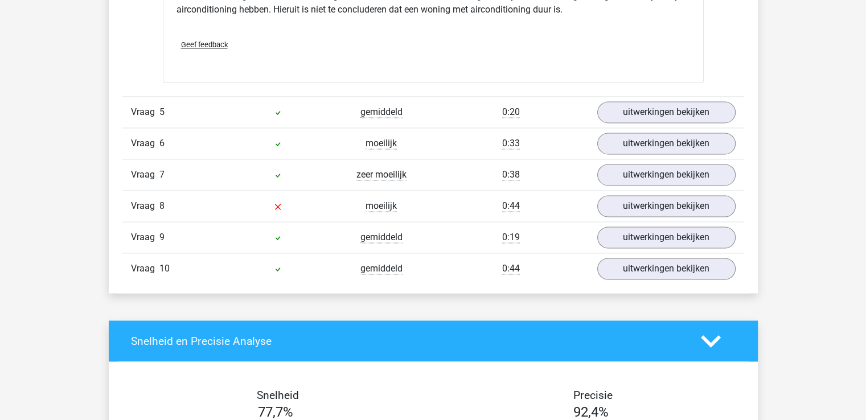
scroll to position [1765, 0]
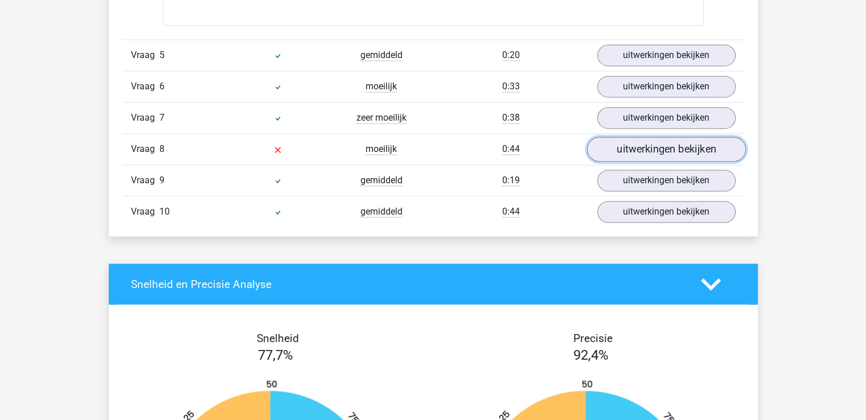
click at [668, 149] on link "uitwerkingen bekijken" at bounding box center [665, 149] width 159 height 25
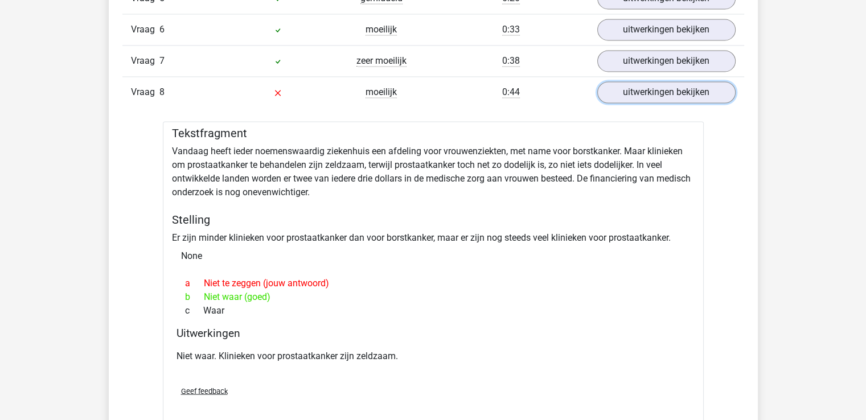
scroll to position [1879, 0]
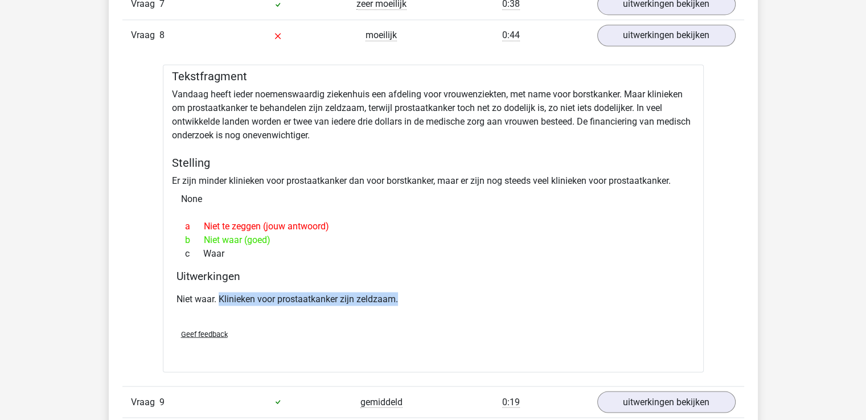
drag, startPoint x: 409, startPoint y: 290, endPoint x: 219, endPoint y: 297, distance: 190.3
click at [219, 297] on p "Niet waar. Klinieken voor prostaatkanker zijn zeldzaam." at bounding box center [433, 299] width 514 height 14
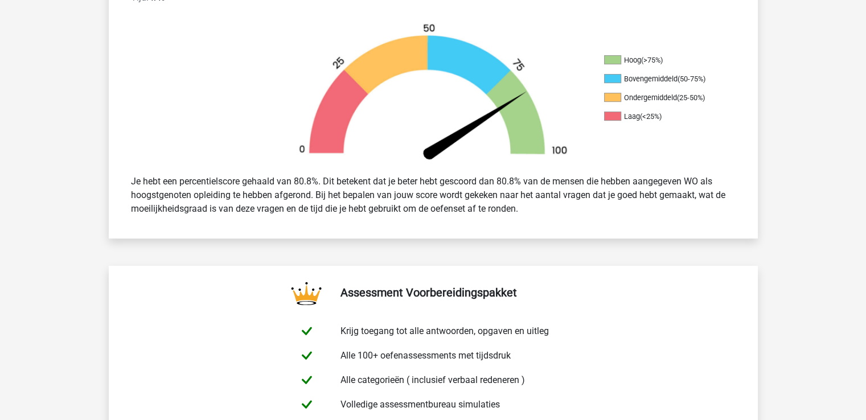
scroll to position [0, 0]
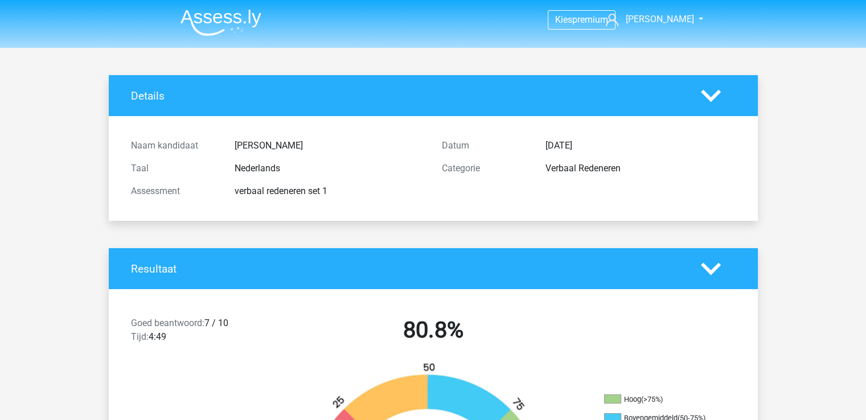
click at [311, 269] on h4 "Resultaat" at bounding box center [407, 268] width 553 height 13
click at [713, 269] on polygon at bounding box center [711, 268] width 20 height 13
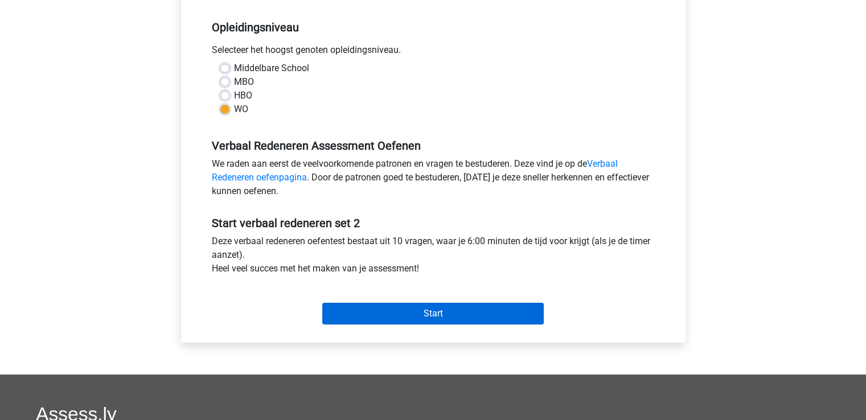
scroll to position [228, 0]
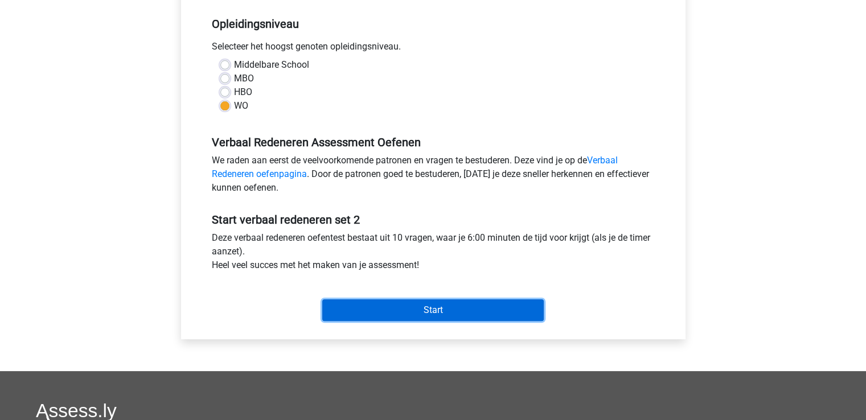
click at [367, 307] on input "Start" at bounding box center [432, 310] width 221 height 22
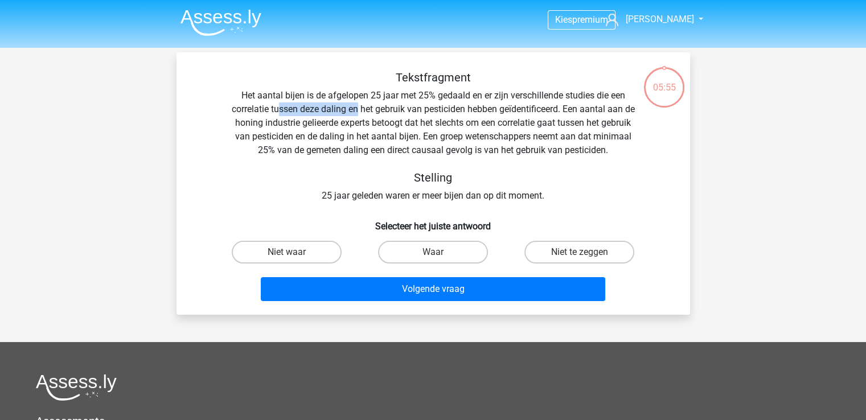
drag, startPoint x: 281, startPoint y: 108, endPoint x: 363, endPoint y: 109, distance: 81.4
click at [363, 109] on div "Tekstfragment Het aantal bijen is de afgelopen 25 jaar met 25% gedaald en er zi…" at bounding box center [433, 137] width 477 height 132
click at [351, 105] on div "Tekstfragment Het aantal bijen is de afgelopen 25 jaar met 25% gedaald en er zi…" at bounding box center [433, 137] width 477 height 132
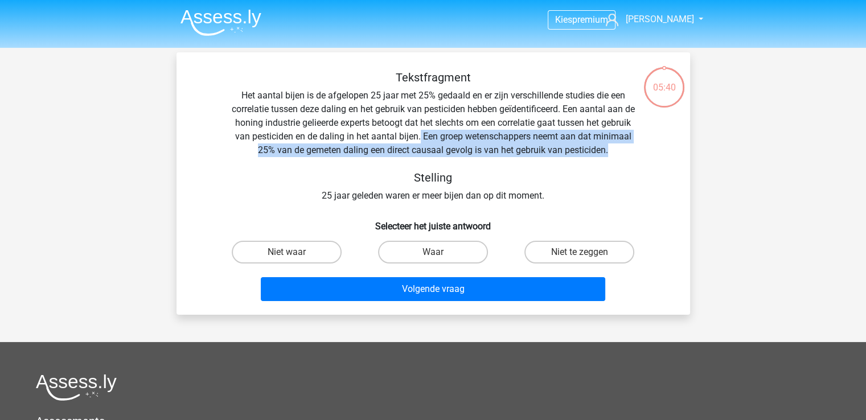
drag, startPoint x: 455, startPoint y: 137, endPoint x: 642, endPoint y: 156, distance: 187.7
click at [642, 156] on div "Tekstfragment Het aantal bijen is de afgelopen 25 jaar met 25% gedaald en er zi…" at bounding box center [433, 137] width 477 height 132
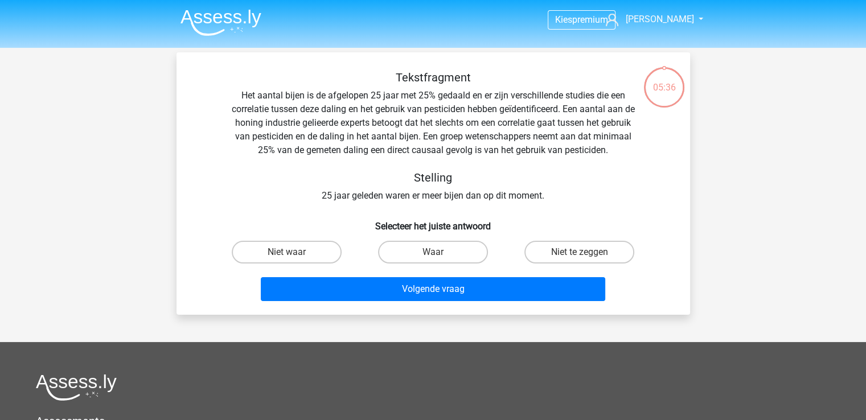
click at [495, 201] on div "Tekstfragment Het aantal bijen is de afgelopen 25 jaar met 25% gedaald en er zi…" at bounding box center [433, 137] width 477 height 132
click at [401, 253] on label "Waar" at bounding box center [433, 252] width 110 height 23
click at [433, 253] on input "Waar" at bounding box center [436, 255] width 7 height 7
radio input "true"
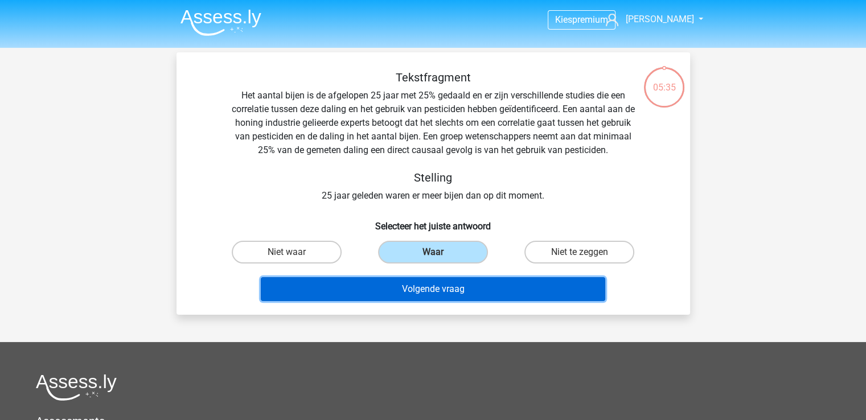
click at [405, 285] on button "Volgende vraag" at bounding box center [433, 289] width 344 height 24
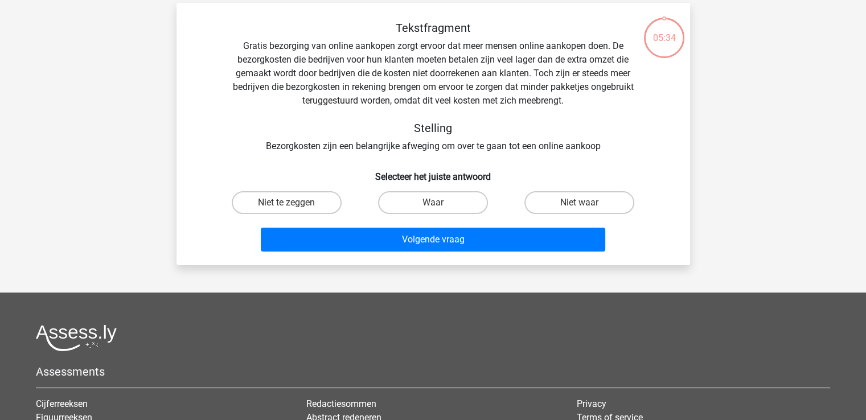
scroll to position [52, 0]
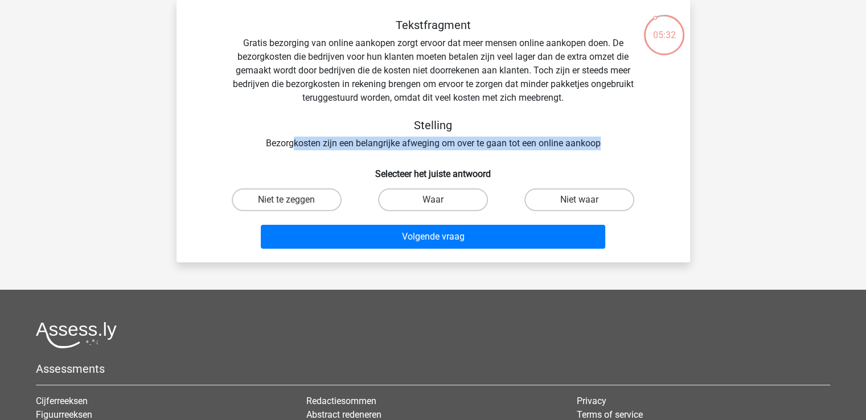
drag, startPoint x: 362, startPoint y: 143, endPoint x: 610, endPoint y: 148, distance: 247.7
click at [610, 148] on div "Tekstfragment Gratis bezorging van online aankopen zorgt ervoor dat meer mensen…" at bounding box center [433, 84] width 477 height 132
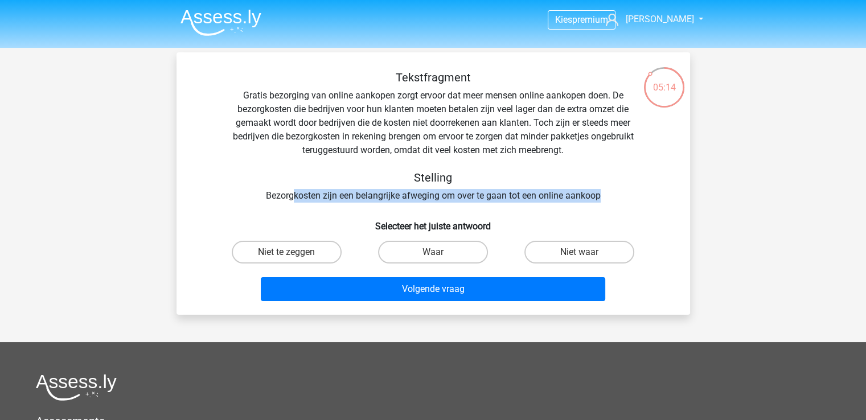
click at [437, 253] on input "Waar" at bounding box center [436, 255] width 7 height 7
radio input "true"
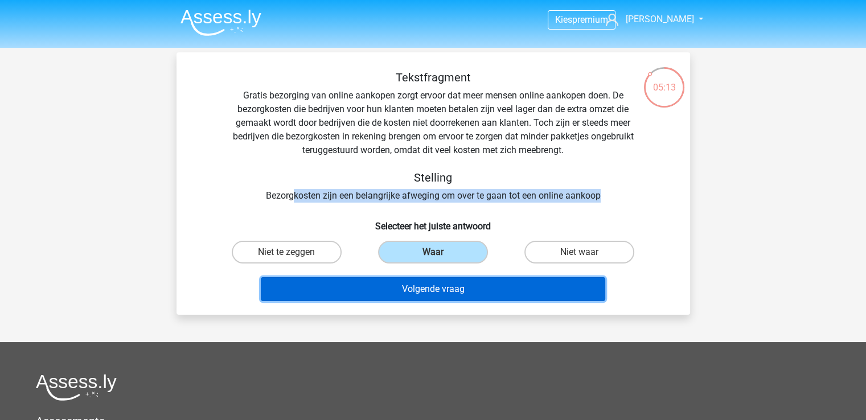
click at [444, 290] on button "Volgende vraag" at bounding box center [433, 289] width 344 height 24
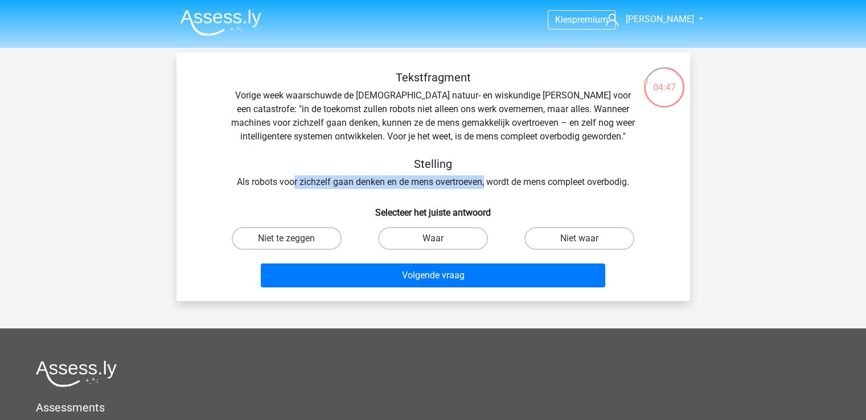
drag, startPoint x: 291, startPoint y: 184, endPoint x: 484, endPoint y: 181, distance: 193.0
click at [484, 181] on div "Tekstfragment Vorige week waarschuwde de Britse natuur- en wiskundige Stephen H…" at bounding box center [433, 130] width 477 height 118
click at [317, 238] on label "Niet te zeggen" at bounding box center [287, 238] width 110 height 23
click at [294, 239] on input "Niet te zeggen" at bounding box center [289, 242] width 7 height 7
radio input "true"
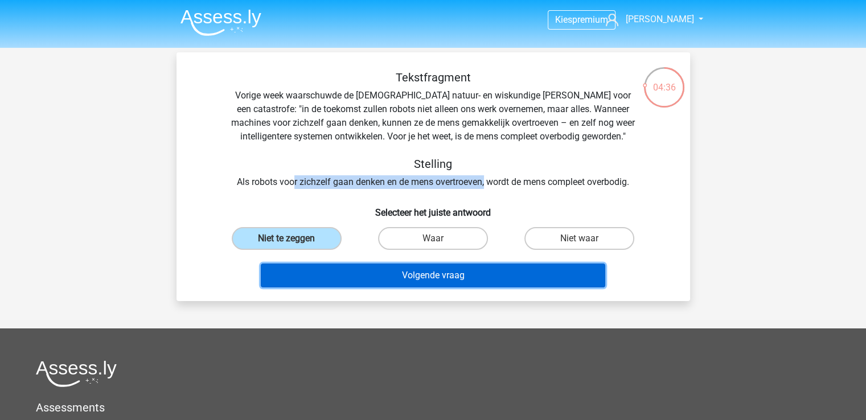
click at [392, 277] on button "Volgende vraag" at bounding box center [433, 276] width 344 height 24
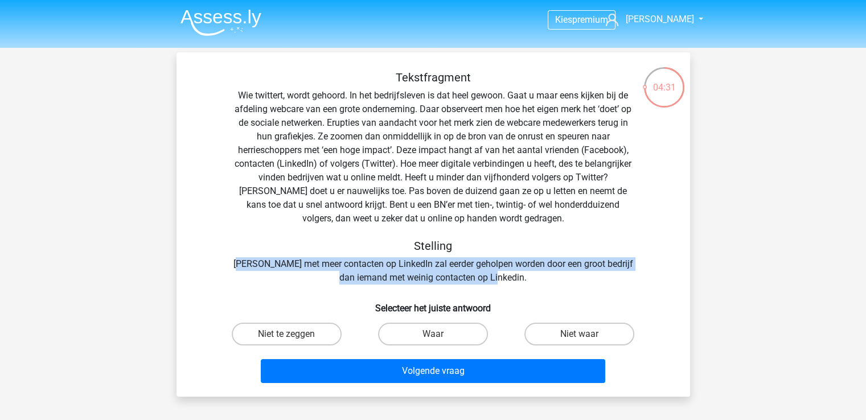
drag, startPoint x: 243, startPoint y: 261, endPoint x: 536, endPoint y: 278, distance: 293.2
click at [536, 278] on div "Tekstfragment Wie twittert, wordt gehoord. In het bedrijfsleven is dat heel gew…" at bounding box center [433, 178] width 477 height 214
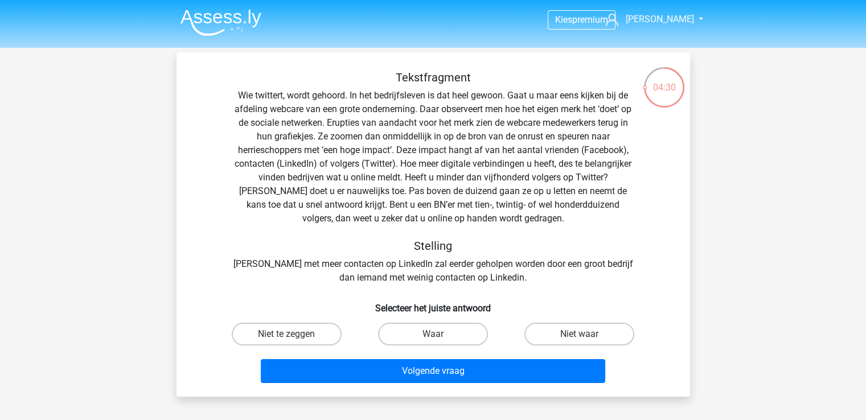
click at [345, 174] on div "Tekstfragment Wie twittert, wordt gehoord. In het bedrijfsleven is dat heel gew…" at bounding box center [433, 178] width 477 height 214
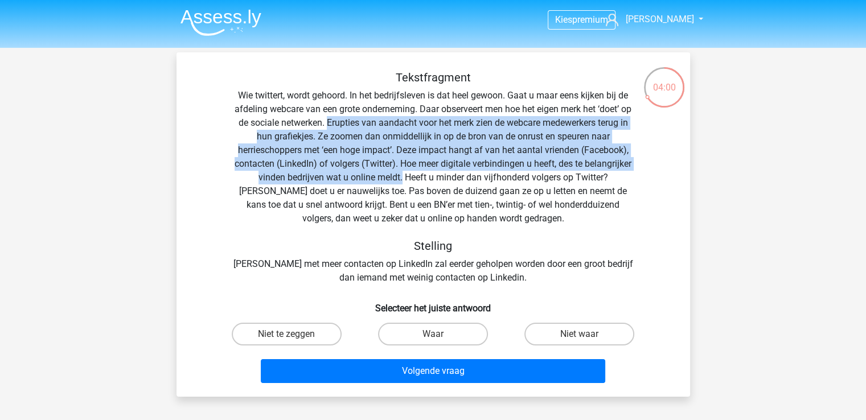
drag, startPoint x: 326, startPoint y: 123, endPoint x: 378, endPoint y: 181, distance: 78.2
click at [378, 181] on div "Tekstfragment Wie twittert, wordt gehoord. In het bedrijfsleven is dat heel gew…" at bounding box center [433, 178] width 477 height 214
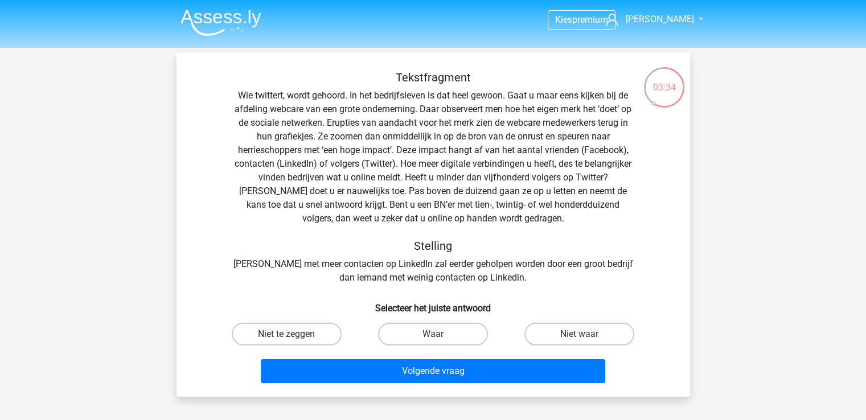
click at [413, 262] on div "Tekstfragment Wie twittert, wordt gehoord. In het bedrijfsleven is dat heel gew…" at bounding box center [433, 178] width 477 height 214
click at [307, 338] on label "Niet te zeggen" at bounding box center [287, 334] width 110 height 23
click at [294, 338] on input "Niet te zeggen" at bounding box center [289, 337] width 7 height 7
radio input "true"
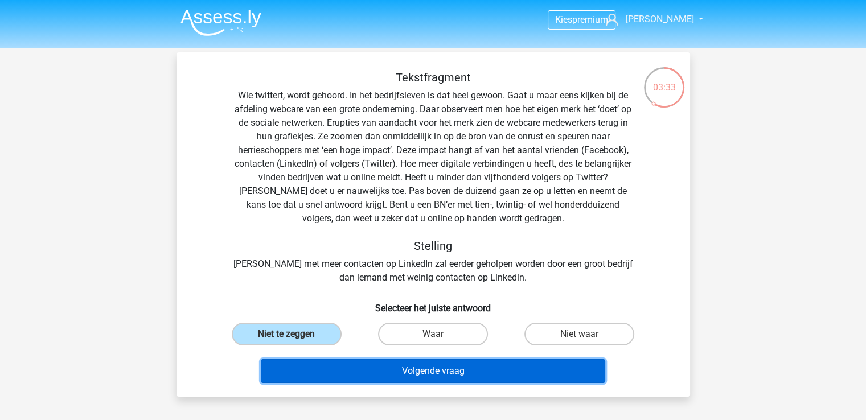
click at [371, 369] on button "Volgende vraag" at bounding box center [433, 371] width 344 height 24
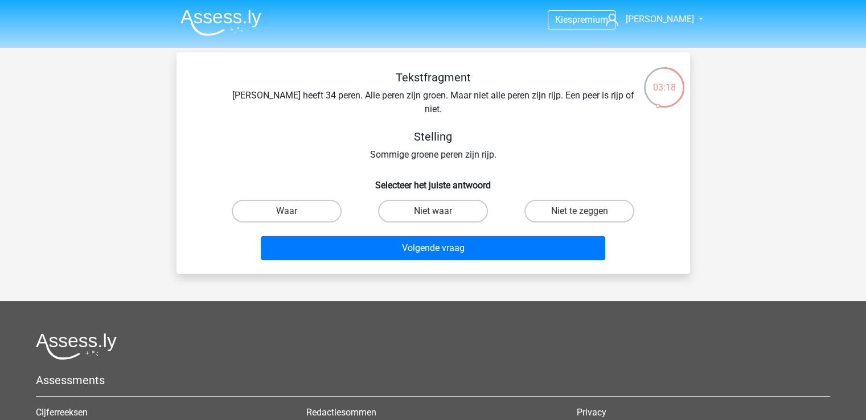
click at [441, 98] on div "Tekstfragment Peter heeft 34 peren. Alle peren zijn groen. Maar niet alle peren…" at bounding box center [433, 116] width 477 height 91
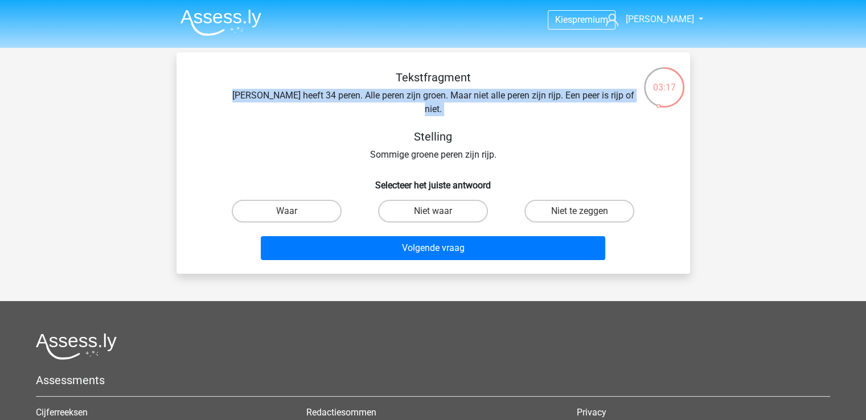
click at [441, 98] on div "Tekstfragment Peter heeft 34 peren. Alle peren zijn groen. Maar niet alle peren…" at bounding box center [433, 116] width 477 height 91
click at [442, 98] on div "Tekstfragment Peter heeft 34 peren. Alle peren zijn groen. Maar niet alle peren…" at bounding box center [433, 116] width 477 height 91
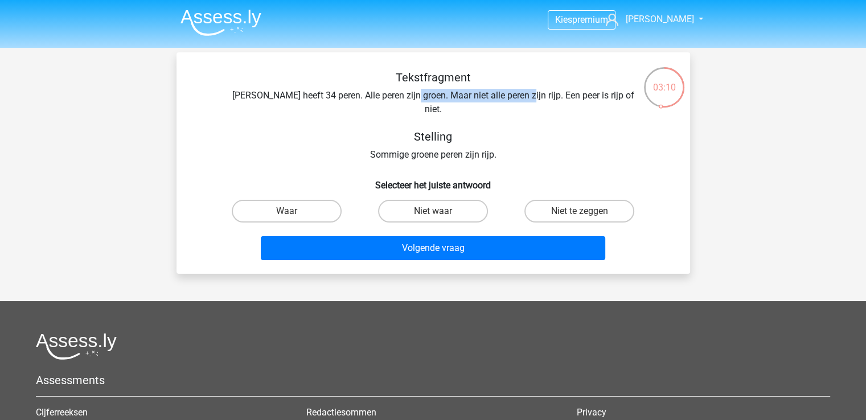
drag, startPoint x: 417, startPoint y: 93, endPoint x: 527, endPoint y: 92, distance: 110.5
click at [527, 92] on div "Tekstfragment Peter heeft 34 peren. Alle peren zijn groen. Maar niet alle peren…" at bounding box center [433, 116] width 477 height 91
click at [599, 202] on label "Niet te zeggen" at bounding box center [579, 211] width 110 height 23
click at [587, 211] on input "Niet te zeggen" at bounding box center [583, 214] width 7 height 7
radio input "true"
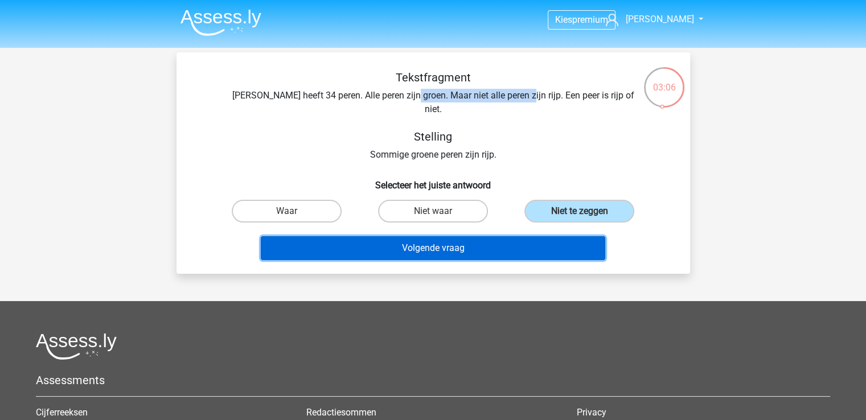
click at [553, 236] on button "Volgende vraag" at bounding box center [433, 248] width 344 height 24
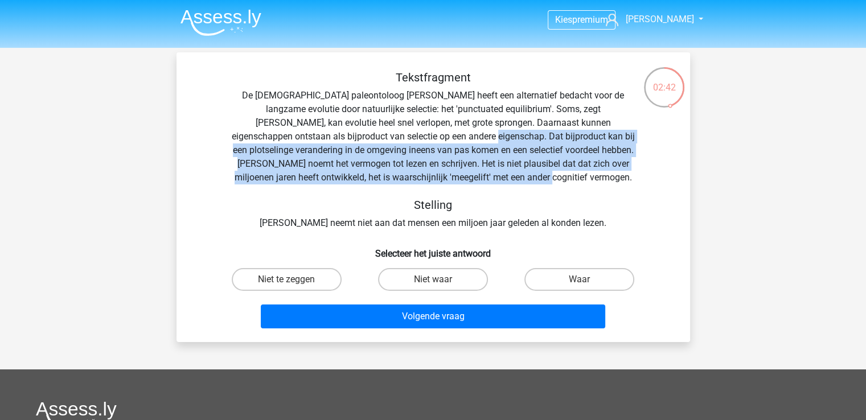
drag, startPoint x: 392, startPoint y: 137, endPoint x: 584, endPoint y: 176, distance: 196.4
click at [584, 176] on div "Tekstfragment De Amerikaanse paleontoloog Stephen Jay Gould heeft een alternati…" at bounding box center [433, 150] width 477 height 159
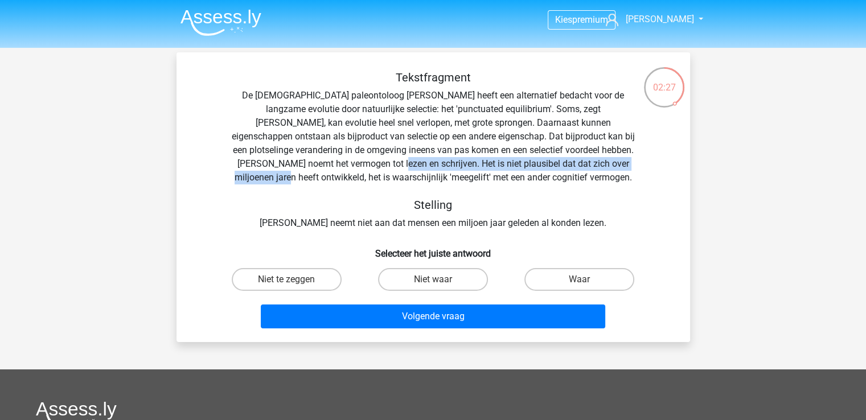
drag, startPoint x: 318, startPoint y: 163, endPoint x: 601, endPoint y: 162, distance: 283.5
click at [601, 162] on div "Tekstfragment De Amerikaanse paleontoloog Stephen Jay Gould heeft een alternati…" at bounding box center [433, 150] width 477 height 159
drag, startPoint x: 303, startPoint y: 276, endPoint x: 344, endPoint y: 297, distance: 46.3
click at [303, 276] on label "Niet te zeggen" at bounding box center [287, 279] width 110 height 23
click at [294, 280] on input "Niet te zeggen" at bounding box center [289, 283] width 7 height 7
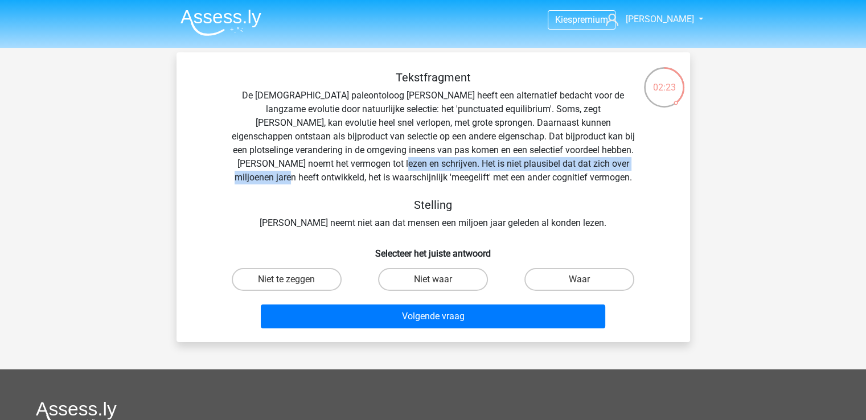
radio input "true"
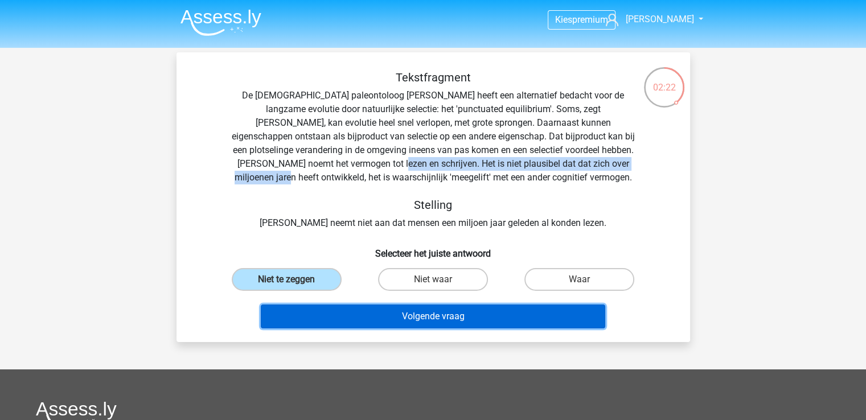
click at [377, 313] on button "Volgende vraag" at bounding box center [433, 317] width 344 height 24
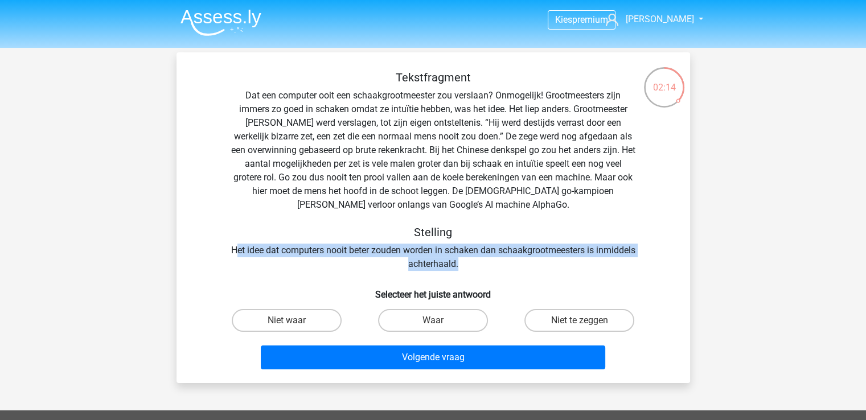
drag, startPoint x: 256, startPoint y: 250, endPoint x: 491, endPoint y: 260, distance: 234.8
click at [491, 260] on div "Tekstfragment Dat een computer ooit een schaakgrootmeester zou verslaan? Onmoge…" at bounding box center [433, 171] width 477 height 200
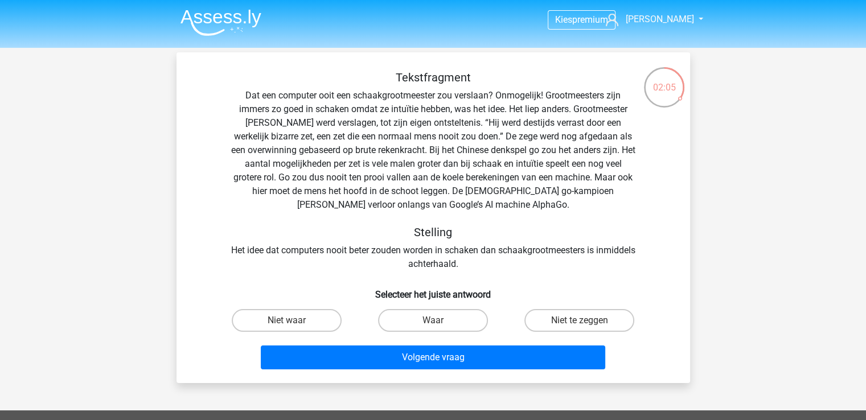
click at [449, 124] on div "Tekstfragment Dat een computer ooit een schaakgrootmeester zou verslaan? Onmoge…" at bounding box center [433, 171] width 477 height 200
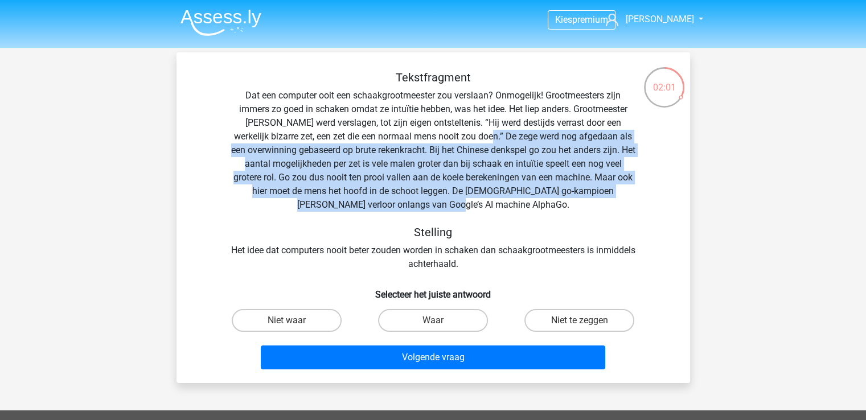
drag, startPoint x: 483, startPoint y: 137, endPoint x: 492, endPoint y: 204, distance: 67.8
click at [492, 204] on div "Tekstfragment Dat een computer ooit een schaakgrootmeester zou verslaan? Onmoge…" at bounding box center [433, 171] width 477 height 200
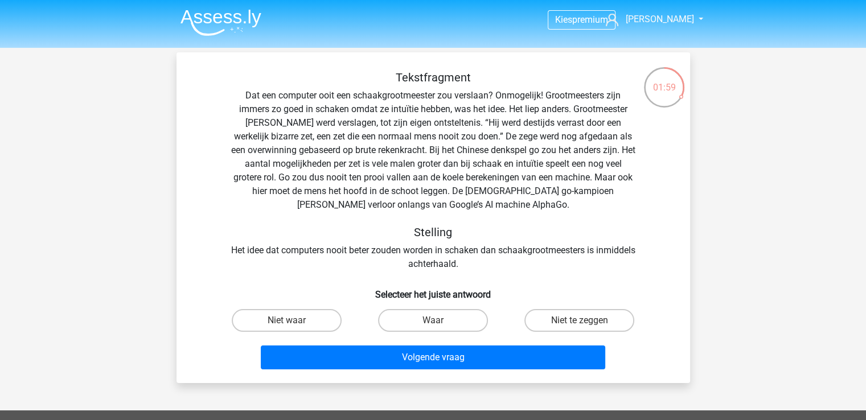
click at [479, 265] on div "Tekstfragment Dat een computer ooit een schaakgrootmeester zou verslaan? Onmoge…" at bounding box center [433, 171] width 477 height 200
click at [446, 324] on label "Waar" at bounding box center [433, 320] width 110 height 23
click at [440, 324] on input "Waar" at bounding box center [436, 324] width 7 height 7
radio input "true"
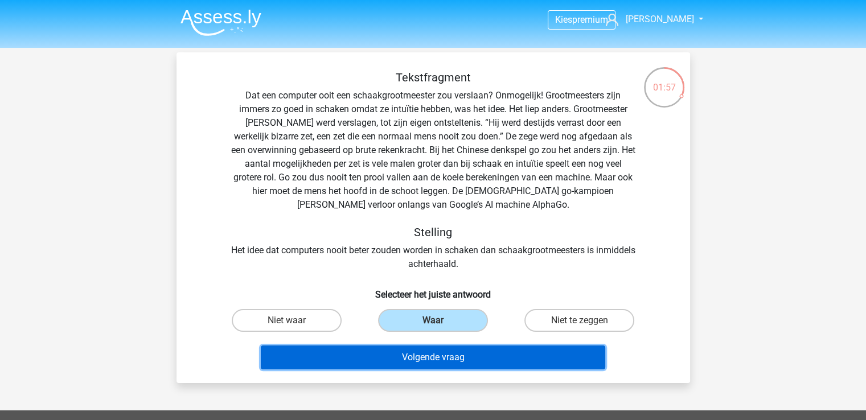
click at [450, 351] on button "Volgende vraag" at bounding box center [433, 358] width 344 height 24
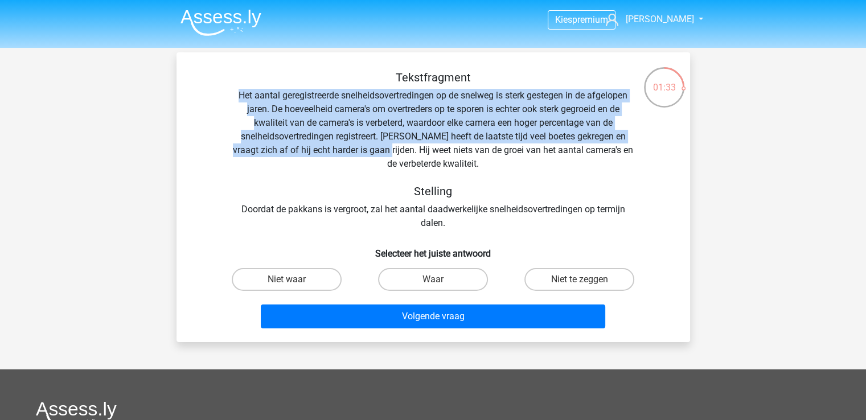
drag, startPoint x: 228, startPoint y: 92, endPoint x: 361, endPoint y: 151, distance: 145.0
click at [361, 151] on div "Tekstfragment Het aantal geregistreerde snelheidsovertredingen op de snelweg is…" at bounding box center [433, 150] width 477 height 159
click at [346, 211] on div "Tekstfragment Het aantal geregistreerde snelheidsovertredingen op de snelweg is…" at bounding box center [433, 150] width 477 height 159
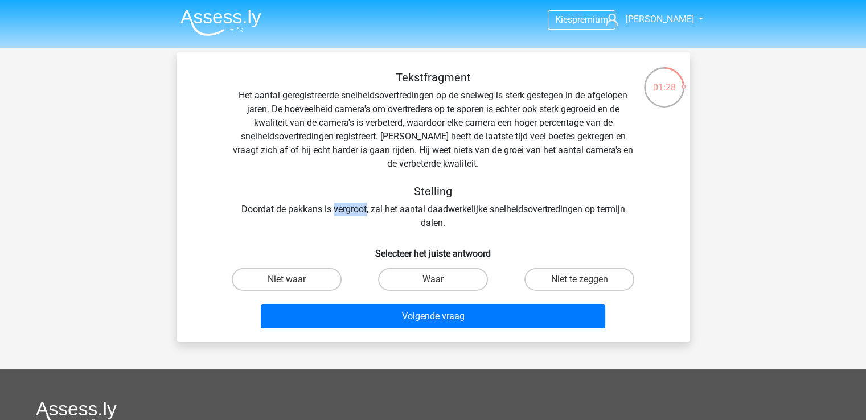
click at [346, 211] on div "Tekstfragment Het aantal geregistreerde snelheidsovertredingen op de snelweg is…" at bounding box center [433, 150] width 477 height 159
click at [384, 215] on div "Tekstfragment Het aantal geregistreerde snelheidsovertredingen op de snelweg is…" at bounding box center [433, 150] width 477 height 159
click at [549, 284] on label "Niet te zeggen" at bounding box center [579, 279] width 110 height 23
click at [580, 284] on input "Niet te zeggen" at bounding box center [583, 283] width 7 height 7
radio input "true"
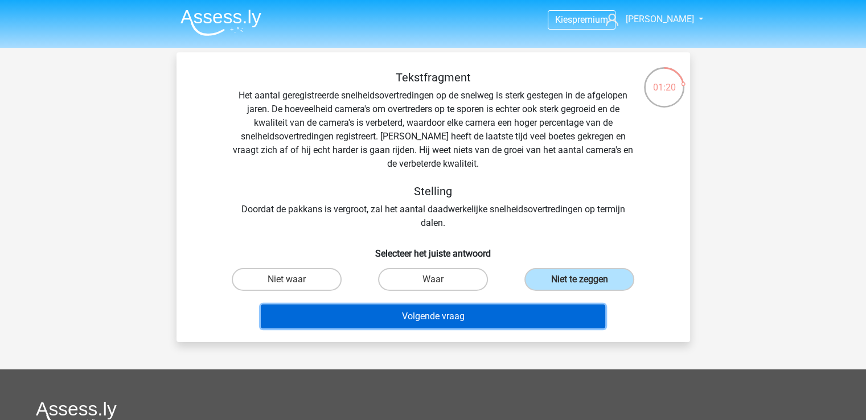
click at [519, 318] on button "Volgende vraag" at bounding box center [433, 317] width 344 height 24
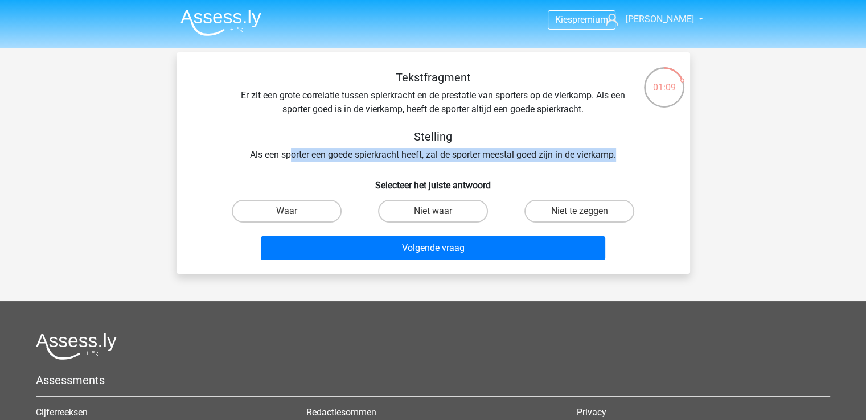
drag, startPoint x: 289, startPoint y: 153, endPoint x: 618, endPoint y: 150, distance: 329.6
click at [618, 150] on div "Tekstfragment Er zit een grote correlatie tussen spierkracht en de prestatie va…" at bounding box center [433, 116] width 477 height 91
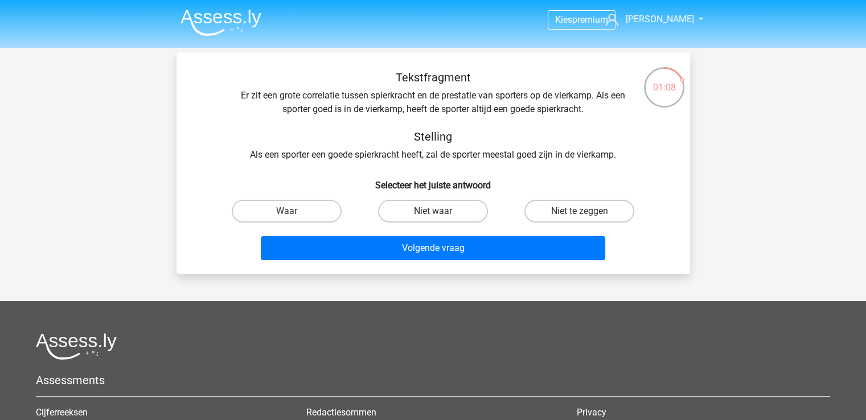
click at [335, 113] on div "Tekstfragment Er zit een grote correlatie tussen spierkracht en de prestatie va…" at bounding box center [433, 116] width 477 height 91
drag, startPoint x: 403, startPoint y: 112, endPoint x: 306, endPoint y: 109, distance: 96.2
click at [306, 109] on div "Tekstfragment Er zit een grote correlatie tussen spierkracht en de prestatie va…" at bounding box center [433, 116] width 477 height 91
click at [548, 112] on div "Tekstfragment Er zit een grote correlatie tussen spierkracht en de prestatie va…" at bounding box center [433, 116] width 477 height 91
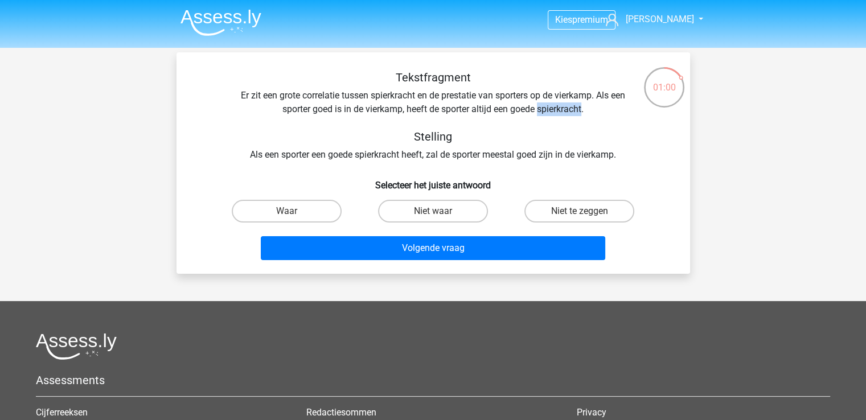
click at [542, 105] on div "Tekstfragment Er zit een grote correlatie tussen spierkracht en de prestatie va…" at bounding box center [433, 116] width 477 height 91
click at [553, 208] on label "Niet te zeggen" at bounding box center [579, 211] width 110 height 23
click at [580, 211] on input "Niet te zeggen" at bounding box center [583, 214] width 7 height 7
radio input "true"
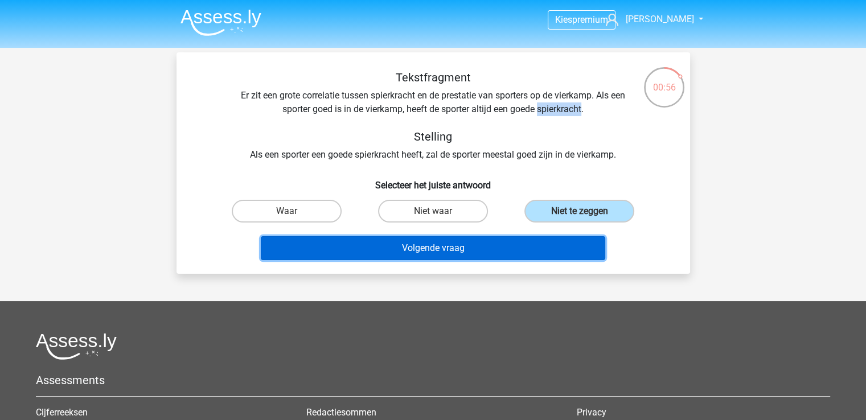
click at [519, 241] on button "Volgende vraag" at bounding box center [433, 248] width 344 height 24
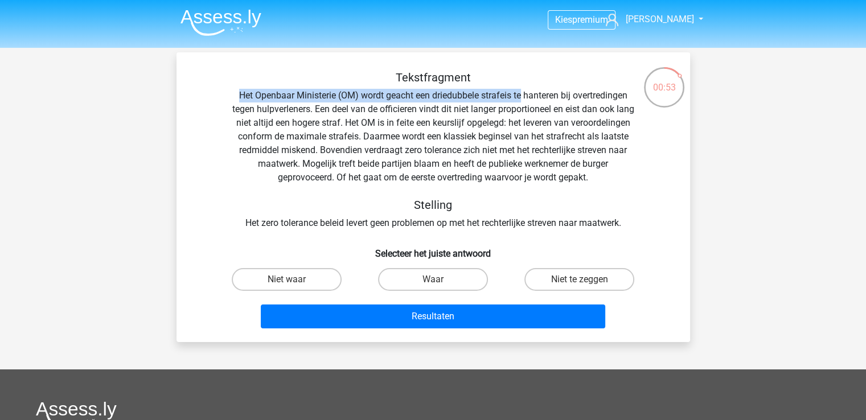
drag, startPoint x: 237, startPoint y: 95, endPoint x: 520, endPoint y: 96, distance: 282.9
click at [520, 96] on div "Tekstfragment Het Openbaar Ministerie (OM) wordt geacht een driedubbele strafei…" at bounding box center [433, 150] width 477 height 159
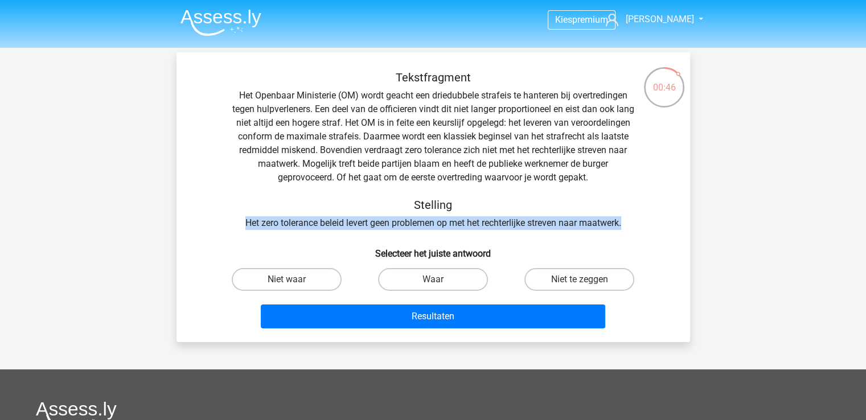
drag, startPoint x: 240, startPoint y: 224, endPoint x: 631, endPoint y: 224, distance: 391.1
click at [631, 224] on div "Tekstfragment Het Openbaar Ministerie (OM) wordt geacht een driedubbele strafei…" at bounding box center [433, 150] width 477 height 159
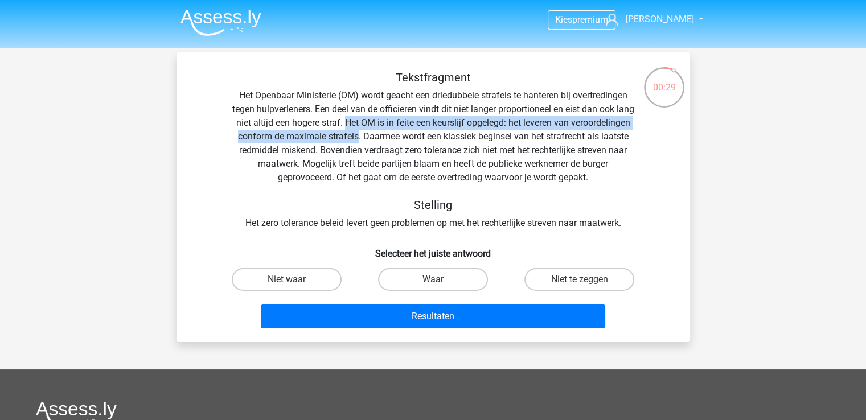
drag, startPoint x: 385, startPoint y: 123, endPoint x: 431, endPoint y: 134, distance: 47.5
click at [431, 134] on div "Tekstfragment Het Openbaar Ministerie (OM) wordt geacht een driedubbele strafei…" at bounding box center [433, 150] width 477 height 159
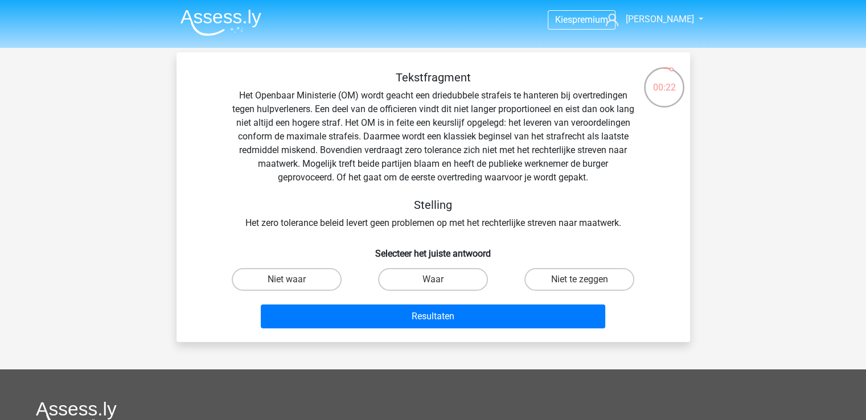
click at [348, 277] on div "Niet waar" at bounding box center [286, 279] width 137 height 23
click at [339, 278] on label "Niet waar" at bounding box center [287, 279] width 110 height 23
click at [294, 280] on input "Niet waar" at bounding box center [289, 283] width 7 height 7
radio input "true"
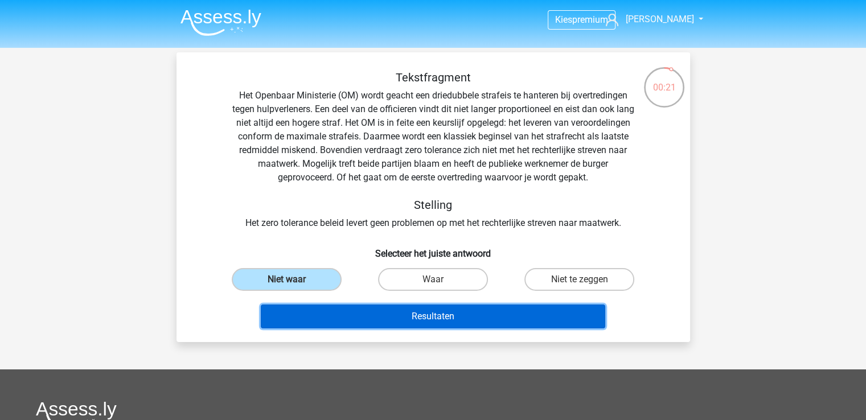
click at [410, 322] on button "Resultaten" at bounding box center [433, 317] width 344 height 24
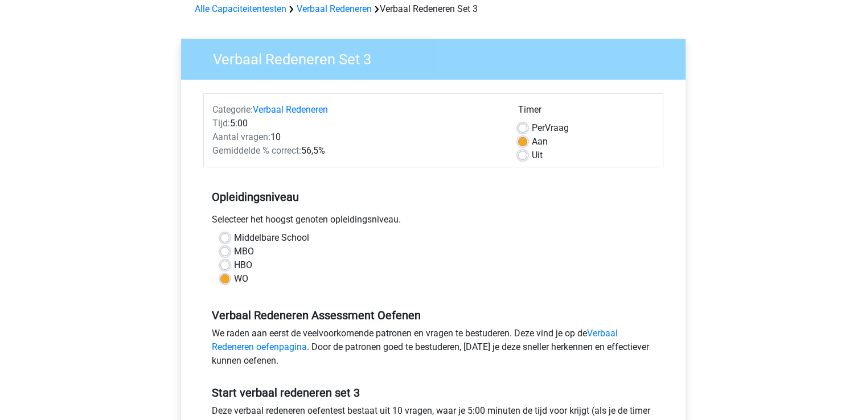
scroll to position [171, 0]
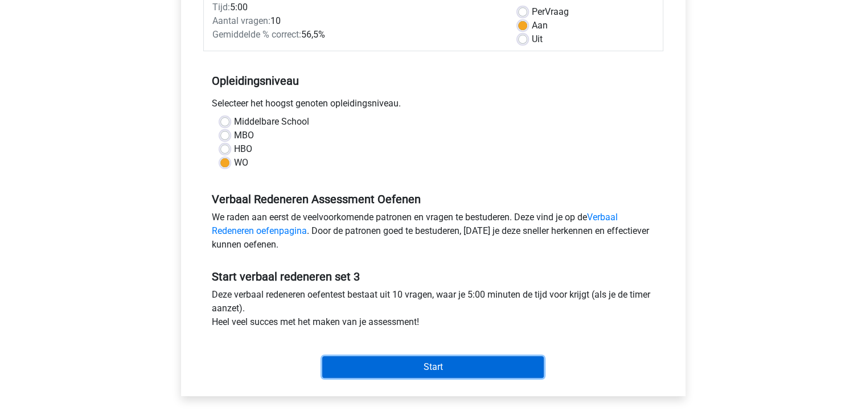
click at [415, 371] on input "Start" at bounding box center [432, 367] width 221 height 22
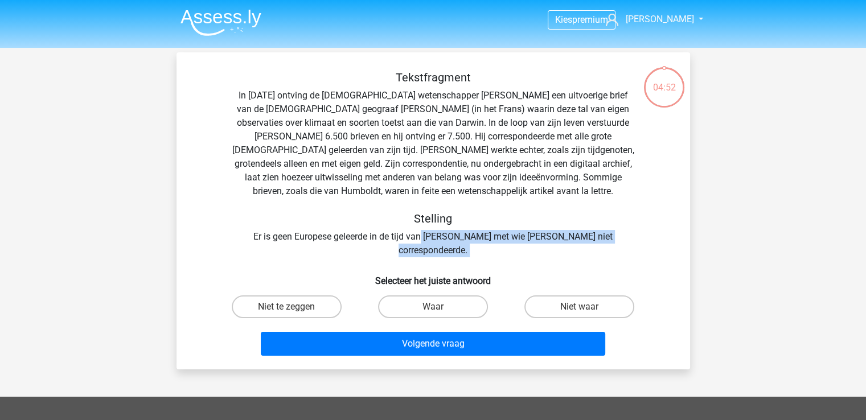
drag, startPoint x: 271, startPoint y: 245, endPoint x: 424, endPoint y: 241, distance: 152.6
click at [424, 241] on div "Tekstfragment In [DATE] ontving de [DEMOGRAPHIC_DATA] wetenschapper [PERSON_NAM…" at bounding box center [433, 216] width 504 height 290
click at [424, 241] on div "Tekstfragment In [DATE] ontving de [DEMOGRAPHIC_DATA] wetenschapper [PERSON_NAM…" at bounding box center [433, 164] width 477 height 187
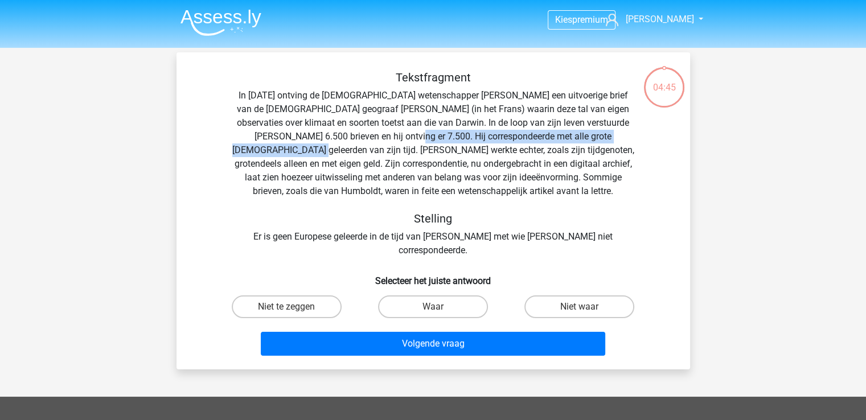
drag, startPoint x: 364, startPoint y: 136, endPoint x: 684, endPoint y: 137, distance: 320.0
click at [684, 137] on div "Tekstfragment In [DATE] ontving de [DEMOGRAPHIC_DATA] wetenschapper [PERSON_NAM…" at bounding box center [433, 216] width 504 height 290
click at [290, 307] on input "Niet te zeggen" at bounding box center [289, 310] width 7 height 7
radio input "true"
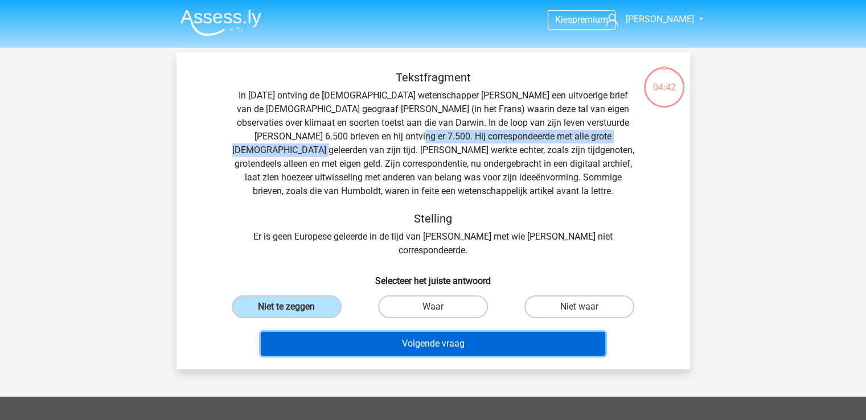
click at [399, 332] on button "Volgende vraag" at bounding box center [433, 344] width 344 height 24
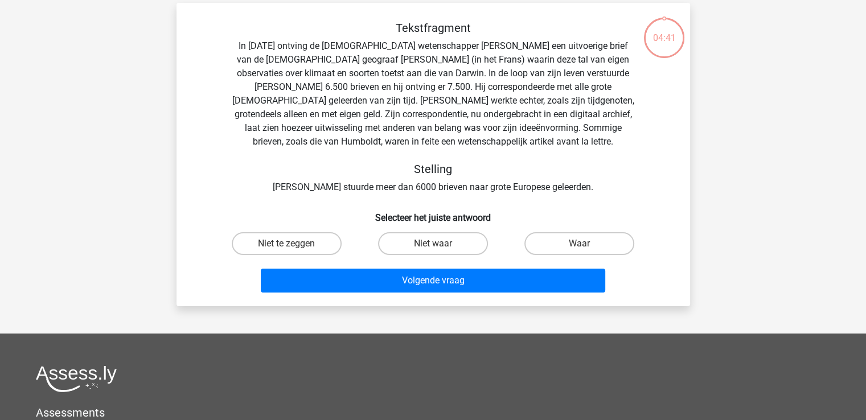
scroll to position [52, 0]
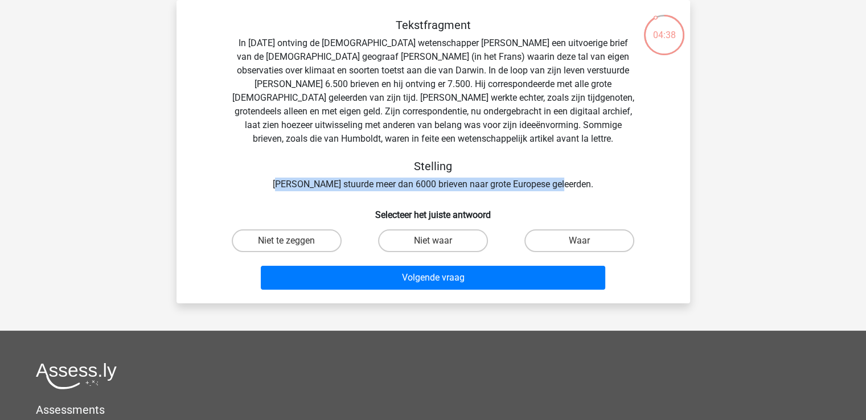
drag, startPoint x: 299, startPoint y: 185, endPoint x: 587, endPoint y: 182, distance: 288.1
click at [587, 182] on div "Tekstfragment In [DATE] ontving de [DEMOGRAPHIC_DATA] wetenschapper [PERSON_NAM…" at bounding box center [433, 104] width 477 height 173
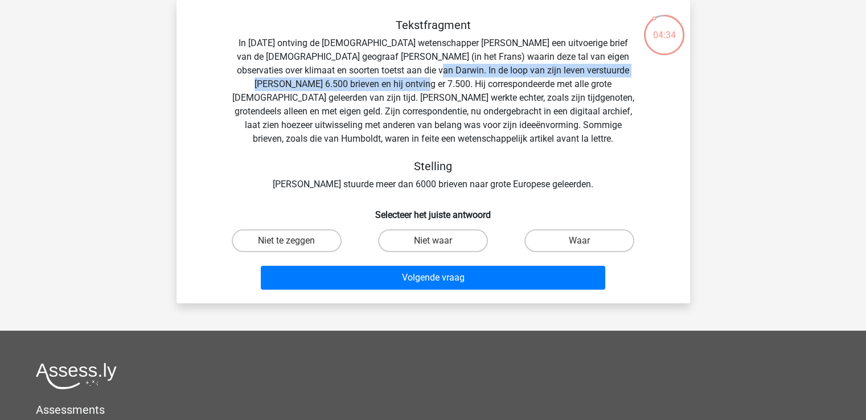
drag, startPoint x: 406, startPoint y: 72, endPoint x: 368, endPoint y: 83, distance: 39.1
click at [368, 83] on div "Tekstfragment In [DATE] ontving de [DEMOGRAPHIC_DATA] wetenschapper [PERSON_NAM…" at bounding box center [433, 104] width 477 height 173
click at [291, 241] on input "Niet te zeggen" at bounding box center [289, 244] width 7 height 7
radio input "true"
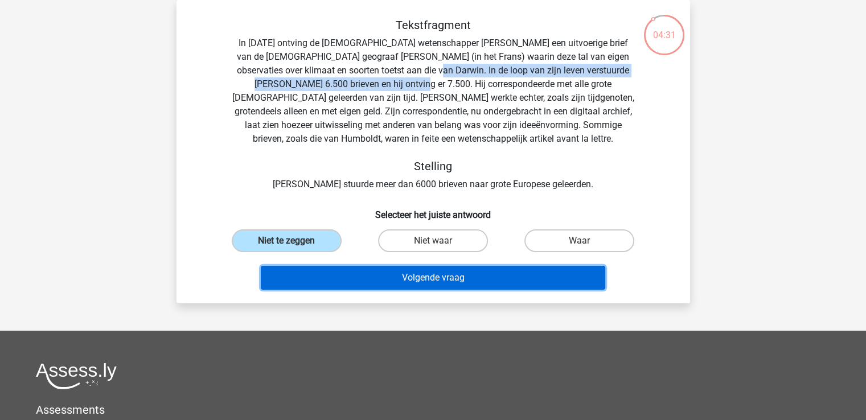
click at [331, 270] on button "Volgende vraag" at bounding box center [433, 278] width 344 height 24
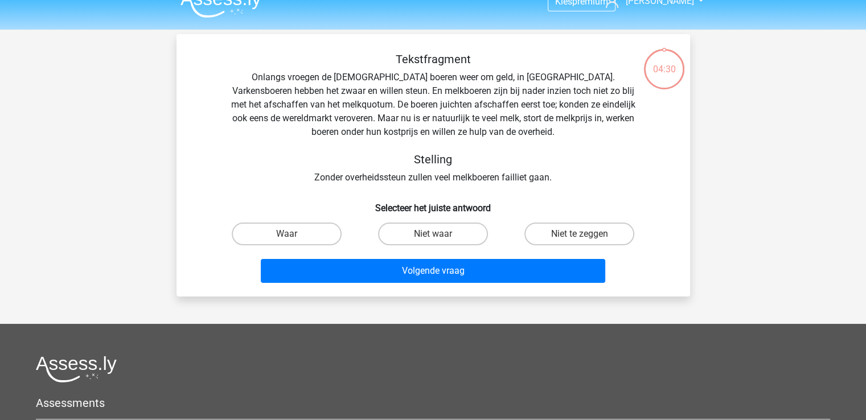
scroll to position [0, 0]
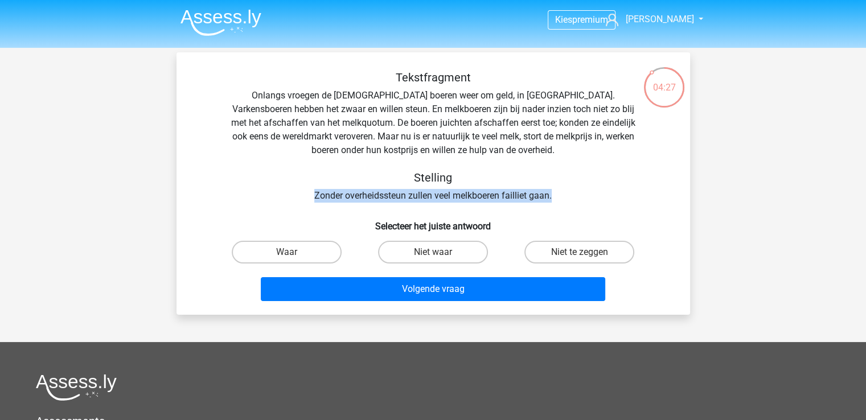
drag, startPoint x: 311, startPoint y: 197, endPoint x: 622, endPoint y: 197, distance: 310.3
click at [622, 197] on div "Tekstfragment Onlangs vroegen de [DEMOGRAPHIC_DATA] boeren weer om geld, in [GE…" at bounding box center [433, 137] width 477 height 132
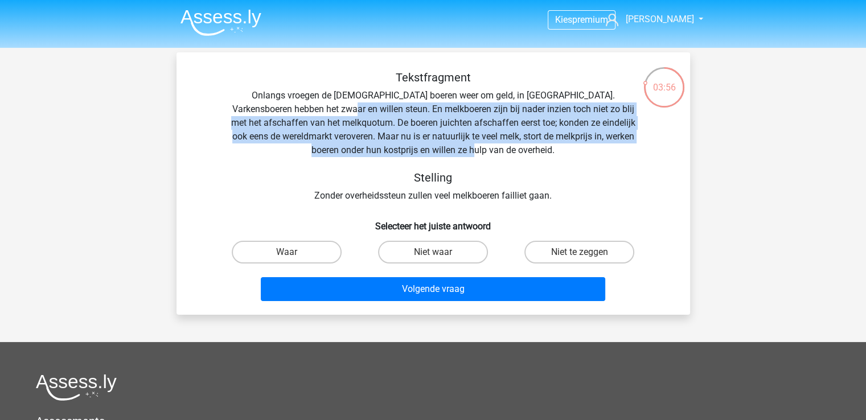
drag, startPoint x: 302, startPoint y: 109, endPoint x: 532, endPoint y: 152, distance: 234.6
click at [532, 152] on div "Tekstfragment Onlangs vroegen de [DEMOGRAPHIC_DATA] boeren weer om geld, in [GE…" at bounding box center [433, 137] width 477 height 132
click at [562, 247] on label "Niet te zeggen" at bounding box center [579, 252] width 110 height 23
click at [580, 252] on input "Niet te zeggen" at bounding box center [583, 255] width 7 height 7
radio input "true"
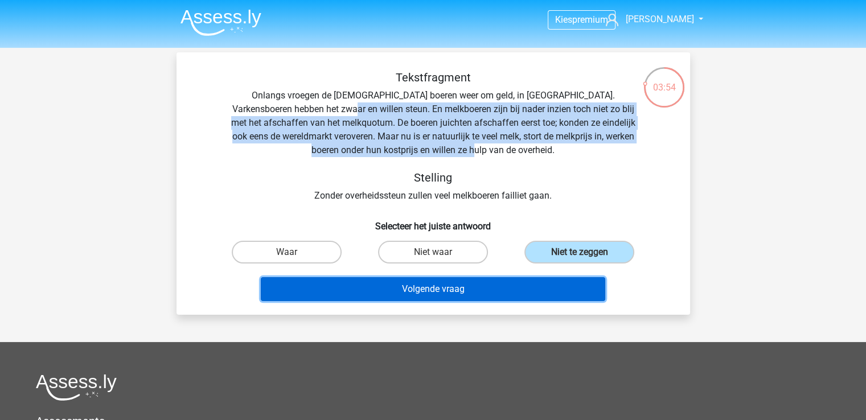
click at [536, 284] on button "Volgende vraag" at bounding box center [433, 289] width 344 height 24
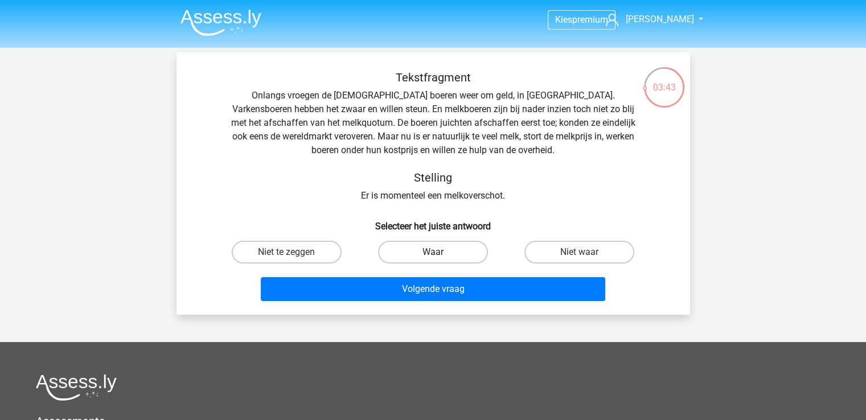
click at [446, 249] on label "Waar" at bounding box center [433, 252] width 110 height 23
click at [440, 252] on input "Waar" at bounding box center [436, 255] width 7 height 7
radio input "true"
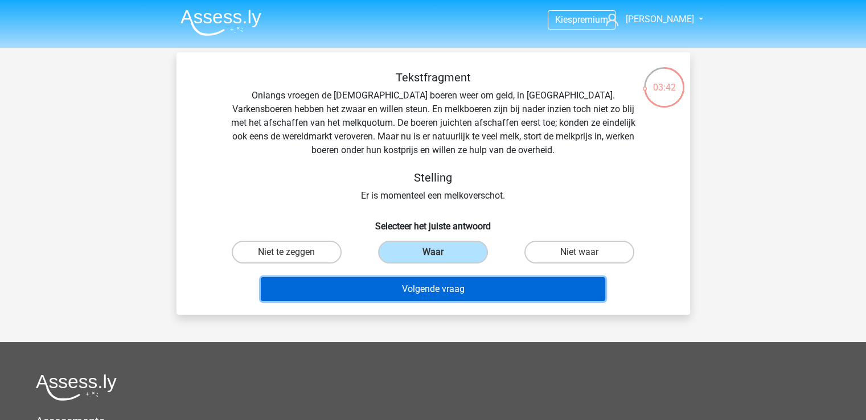
click at [451, 298] on button "Volgende vraag" at bounding box center [433, 289] width 344 height 24
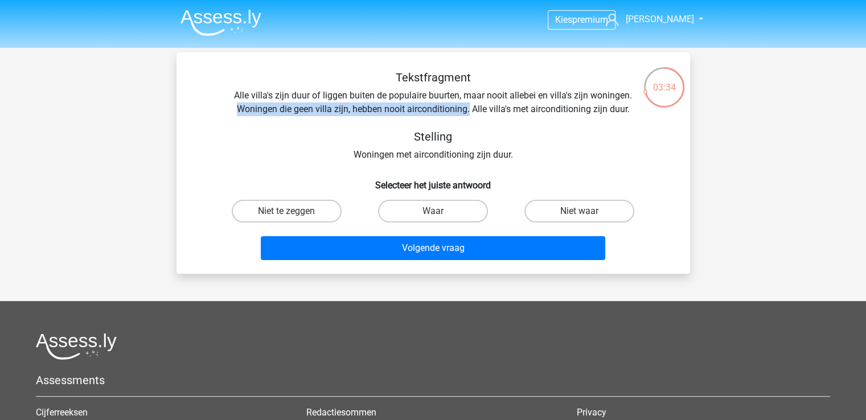
drag, startPoint x: 228, startPoint y: 112, endPoint x: 468, endPoint y: 114, distance: 239.7
click at [468, 114] on div "Tekstfragment Alle villa's zijn duur of liggen buiten de populaire buurten, maa…" at bounding box center [433, 116] width 477 height 91
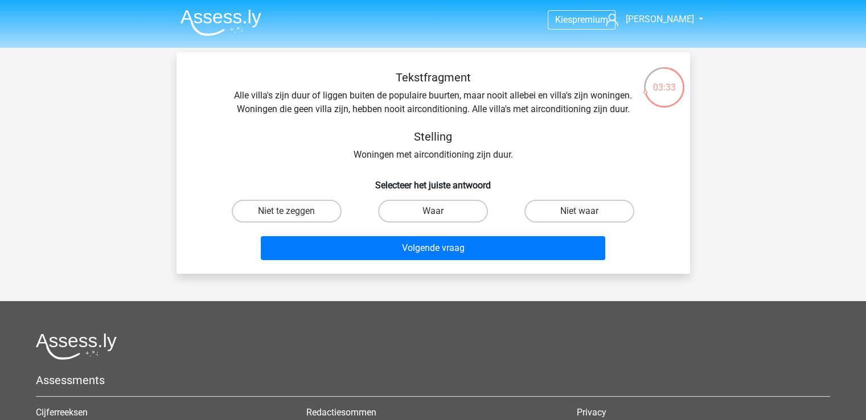
click at [256, 93] on div "Tekstfragment Alle villa's zijn duur of liggen buiten de populaire buurten, maa…" at bounding box center [433, 116] width 477 height 91
click at [260, 91] on div "Tekstfragment Alle villa's zijn duur of liggen buiten de populaire buurten, maa…" at bounding box center [433, 116] width 477 height 91
drag, startPoint x: 474, startPoint y: 158, endPoint x: 355, endPoint y: 157, distance: 119.0
click at [355, 157] on div "Tekstfragment Alle villa's zijn duur of liggen buiten de populaire buurten, maa…" at bounding box center [433, 116] width 477 height 91
click at [460, 211] on label "Waar" at bounding box center [433, 211] width 110 height 23
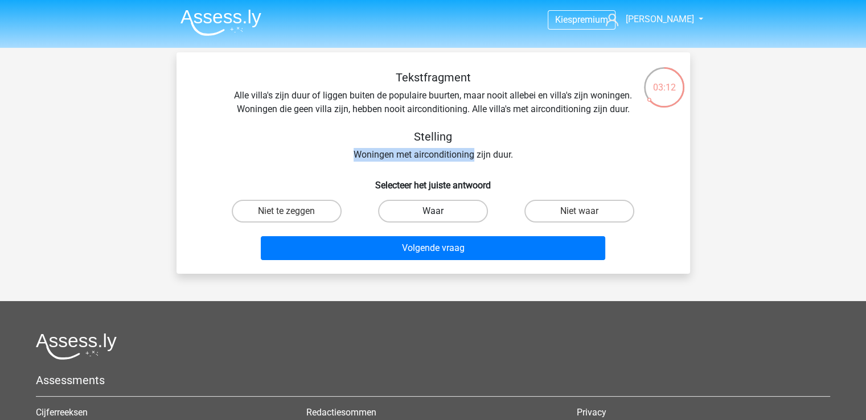
click at [440, 211] on input "Waar" at bounding box center [436, 214] width 7 height 7
radio input "true"
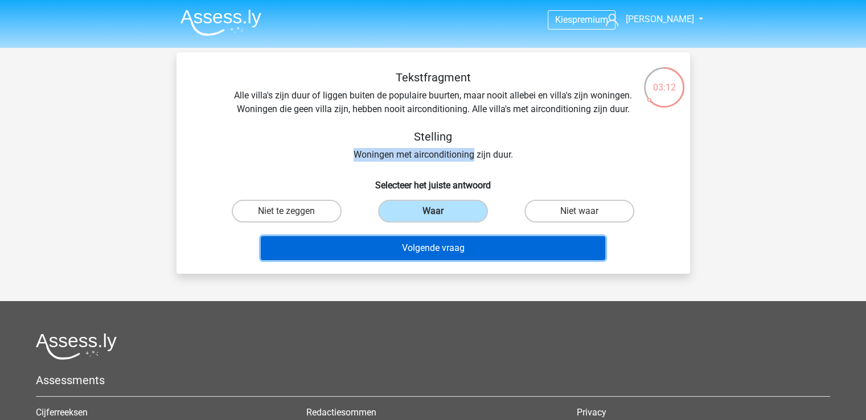
click at [473, 249] on button "Volgende vraag" at bounding box center [433, 248] width 344 height 24
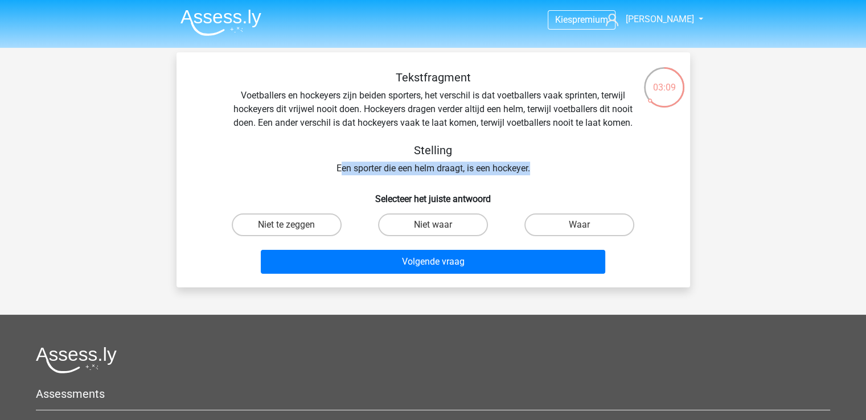
drag, startPoint x: 337, startPoint y: 165, endPoint x: 575, endPoint y: 170, distance: 238.0
click at [575, 170] on div "Tekstfragment Voetballers en hockeyers zijn beiden sporters, het verschil is da…" at bounding box center [433, 123] width 477 height 105
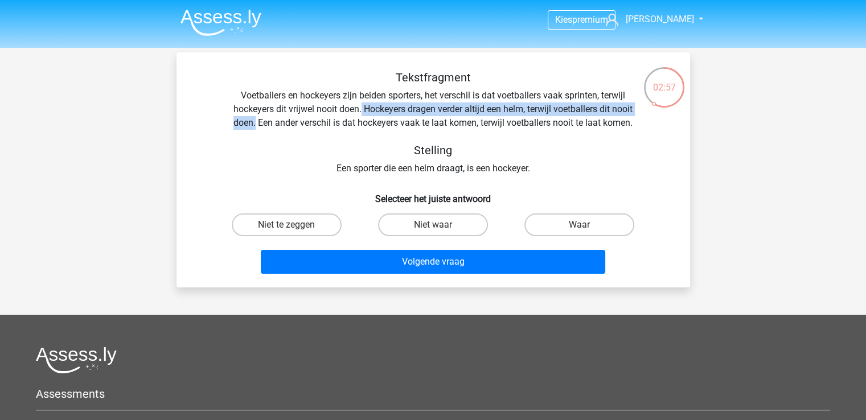
drag, startPoint x: 360, startPoint y: 113, endPoint x: 253, endPoint y: 120, distance: 107.2
click at [253, 120] on div "Tekstfragment Voetballers en hockeyers zijn beiden sporters, het verschil is da…" at bounding box center [433, 123] width 477 height 105
click at [308, 224] on label "Niet te zeggen" at bounding box center [287, 224] width 110 height 23
click at [294, 225] on input "Niet te zeggen" at bounding box center [289, 228] width 7 height 7
radio input "true"
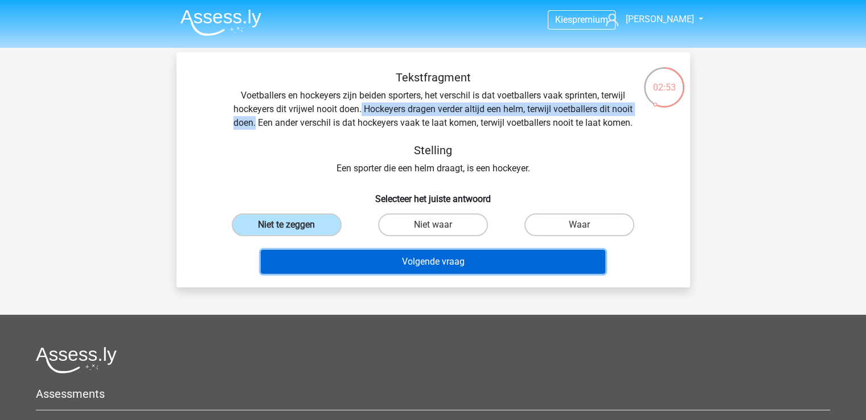
click at [389, 268] on button "Volgende vraag" at bounding box center [433, 262] width 344 height 24
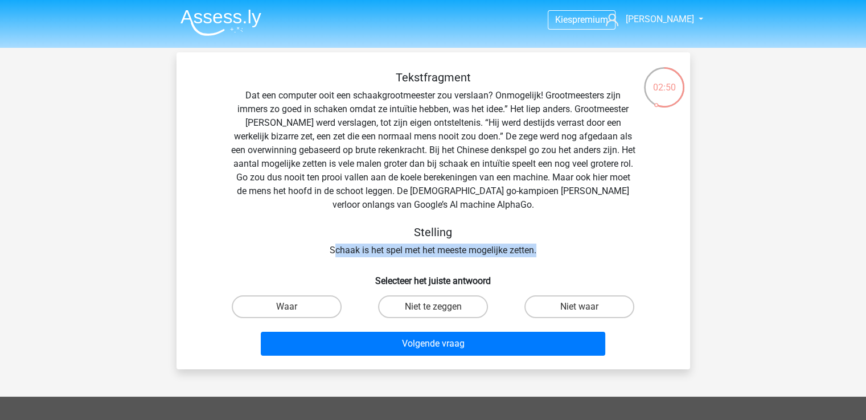
drag, startPoint x: 332, startPoint y: 251, endPoint x: 551, endPoint y: 249, distance: 218.6
click at [551, 249] on div "Tekstfragment Dat een computer ooit een schaakgrootmeester zou verslaan? Onmoge…" at bounding box center [433, 164] width 477 height 187
click at [556, 305] on label "Niet waar" at bounding box center [579, 306] width 110 height 23
click at [580, 307] on input "Niet waar" at bounding box center [583, 310] width 7 height 7
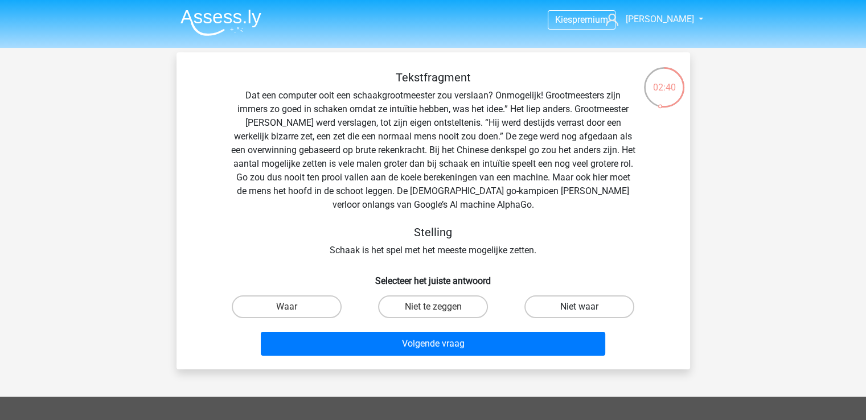
radio input "true"
click at [511, 356] on div "Volgende vraag" at bounding box center [433, 346] width 440 height 28
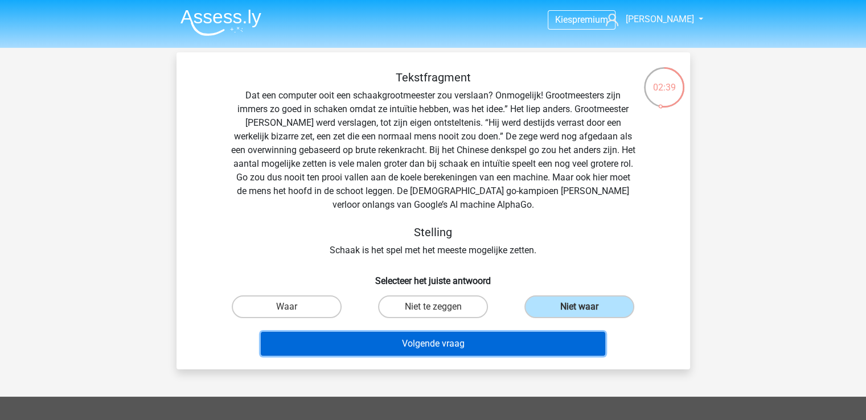
click at [513, 349] on button "Volgende vraag" at bounding box center [433, 344] width 344 height 24
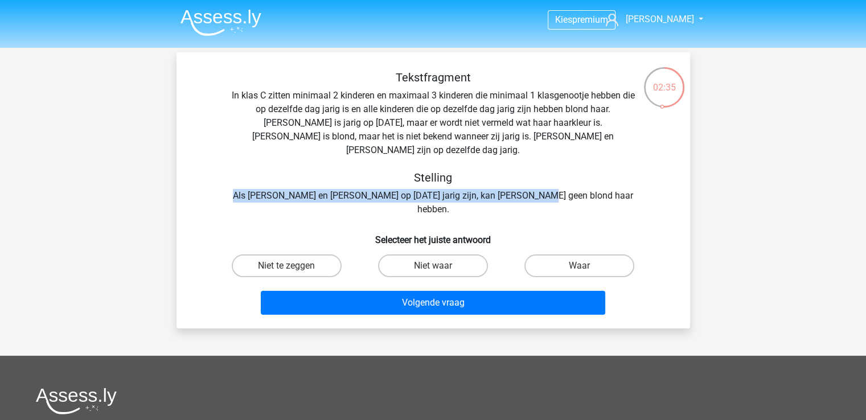
drag, startPoint x: 294, startPoint y: 184, endPoint x: 609, endPoint y: 183, distance: 315.4
click at [609, 183] on div "Tekstfragment In klas C zitten minimaal 2 kinderen en maximaal 3 kinderen die m…" at bounding box center [433, 144] width 477 height 146
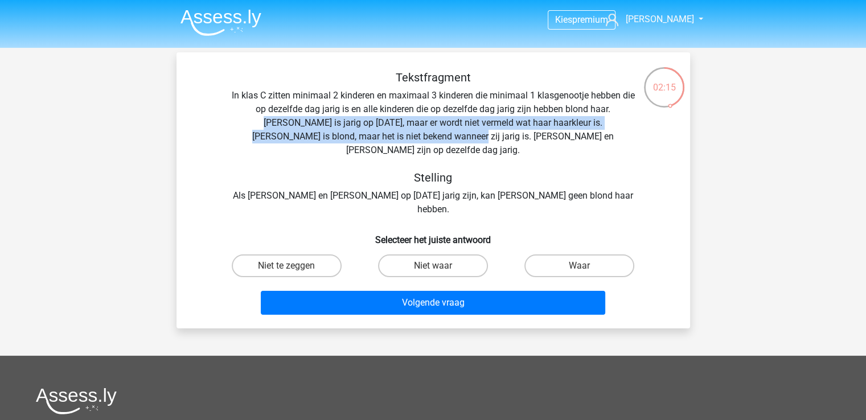
drag, startPoint x: 604, startPoint y: 110, endPoint x: 412, endPoint y: 134, distance: 193.4
click at [412, 134] on div "Tekstfragment In klas C zitten minimaal 2 kinderen en maximaal 3 kinderen die m…" at bounding box center [433, 144] width 477 height 146
click at [457, 254] on label "Niet waar" at bounding box center [433, 265] width 110 height 23
click at [440, 266] on input "Niet waar" at bounding box center [436, 269] width 7 height 7
radio input "true"
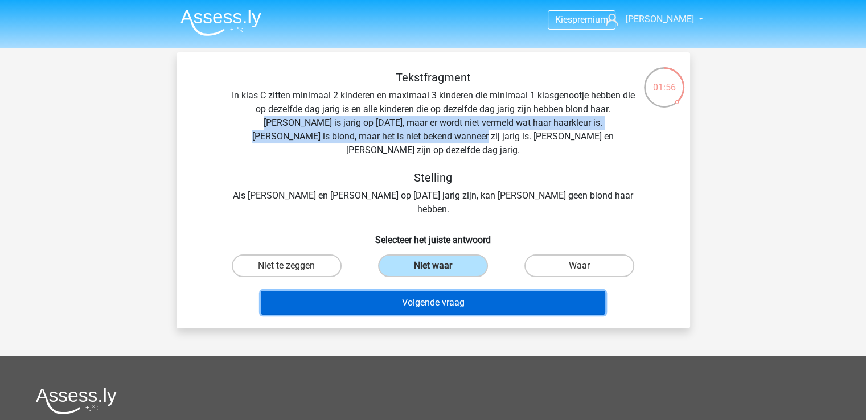
click at [462, 291] on button "Volgende vraag" at bounding box center [433, 303] width 344 height 24
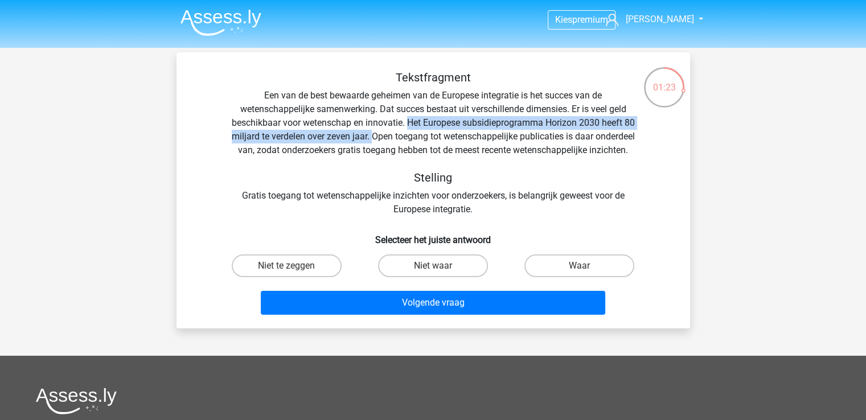
drag, startPoint x: 414, startPoint y: 124, endPoint x: 397, endPoint y: 135, distance: 20.5
click at [397, 135] on div "Tekstfragment Een van de best bewaarde geheimen van de Europese integratie is h…" at bounding box center [433, 144] width 477 height 146
click at [549, 272] on label "Waar" at bounding box center [579, 265] width 110 height 23
click at [580, 272] on input "Waar" at bounding box center [583, 269] width 7 height 7
radio input "true"
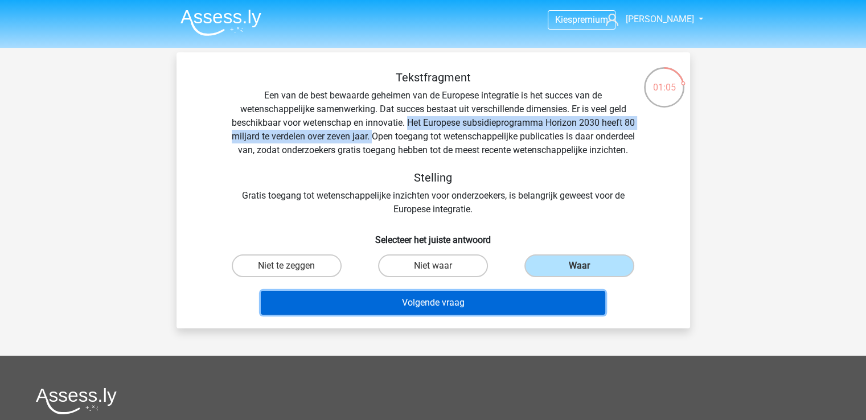
click at [542, 315] on button "Volgende vraag" at bounding box center [433, 303] width 344 height 24
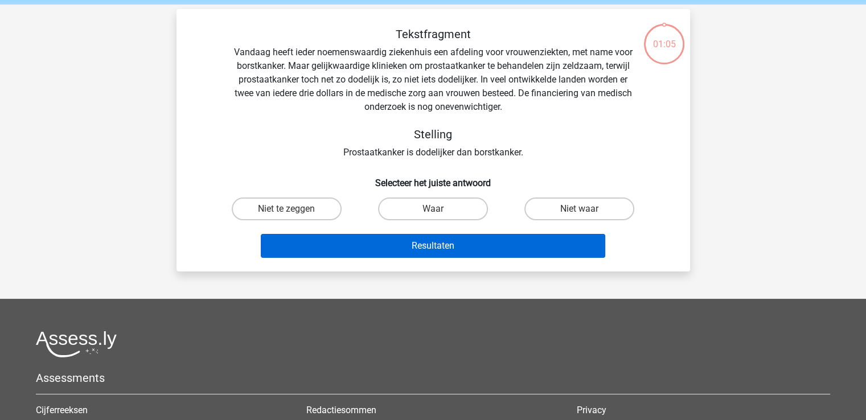
scroll to position [52, 0]
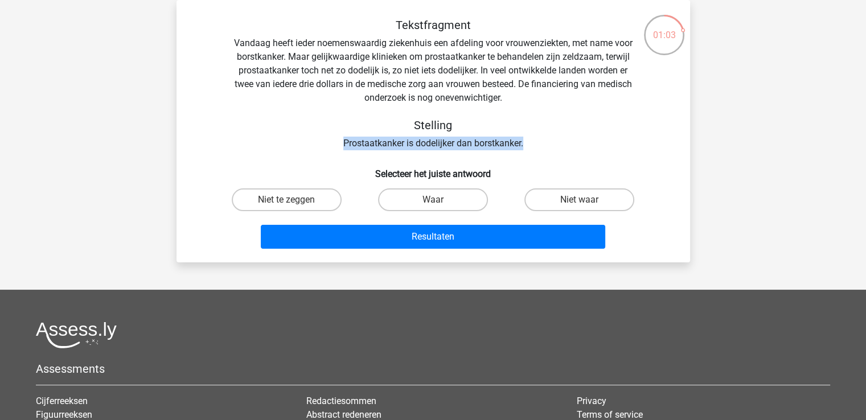
drag, startPoint x: 340, startPoint y: 147, endPoint x: 545, endPoint y: 149, distance: 205.0
click at [545, 149] on div "Tekstfragment Vandaag heeft ieder noemenswaardig ziekenhuis een afdeling voor v…" at bounding box center [433, 84] width 477 height 132
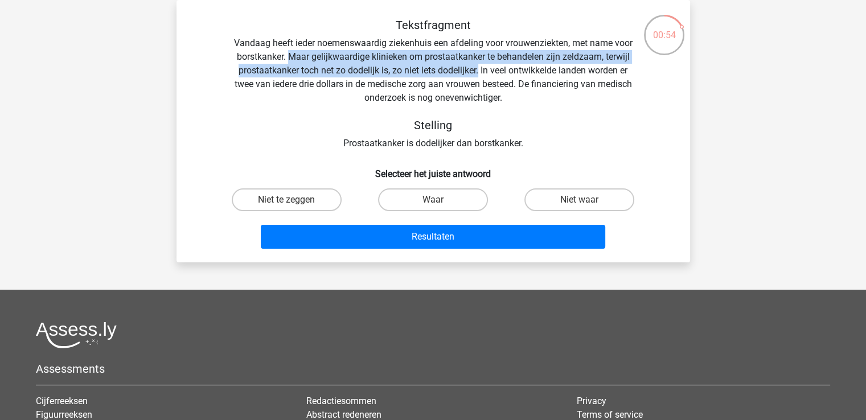
drag, startPoint x: 289, startPoint y: 58, endPoint x: 479, endPoint y: 73, distance: 190.8
click at [479, 73] on div "Tekstfragment Vandaag heeft ieder noemenswaardig ziekenhuis een afdeling voor v…" at bounding box center [433, 84] width 477 height 132
click at [307, 195] on label "Niet te zeggen" at bounding box center [287, 199] width 110 height 23
click at [294, 200] on input "Niet te zeggen" at bounding box center [289, 203] width 7 height 7
radio input "true"
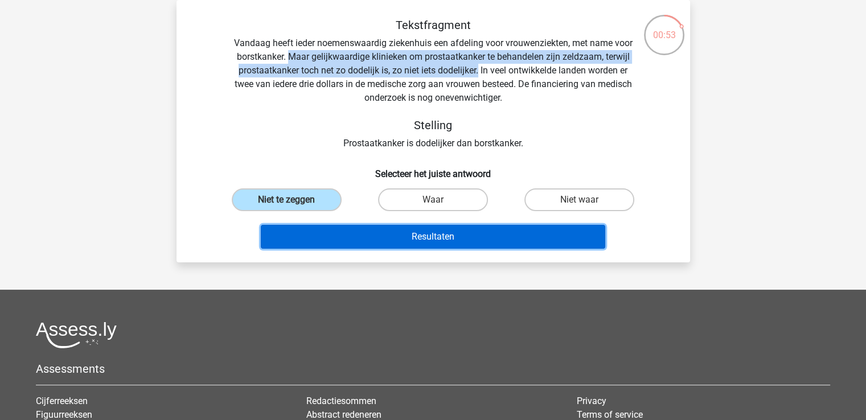
click at [392, 237] on button "Resultaten" at bounding box center [433, 237] width 344 height 24
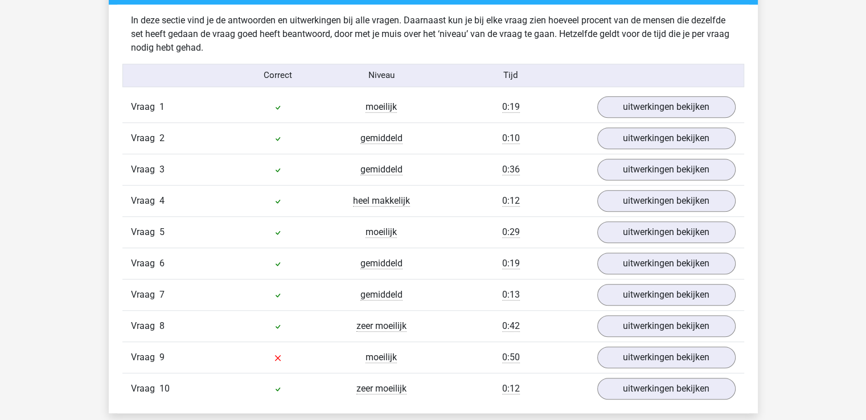
scroll to position [911, 0]
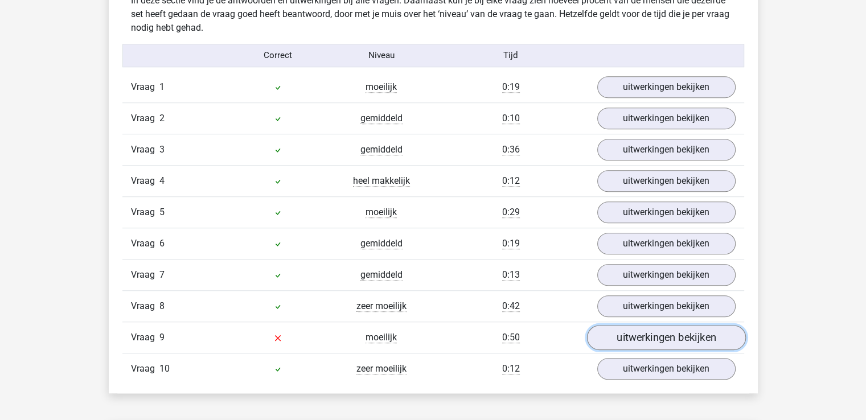
click at [622, 338] on link "uitwerkingen bekijken" at bounding box center [665, 337] width 159 height 25
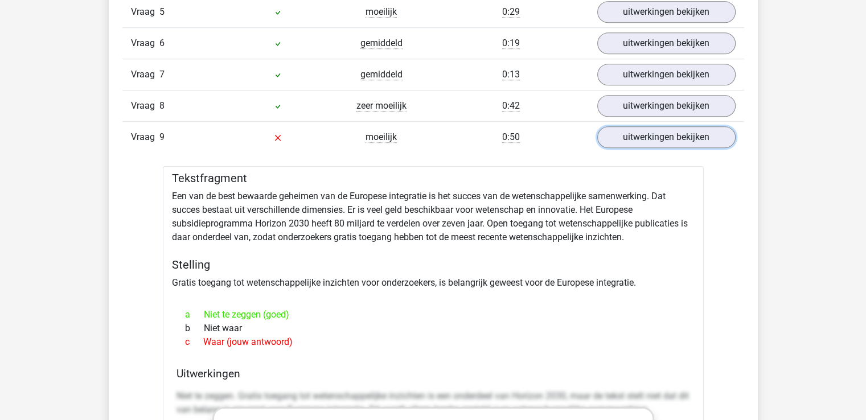
scroll to position [1139, 0]
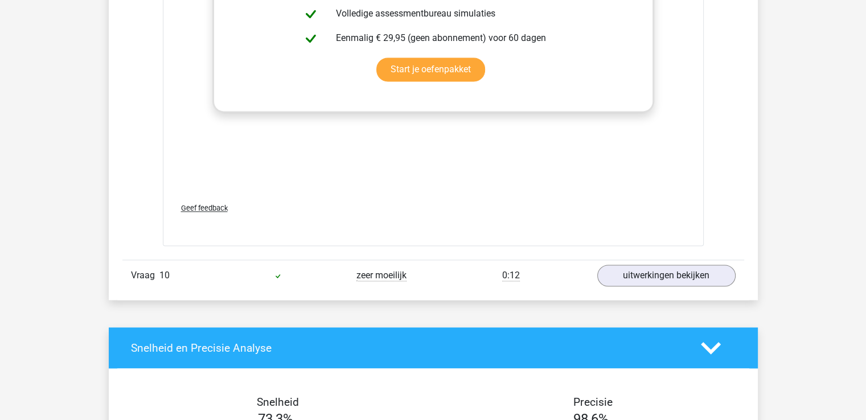
scroll to position [1651, 0]
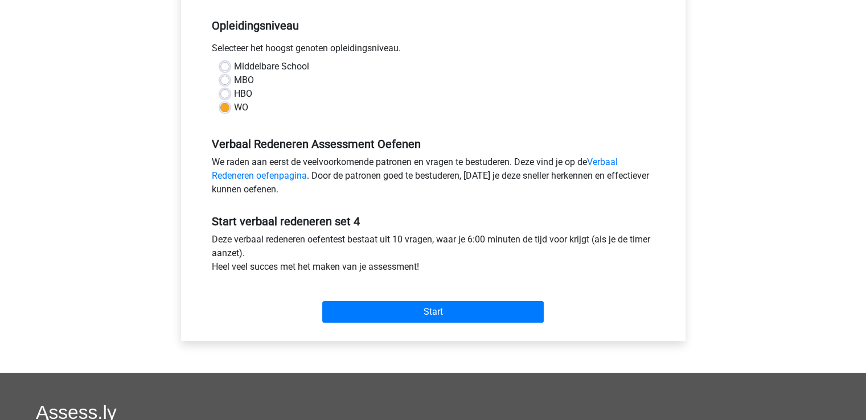
scroll to position [228, 0]
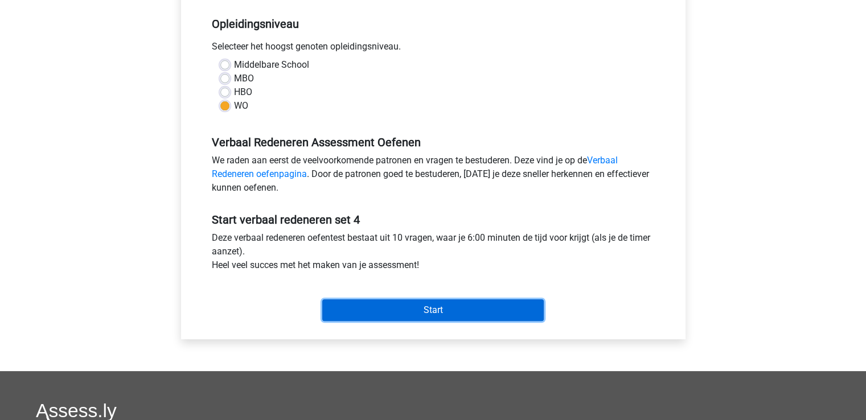
click at [371, 310] on input "Start" at bounding box center [432, 310] width 221 height 22
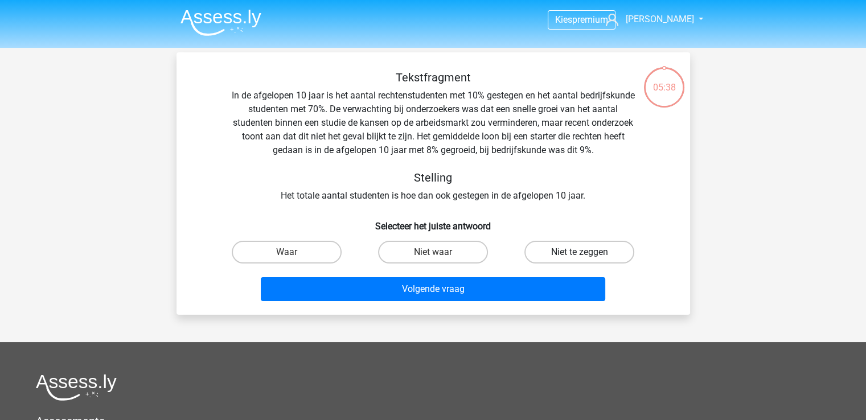
click at [601, 252] on label "Niet te zeggen" at bounding box center [579, 252] width 110 height 23
click at [587, 252] on input "Niet te zeggen" at bounding box center [583, 255] width 7 height 7
radio input "true"
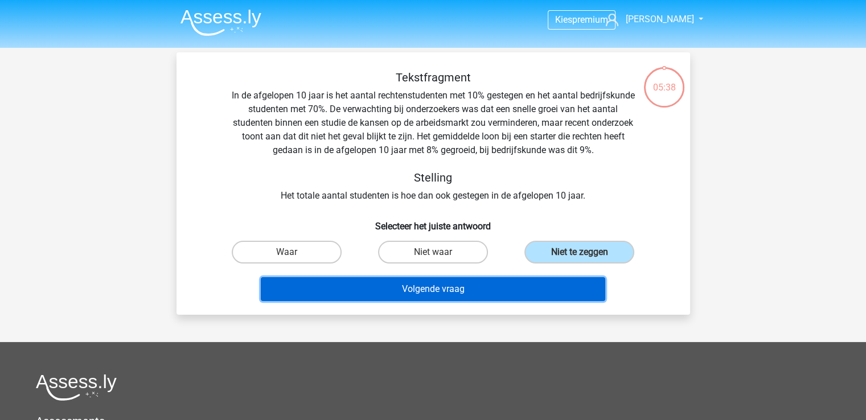
click at [519, 300] on button "Volgende vraag" at bounding box center [433, 289] width 344 height 24
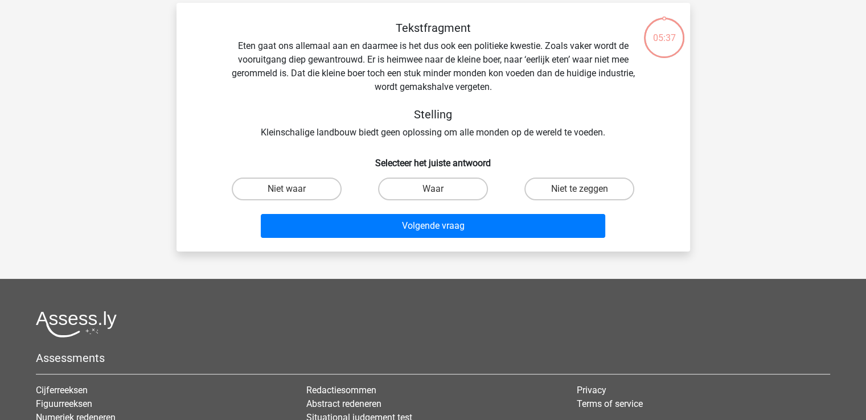
scroll to position [52, 0]
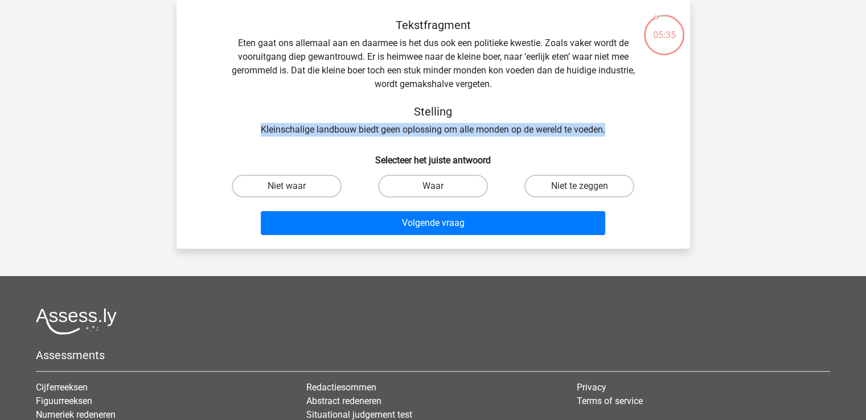
drag, startPoint x: 257, startPoint y: 133, endPoint x: 643, endPoint y: 135, distance: 386.0
click at [643, 135] on div "Tekstfragment Eten gaat ons allemaal aan en daarmee is het dus ook een politiek…" at bounding box center [433, 77] width 477 height 118
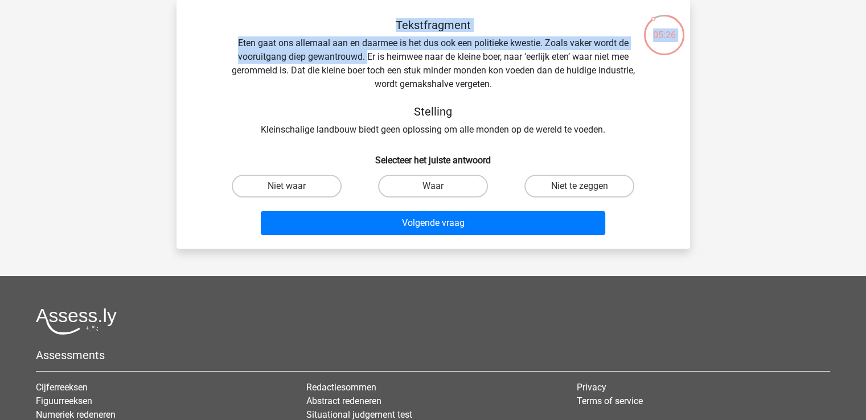
scroll to position [0, 0]
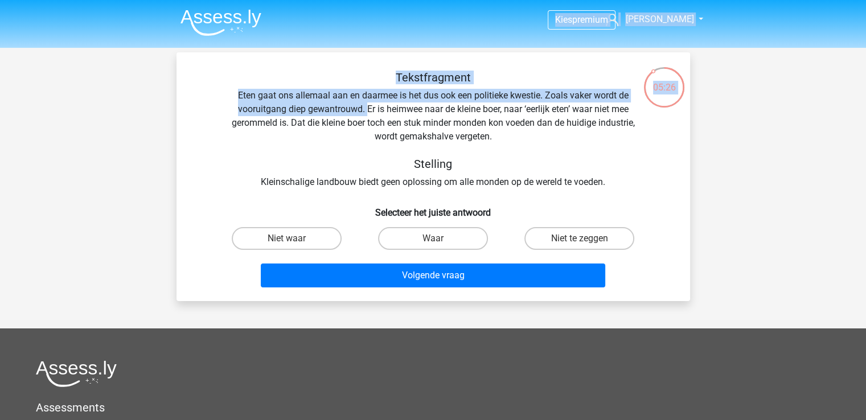
drag, startPoint x: 364, startPoint y: 58, endPoint x: 527, endPoint y: 24, distance: 166.1
click at [527, 24] on div "Kies premium [PERSON_NAME] [EMAIL_ADDRESS][DOMAIN_NAME]" at bounding box center [433, 314] width 866 height 629
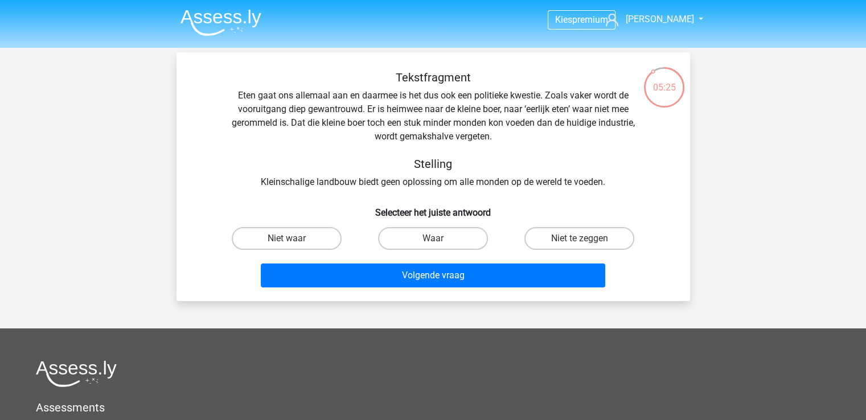
drag, startPoint x: 545, startPoint y: 167, endPoint x: 542, endPoint y: 174, distance: 7.4
click at [543, 174] on div "Tekstfragment Eten gaat ons allemaal aan en daarmee is het dus ook een politiek…" at bounding box center [433, 130] width 477 height 118
drag, startPoint x: 354, startPoint y: 108, endPoint x: 346, endPoint y: 125, distance: 18.6
click at [354, 108] on div "Tekstfragment Eten gaat ons allemaal aan en daarmee is het dus ook een politiek…" at bounding box center [433, 130] width 477 height 118
click at [578, 240] on label "Niet te zeggen" at bounding box center [579, 238] width 110 height 23
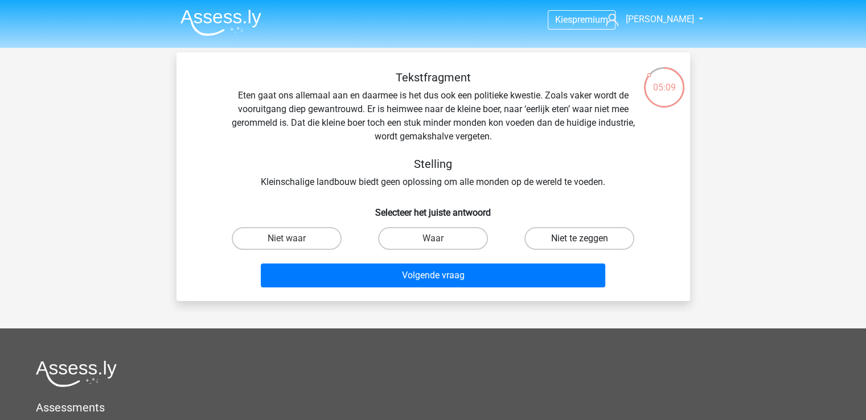
click at [580, 240] on input "Niet te zeggen" at bounding box center [583, 242] width 7 height 7
radio input "true"
click at [531, 293] on div "Tekstfragment Eten gaat ons allemaal aan en daarmee is het dus ook een politiek…" at bounding box center [433, 176] width 514 height 249
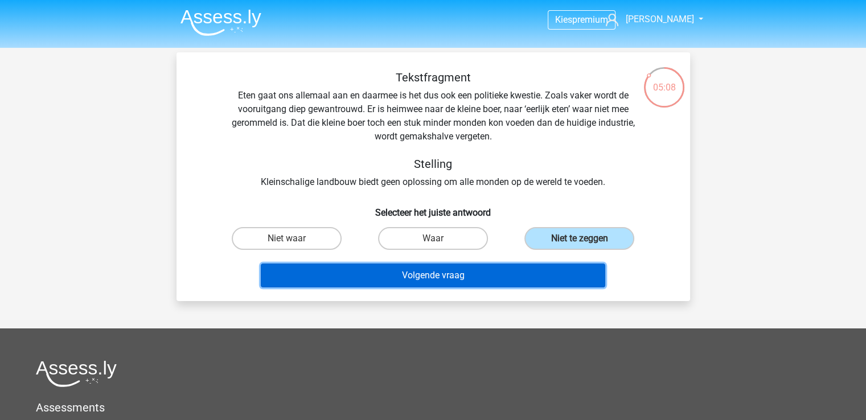
click at [532, 282] on button "Volgende vraag" at bounding box center [433, 276] width 344 height 24
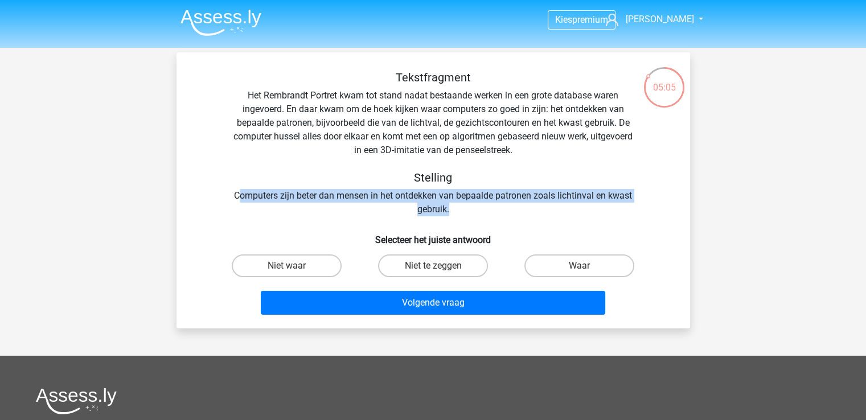
drag, startPoint x: 236, startPoint y: 196, endPoint x: 465, endPoint y: 203, distance: 228.4
click at [465, 203] on div "Tekstfragment Het Rembrandt Portret kwam tot stand nadat bestaande werken in ee…" at bounding box center [433, 144] width 477 height 146
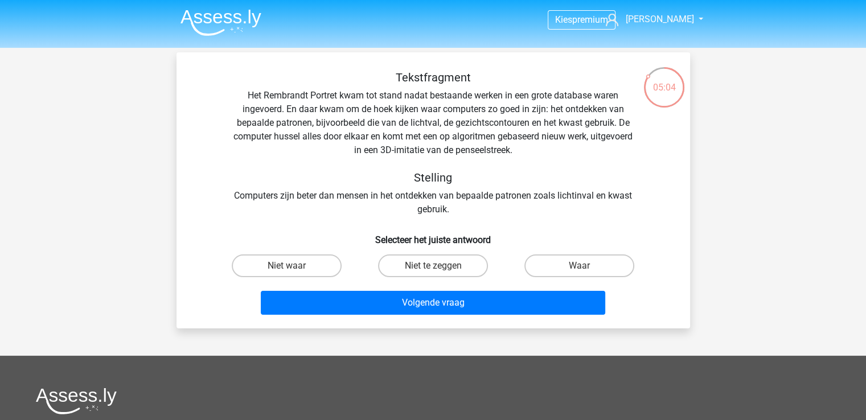
click at [479, 218] on div "Tekstfragment Het Rembrandt Portret kwam tot stand nadat bestaande werken in ee…" at bounding box center [433, 195] width 504 height 249
click at [285, 90] on div "Tekstfragment Het Rembrandt Portret kwam tot stand nadat bestaande werken in ee…" at bounding box center [433, 144] width 477 height 146
click at [452, 268] on label "Niet te zeggen" at bounding box center [433, 265] width 110 height 23
click at [440, 268] on input "Niet te zeggen" at bounding box center [436, 269] width 7 height 7
radio input "true"
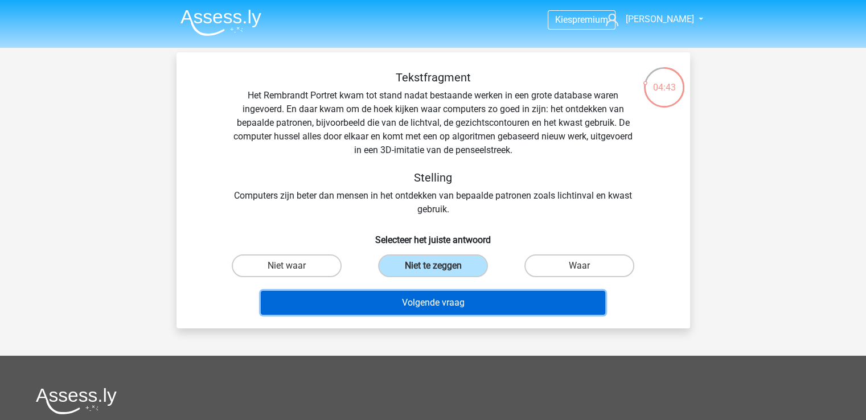
click at [453, 298] on button "Volgende vraag" at bounding box center [433, 303] width 344 height 24
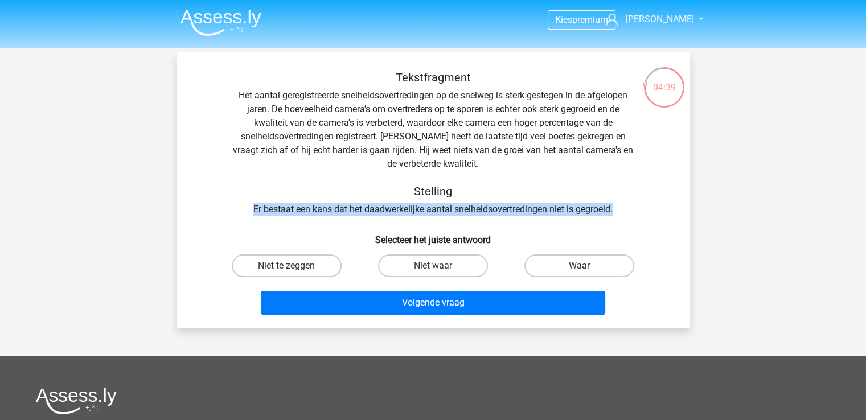
drag, startPoint x: 233, startPoint y: 207, endPoint x: 634, endPoint y: 212, distance: 400.8
click at [634, 212] on div "Tekstfragment Het aantal geregistreerde snelheidsovertredingen op de snelweg is…" at bounding box center [433, 144] width 477 height 146
click at [607, 267] on label "Waar" at bounding box center [579, 265] width 110 height 23
click at [587, 267] on input "Waar" at bounding box center [583, 269] width 7 height 7
radio input "true"
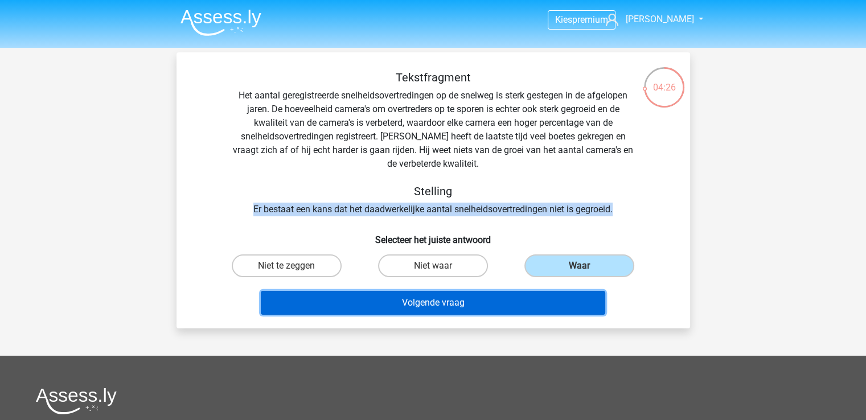
click at [492, 305] on button "Volgende vraag" at bounding box center [433, 303] width 344 height 24
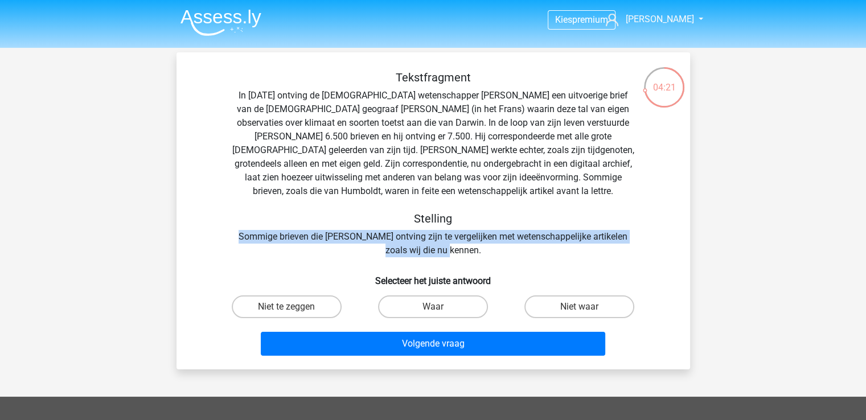
drag, startPoint x: 215, startPoint y: 237, endPoint x: 488, endPoint y: 248, distance: 274.1
click at [488, 248] on div "Tekstfragment In 1839 ontving de Engelse wetenschapper Charles Darwin een uitvo…" at bounding box center [433, 164] width 477 height 187
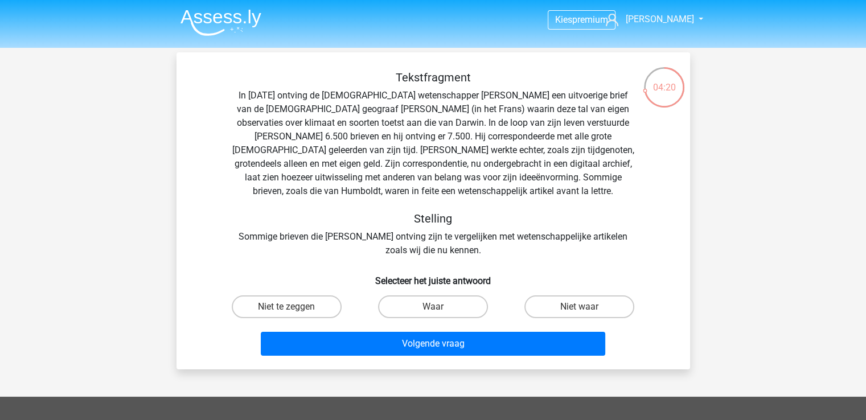
click at [284, 97] on div "Tekstfragment In 1839 ontving de Engelse wetenschapper Charles Darwin een uitvo…" at bounding box center [433, 164] width 477 height 187
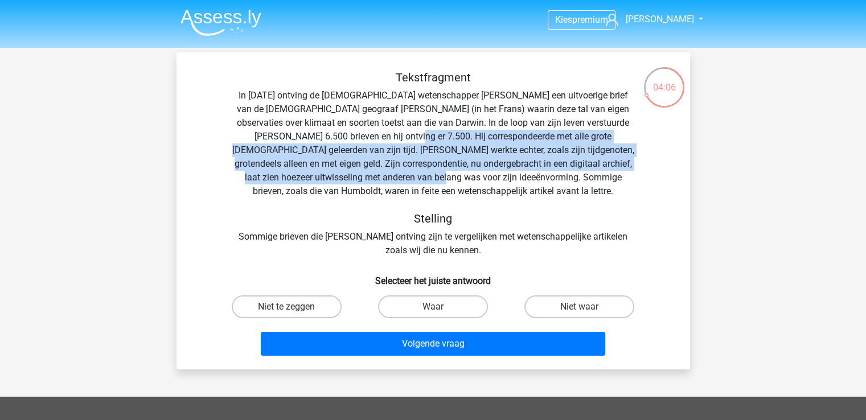
drag, startPoint x: 364, startPoint y: 135, endPoint x: 429, endPoint y: 180, distance: 79.3
click at [429, 180] on div "Tekstfragment In 1839 ontving de Engelse wetenschapper Charles Darwin een uitvo…" at bounding box center [433, 164] width 477 height 187
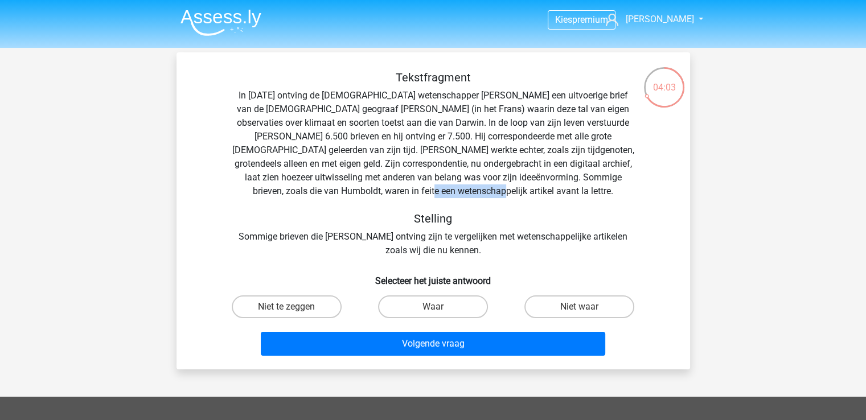
drag, startPoint x: 479, startPoint y: 192, endPoint x: 543, endPoint y: 188, distance: 63.9
click at [543, 188] on div "Tekstfragment In 1839 ontving de Engelse wetenschapper Charles Darwin een uitvo…" at bounding box center [433, 164] width 477 height 187
click at [553, 206] on div "Tekstfragment In 1839 ontving de Engelse wetenschapper Charles Darwin een uitvo…" at bounding box center [433, 164] width 477 height 187
click at [295, 309] on label "Niet te zeggen" at bounding box center [287, 306] width 110 height 23
click at [294, 309] on input "Niet te zeggen" at bounding box center [289, 310] width 7 height 7
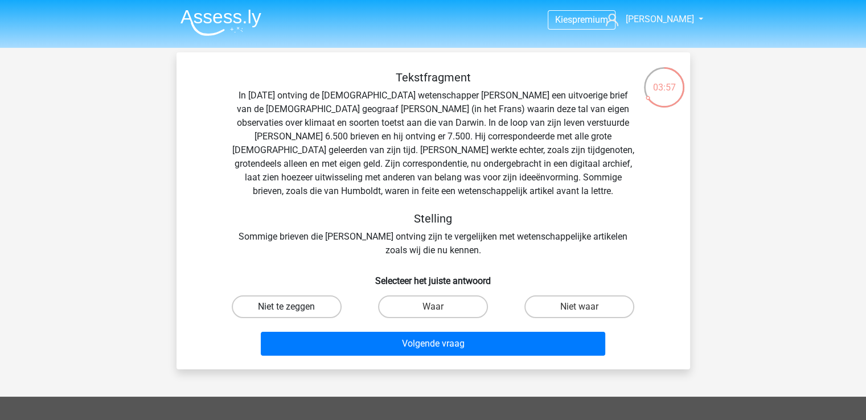
radio input "true"
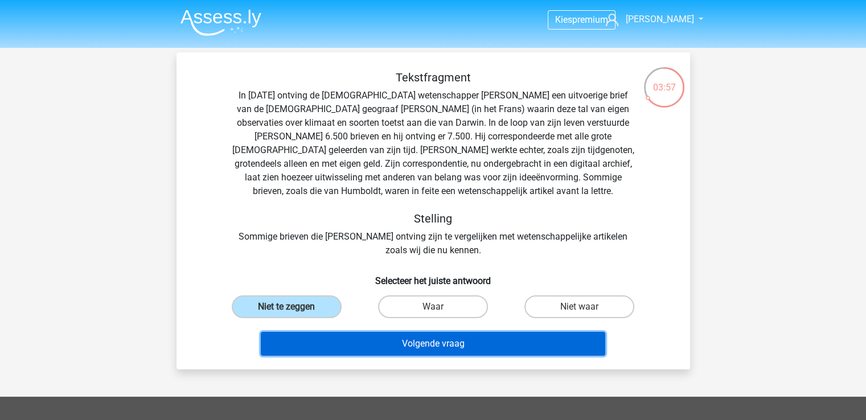
click at [372, 342] on button "Volgende vraag" at bounding box center [433, 344] width 344 height 24
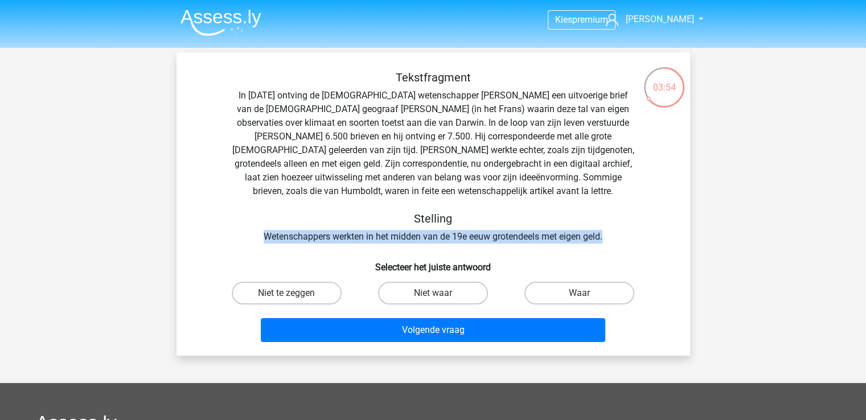
drag, startPoint x: 339, startPoint y: 243, endPoint x: 618, endPoint y: 228, distance: 278.8
click at [618, 228] on div "Tekstfragment In 1839 ontving de Engelse wetenschapper Charles Darwin een uitvo…" at bounding box center [433, 157] width 477 height 173
click at [565, 295] on label "Waar" at bounding box center [579, 293] width 110 height 23
click at [580, 295] on input "Waar" at bounding box center [583, 296] width 7 height 7
radio input "true"
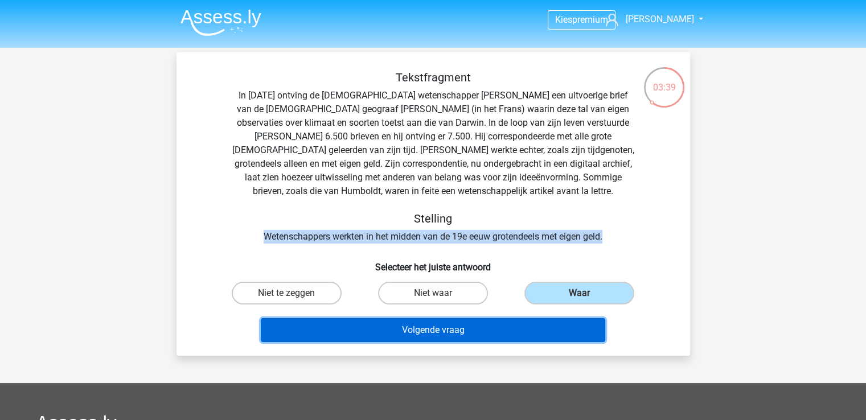
click at [545, 331] on button "Volgende vraag" at bounding box center [433, 330] width 344 height 24
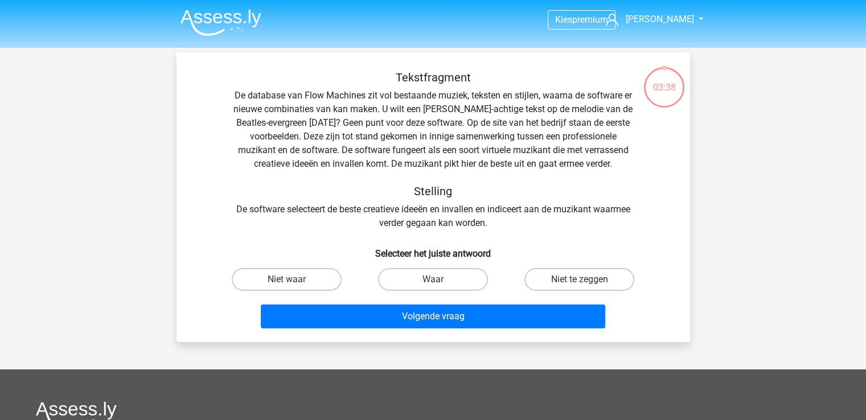
scroll to position [52, 0]
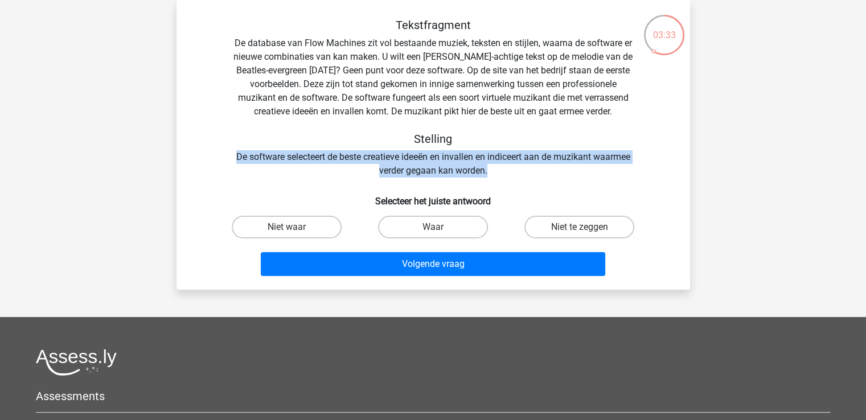
drag, startPoint x: 223, startPoint y: 160, endPoint x: 511, endPoint y: 171, distance: 288.3
click at [511, 171] on div "Tekstfragment De database van Flow Machines zit vol bestaande muziek, teksten e…" at bounding box center [433, 97] width 477 height 159
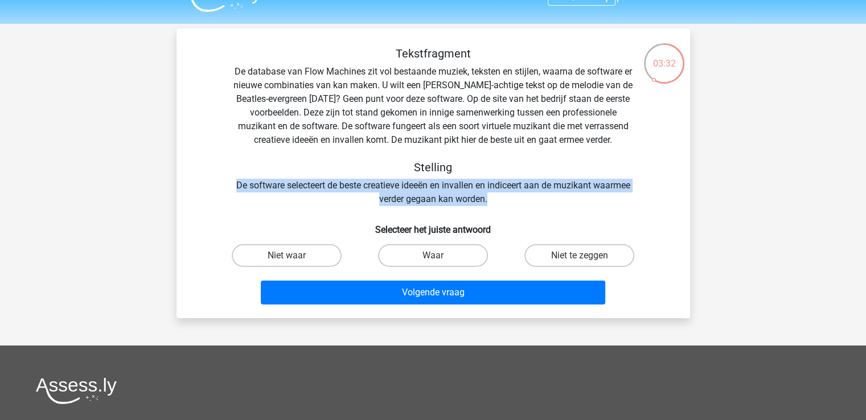
scroll to position [0, 0]
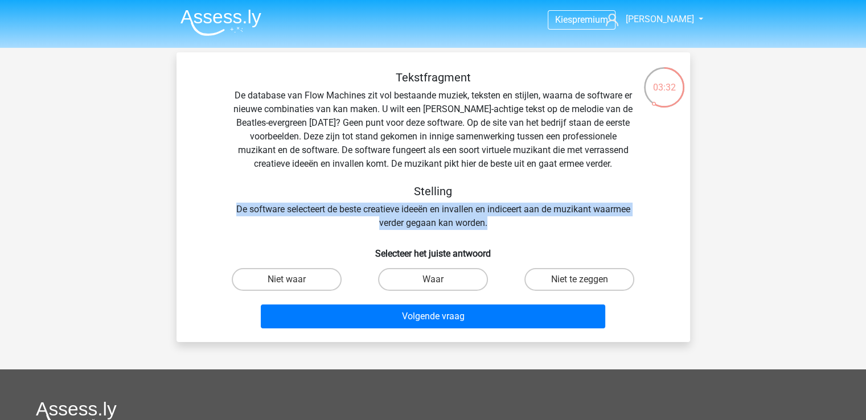
click at [501, 220] on div "Tekstfragment De database van Flow Machines zit vol bestaande muziek, teksten e…" at bounding box center [433, 150] width 477 height 159
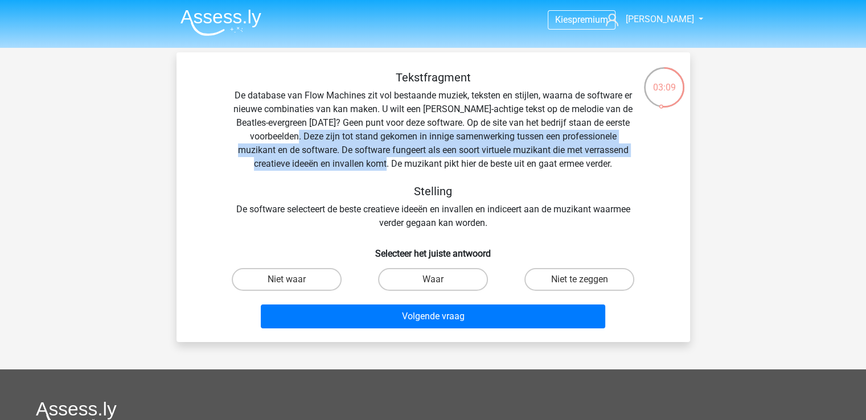
drag, startPoint x: 314, startPoint y: 138, endPoint x: 387, endPoint y: 163, distance: 77.1
click at [387, 163] on div "Tekstfragment De database van Flow Machines zit vol bestaande muziek, teksten e…" at bounding box center [433, 150] width 477 height 159
click at [321, 285] on label "Niet waar" at bounding box center [287, 279] width 110 height 23
click at [294, 285] on input "Niet waar" at bounding box center [289, 283] width 7 height 7
radio input "true"
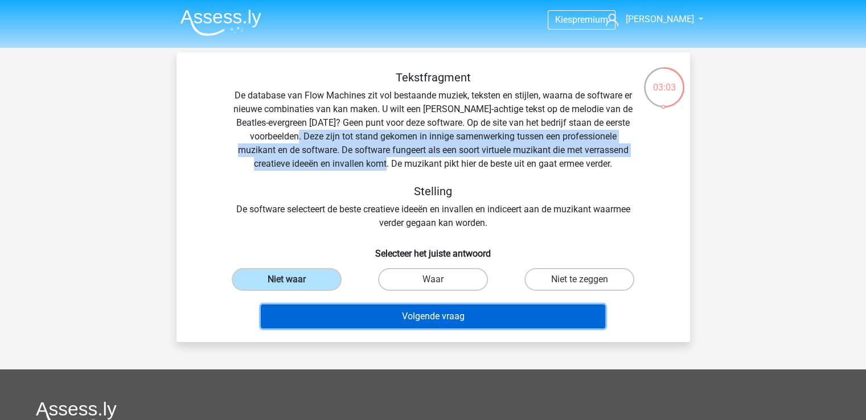
click at [348, 315] on button "Volgende vraag" at bounding box center [433, 317] width 344 height 24
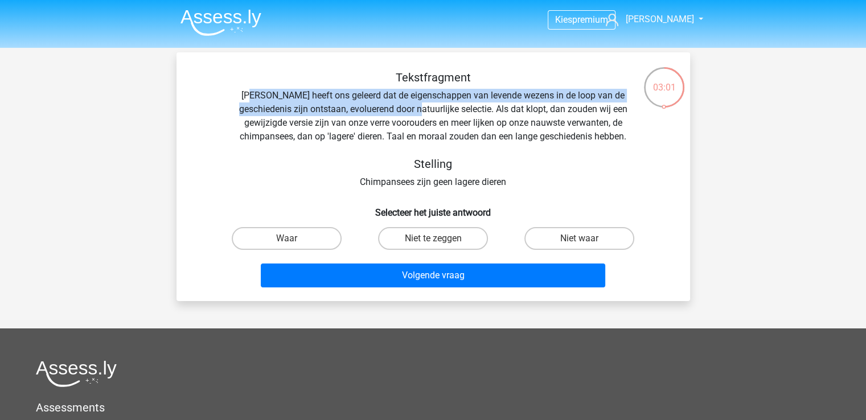
drag, startPoint x: 241, startPoint y: 99, endPoint x: 395, endPoint y: 103, distance: 154.3
click at [395, 103] on div "Tekstfragment Darwin heeft ons geleerd dat de eigenschappen van levende wezens …" at bounding box center [433, 130] width 477 height 118
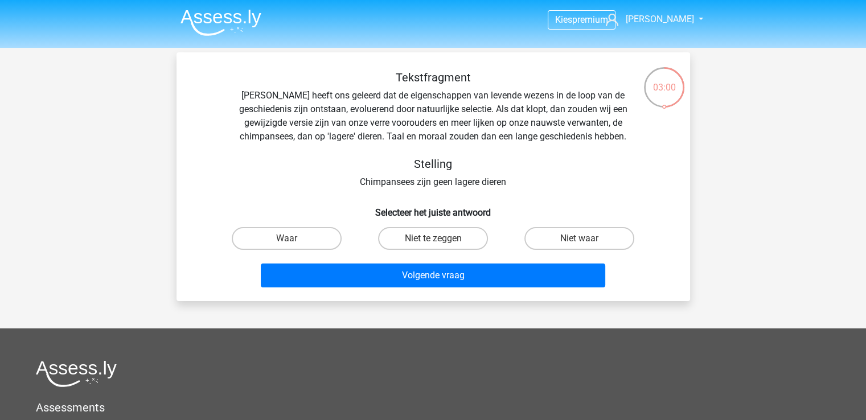
click at [406, 184] on div "Tekstfragment Darwin heeft ons geleerd dat de eigenschappen van levende wezens …" at bounding box center [433, 130] width 477 height 118
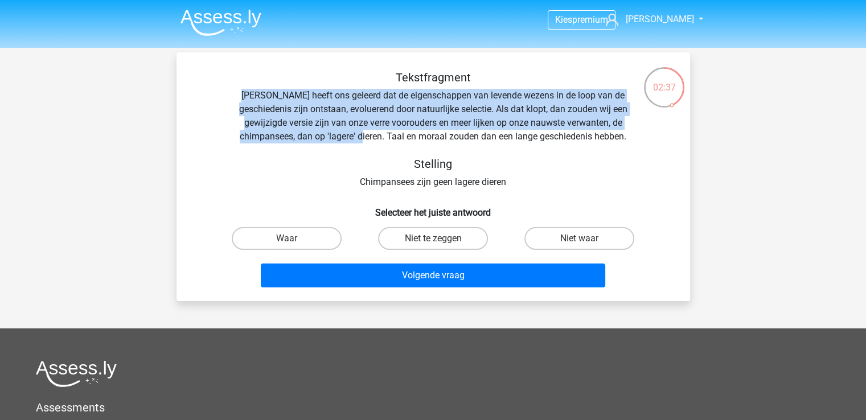
drag, startPoint x: 216, startPoint y: 98, endPoint x: 358, endPoint y: 138, distance: 146.7
click at [358, 138] on div "Tekstfragment Darwin heeft ons geleerd dat de eigenschappen van levende wezens …" at bounding box center [433, 130] width 477 height 118
click at [507, 126] on div "Tekstfragment Darwin heeft ons geleerd dat de eigenschappen van levende wezens …" at bounding box center [433, 130] width 477 height 118
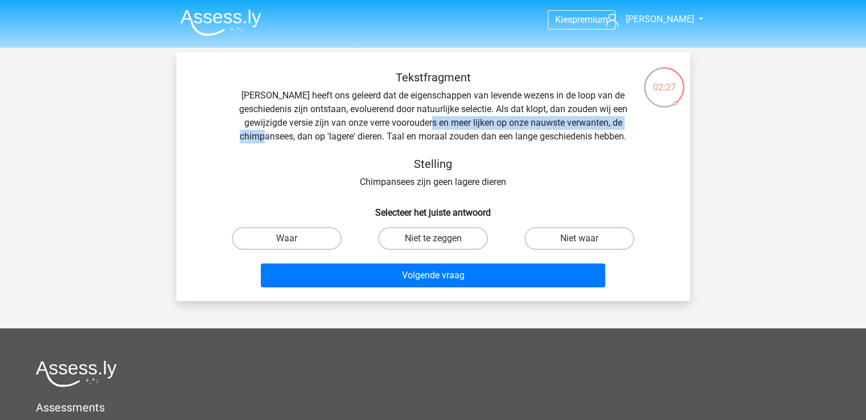
drag, startPoint x: 412, startPoint y: 124, endPoint x: 637, endPoint y: 126, distance: 225.5
click at [637, 126] on div "Tekstfragment Darwin heeft ons geleerd dat de eigenschappen van levende wezens …" at bounding box center [433, 130] width 477 height 118
click at [271, 247] on label "Waar" at bounding box center [287, 238] width 110 height 23
click at [286, 246] on input "Waar" at bounding box center [289, 242] width 7 height 7
radio input "true"
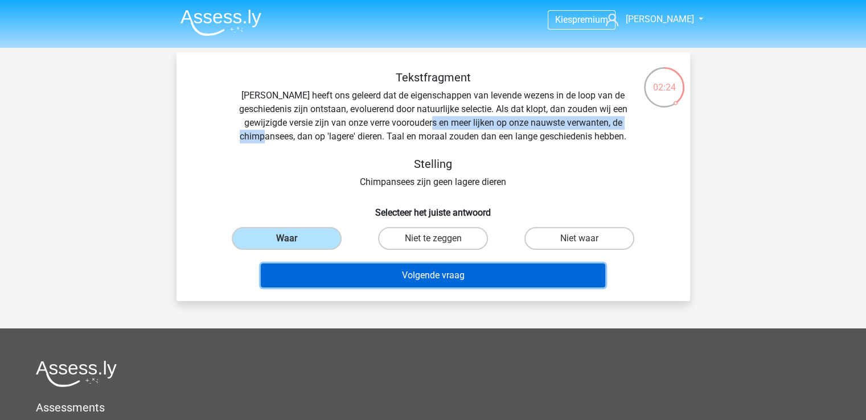
click at [342, 271] on button "Volgende vraag" at bounding box center [433, 276] width 344 height 24
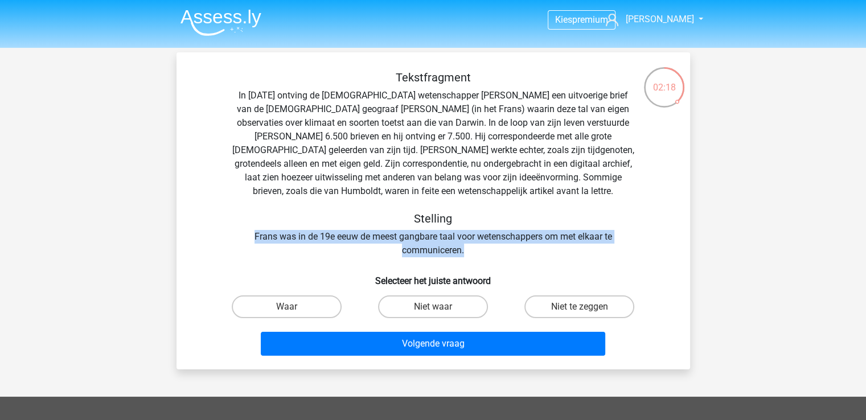
drag, startPoint x: 253, startPoint y: 242, endPoint x: 487, endPoint y: 248, distance: 234.1
click at [487, 248] on div "Tekstfragment In 1839 ontving de Engelse wetenschapper Charles Darwin een uitvo…" at bounding box center [433, 164] width 477 height 187
click at [578, 311] on label "Niet te zeggen" at bounding box center [579, 306] width 110 height 23
click at [580, 311] on input "Niet te zeggen" at bounding box center [583, 310] width 7 height 7
radio input "true"
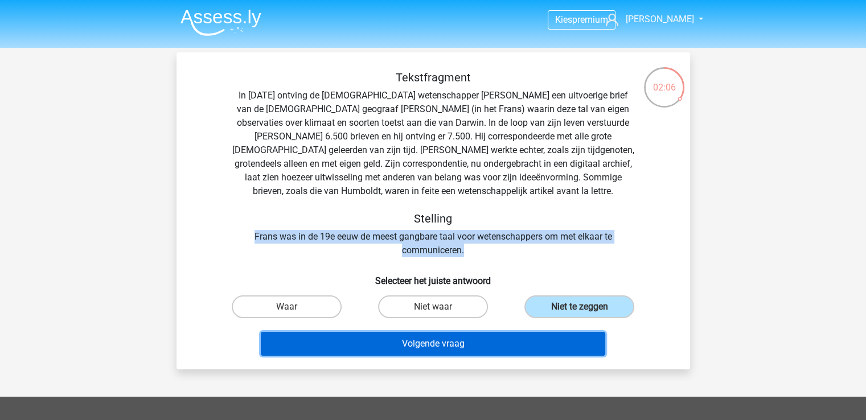
click at [506, 338] on button "Volgende vraag" at bounding box center [433, 344] width 344 height 24
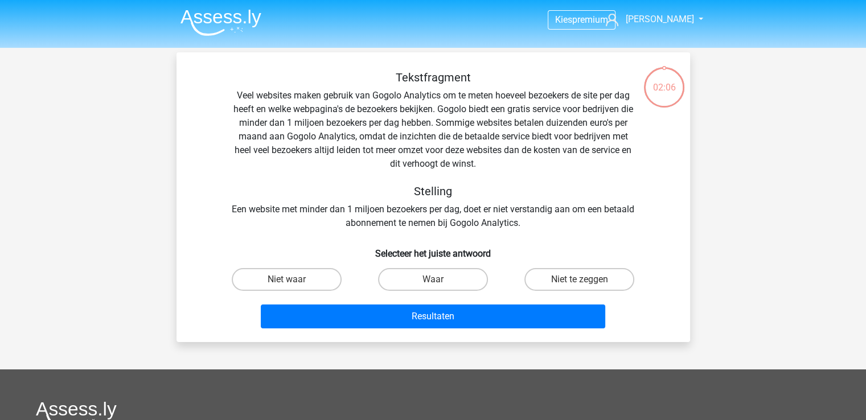
scroll to position [52, 0]
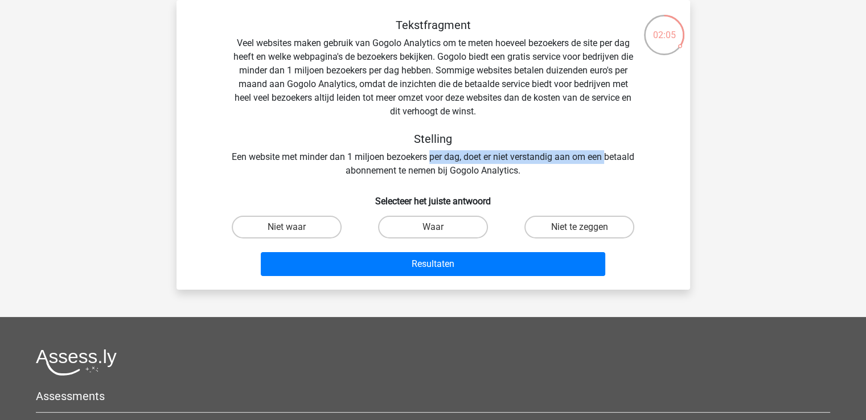
drag, startPoint x: 236, startPoint y: 165, endPoint x: 447, endPoint y: 163, distance: 211.2
click at [447, 163] on div "Tekstfragment Veel websites maken gebruik van Gogolo Analytics om te meten hoev…" at bounding box center [433, 97] width 477 height 159
click at [287, 150] on div "Tekstfragment Veel websites maken gebruik van Gogolo Analytics om te meten hoev…" at bounding box center [433, 97] width 477 height 159
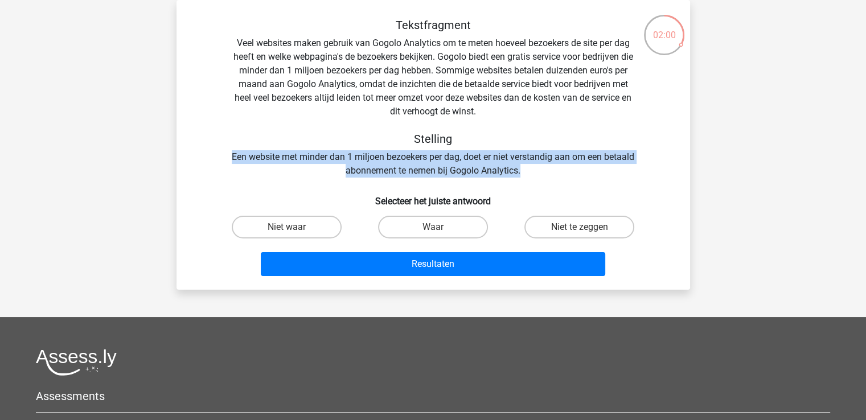
drag, startPoint x: 365, startPoint y: 156, endPoint x: 569, endPoint y: 176, distance: 204.8
click at [569, 176] on div "Tekstfragment Veel websites maken gebruik van Gogolo Analytics om te meten hoev…" at bounding box center [433, 97] width 477 height 159
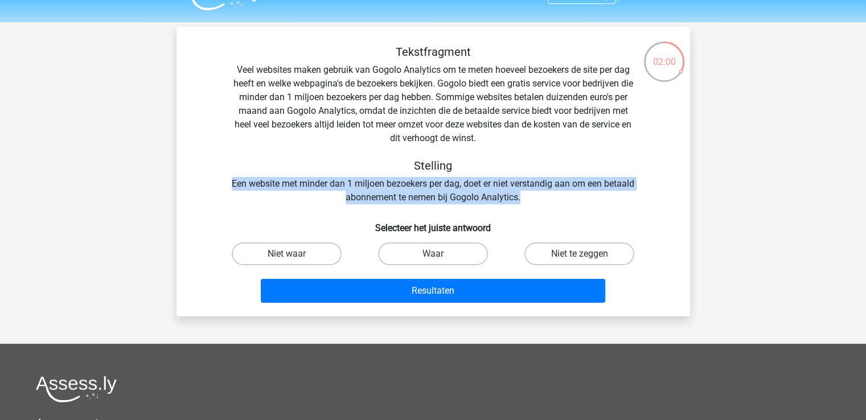
scroll to position [0, 0]
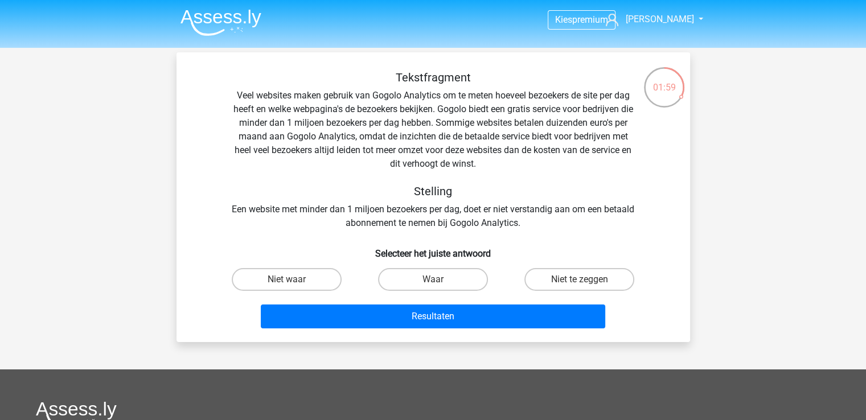
click at [260, 122] on div "Tekstfragment Veel websites maken gebruik van Gogolo Analytics om te meten hoev…" at bounding box center [433, 150] width 477 height 159
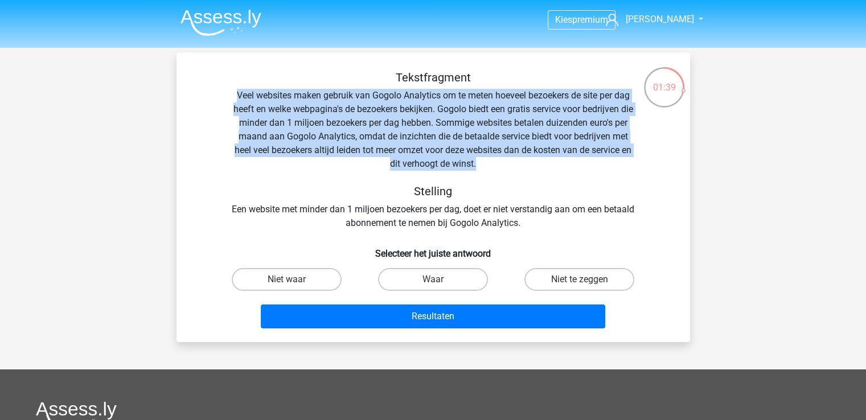
drag, startPoint x: 228, startPoint y: 97, endPoint x: 507, endPoint y: 165, distance: 287.2
click at [507, 165] on div "Tekstfragment Veel websites maken gebruik van Gogolo Analytics om te meten hoev…" at bounding box center [433, 150] width 477 height 159
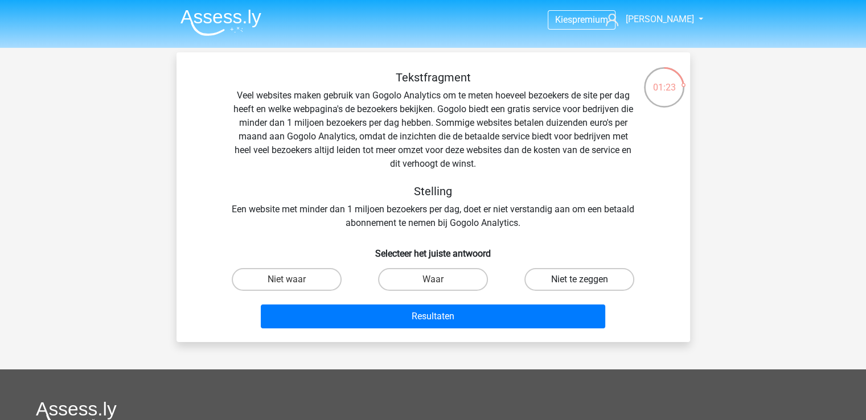
click at [549, 282] on label "Niet te zeggen" at bounding box center [579, 279] width 110 height 23
click at [580, 282] on input "Niet te zeggen" at bounding box center [583, 283] width 7 height 7
radio input "true"
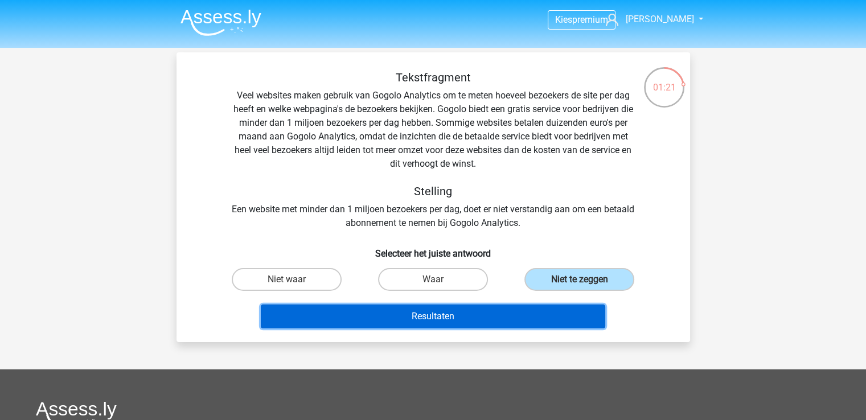
click at [490, 318] on button "Resultaten" at bounding box center [433, 317] width 344 height 24
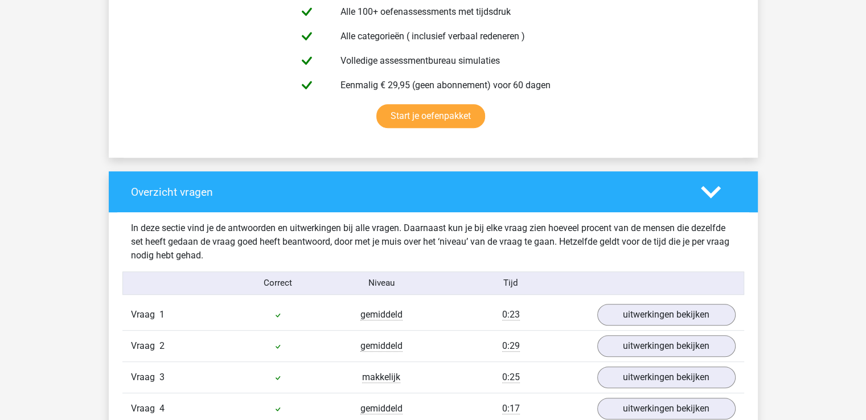
scroll to position [911, 0]
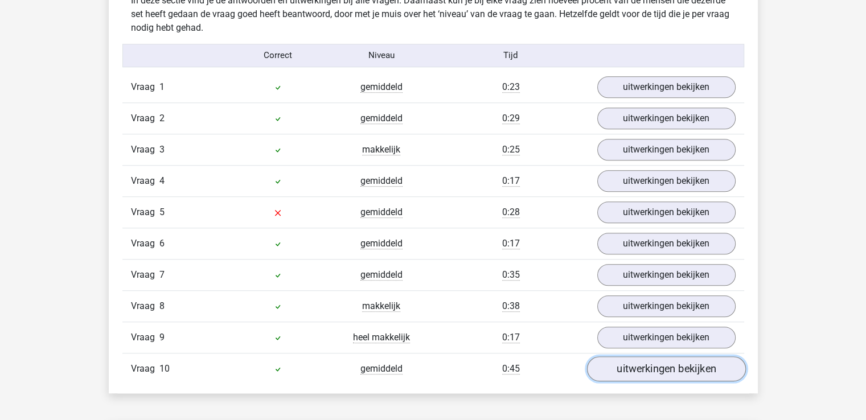
click at [632, 367] on link "uitwerkingen bekijken" at bounding box center [665, 368] width 159 height 25
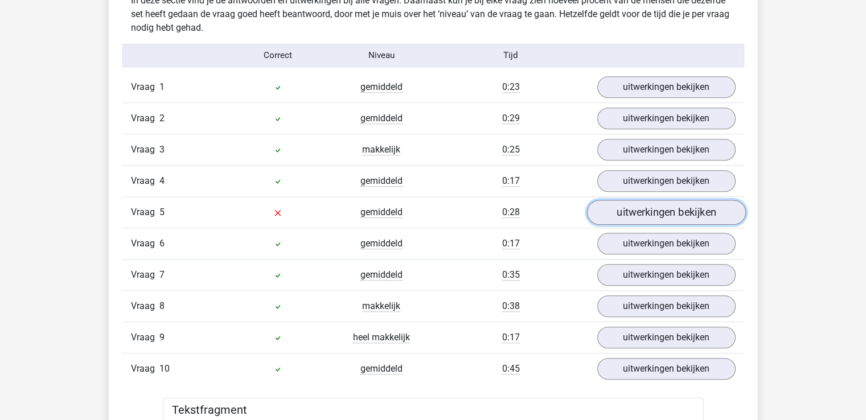
click at [633, 216] on link "uitwerkingen bekijken" at bounding box center [665, 212] width 159 height 25
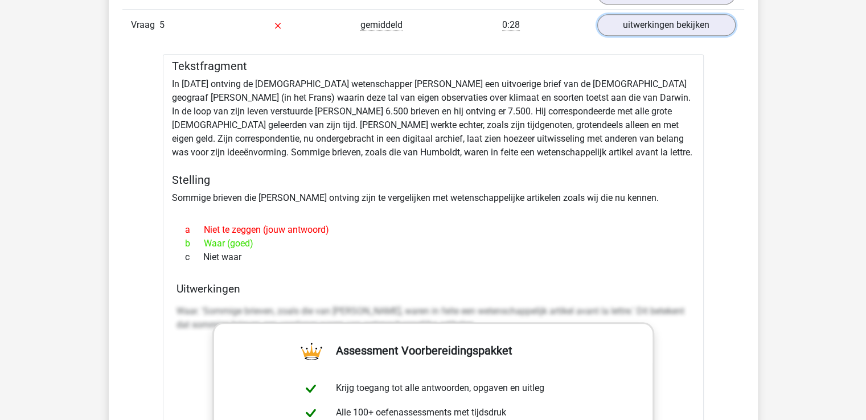
scroll to position [1082, 0]
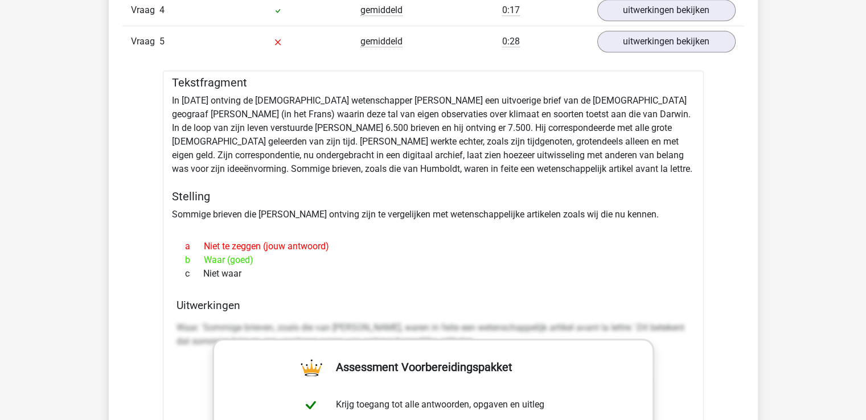
drag, startPoint x: 221, startPoint y: 221, endPoint x: 248, endPoint y: 221, distance: 27.3
click at [248, 221] on div at bounding box center [433, 225] width 523 height 9
drag, startPoint x: 444, startPoint y: 167, endPoint x: 420, endPoint y: 169, distance: 24.5
click at [420, 169] on div "Tekstfragment In [DATE] ontving de [DEMOGRAPHIC_DATA] wetenschapper [PERSON_NAM…" at bounding box center [433, 391] width 541 height 640
copy div "avant la lettre."
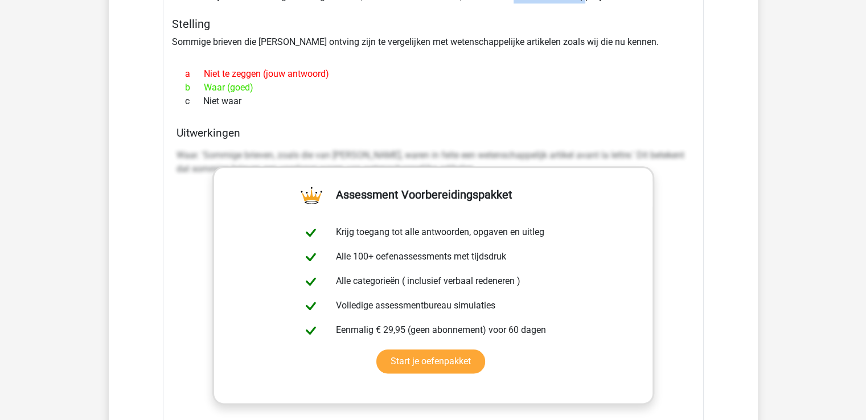
scroll to position [1252, 0]
